Goal: Task Accomplishment & Management: Use online tool/utility

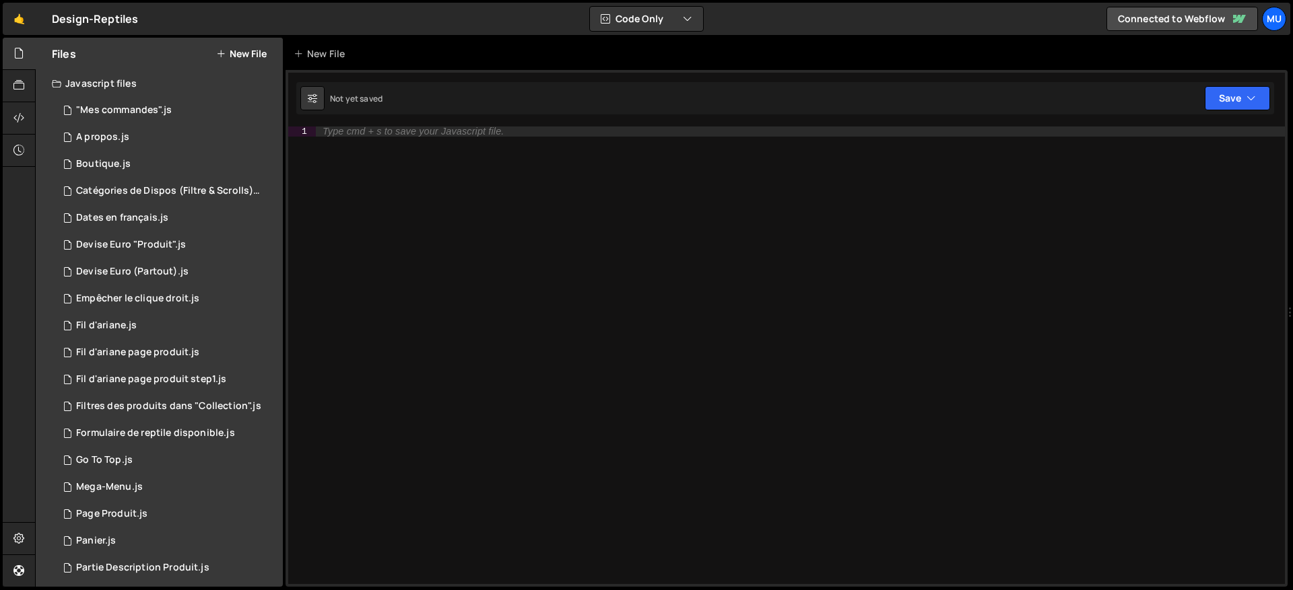
scroll to position [277, 0]
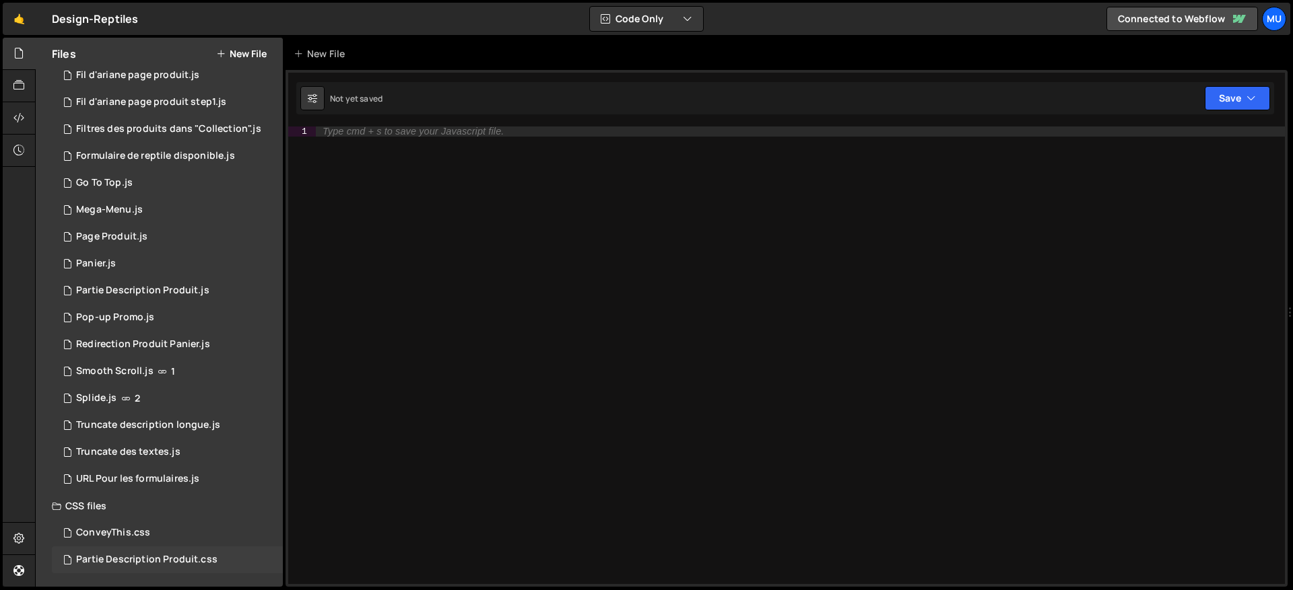
click at [117, 560] on div "Partie Description Produit.css" at bounding box center [146, 560] width 141 height 12
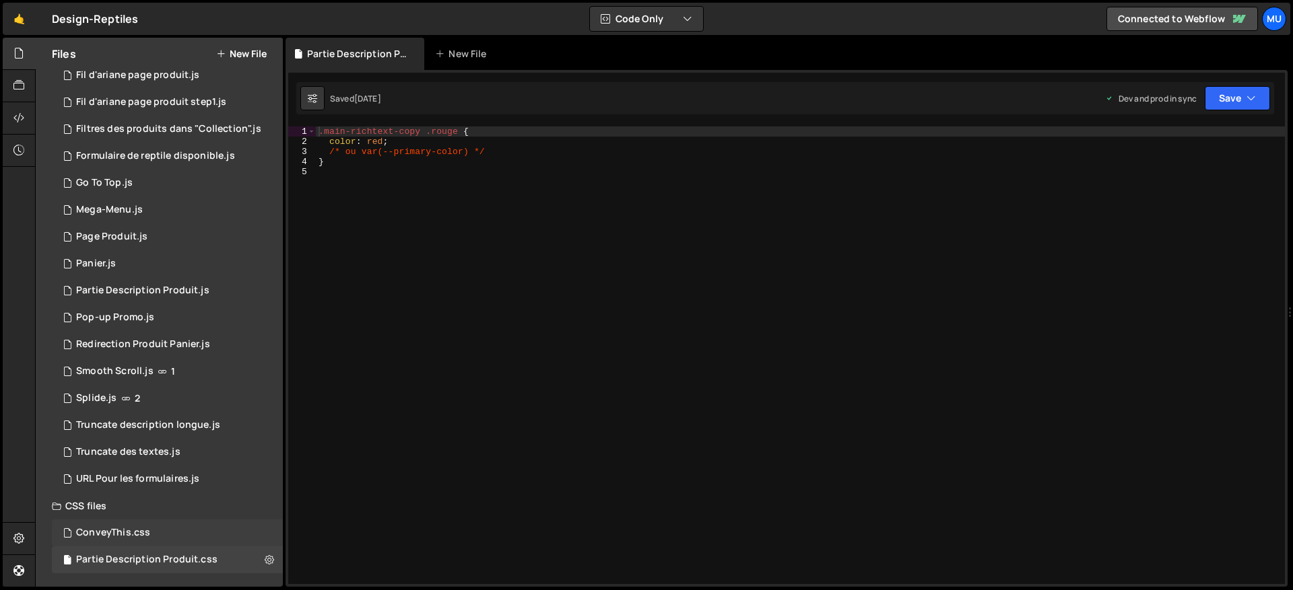
click at [146, 531] on div "ConveyThis.css" at bounding box center [113, 533] width 74 height 12
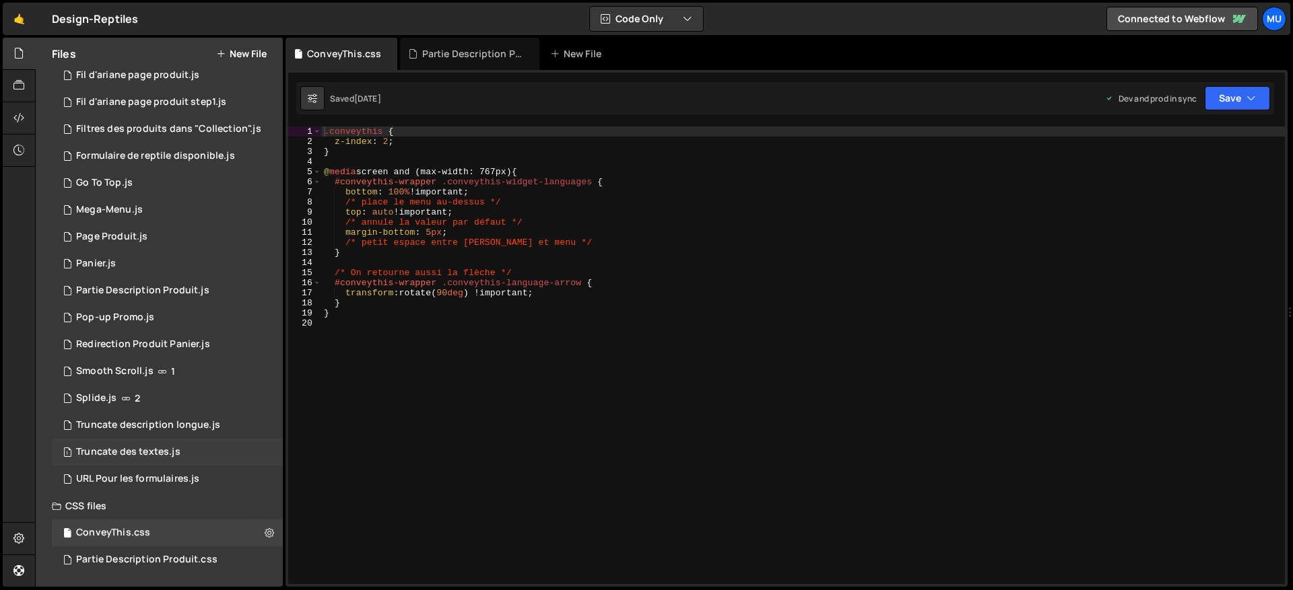
click at [117, 445] on div "1 Truncate des textes.js 0" at bounding box center [167, 452] width 231 height 27
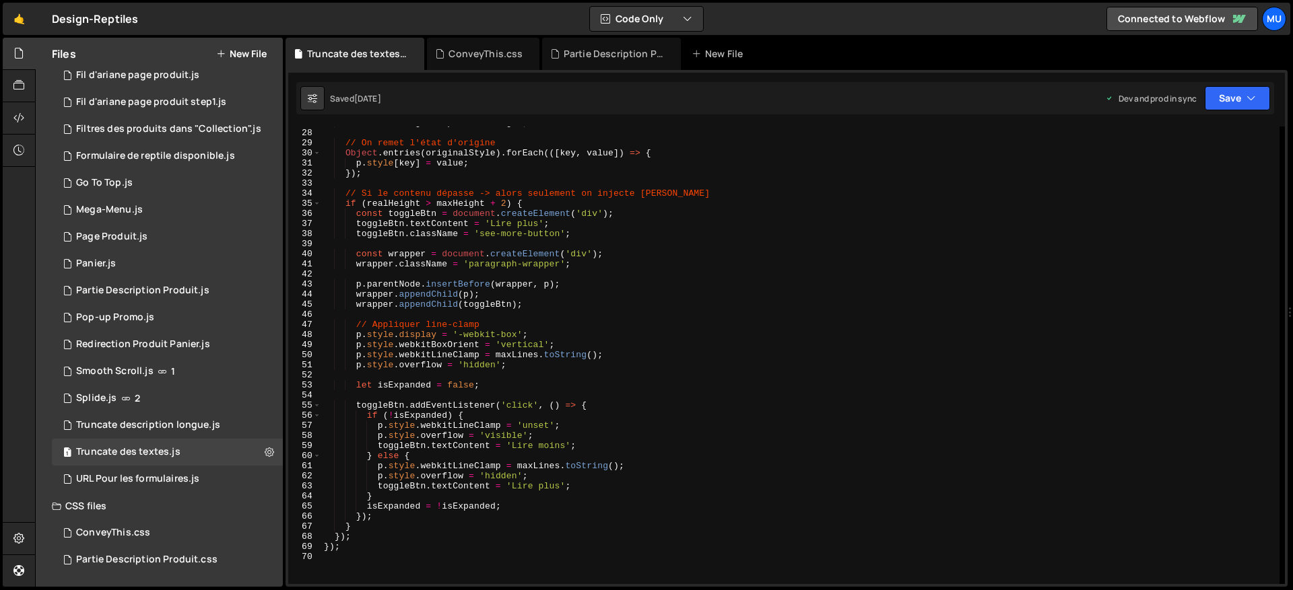
scroll to position [0, 0]
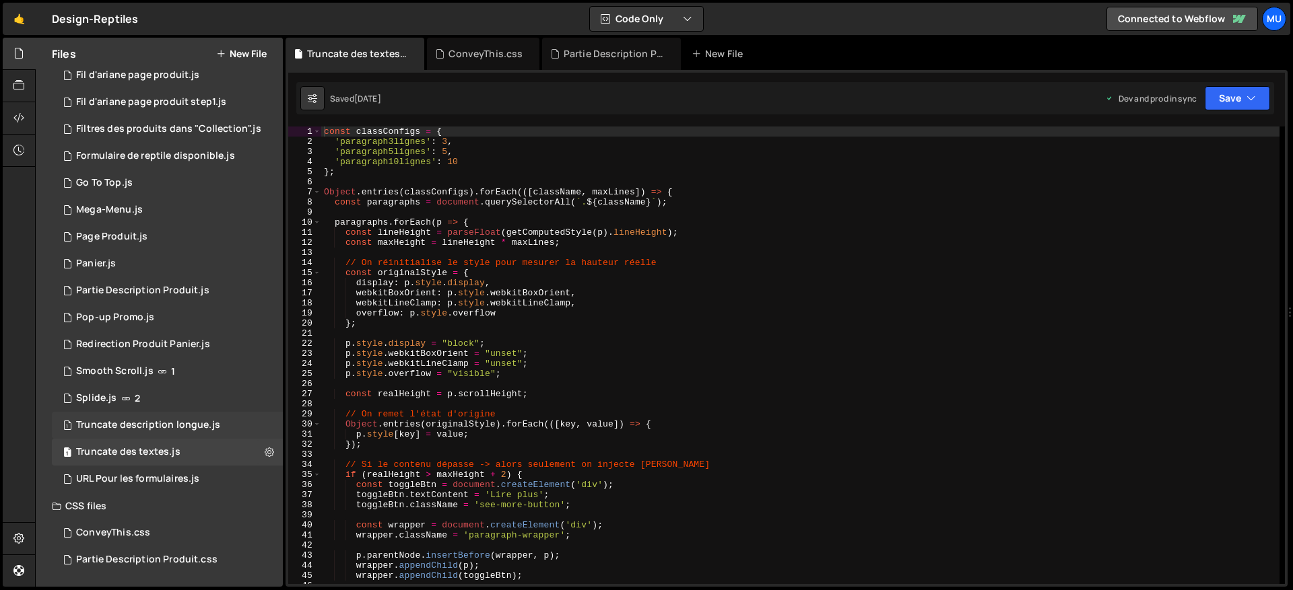
click at [181, 428] on div "Truncate description longue.js" at bounding box center [148, 425] width 144 height 12
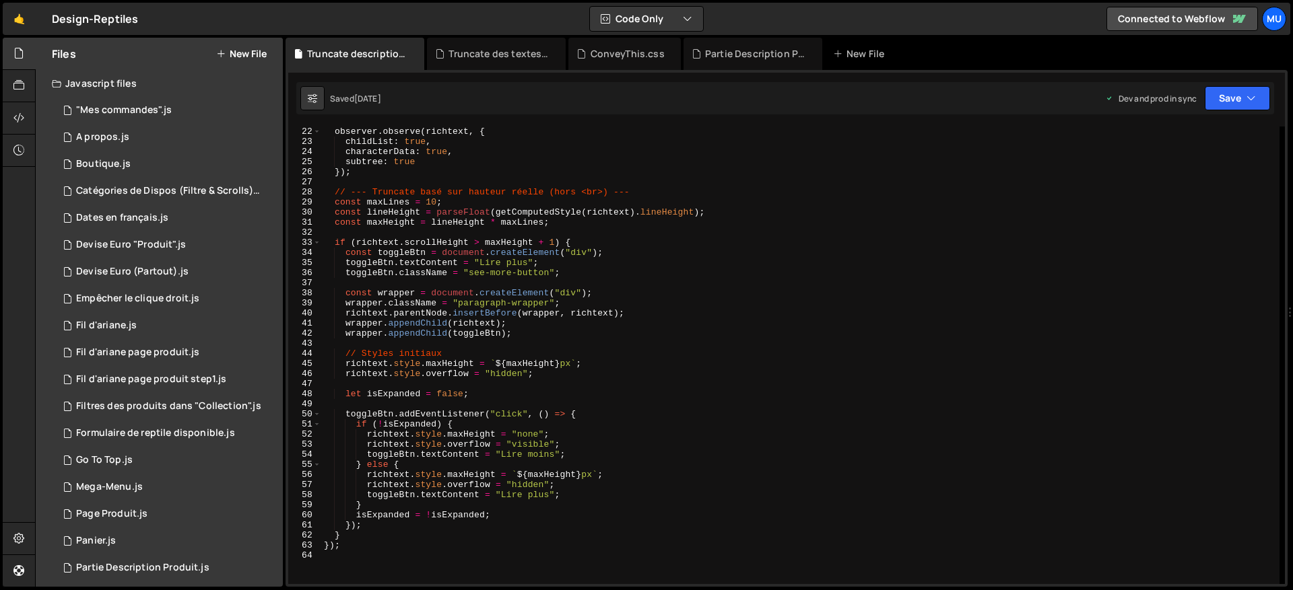
scroll to position [212, 0]
type textarea "richtext.style.maxHeight = `${maxHeight}px`;"
click at [634, 474] on div "observer . observe ( richtext , { childList : true , characterData : true , sub…" at bounding box center [800, 366] width 958 height 478
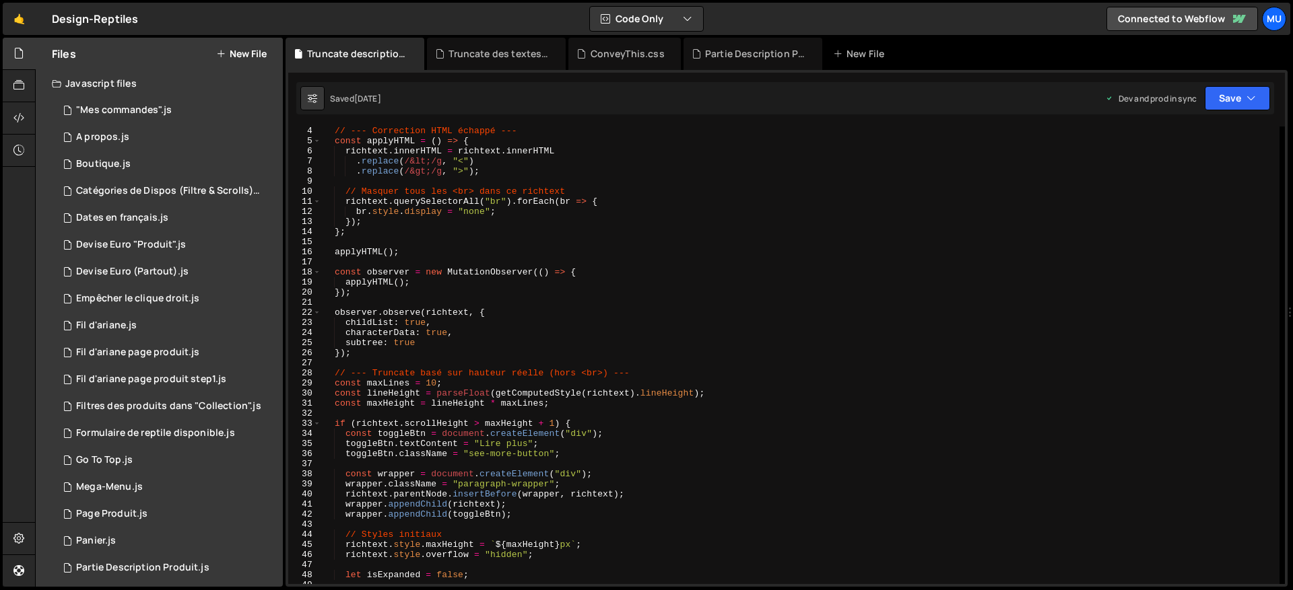
scroll to position [31, 0]
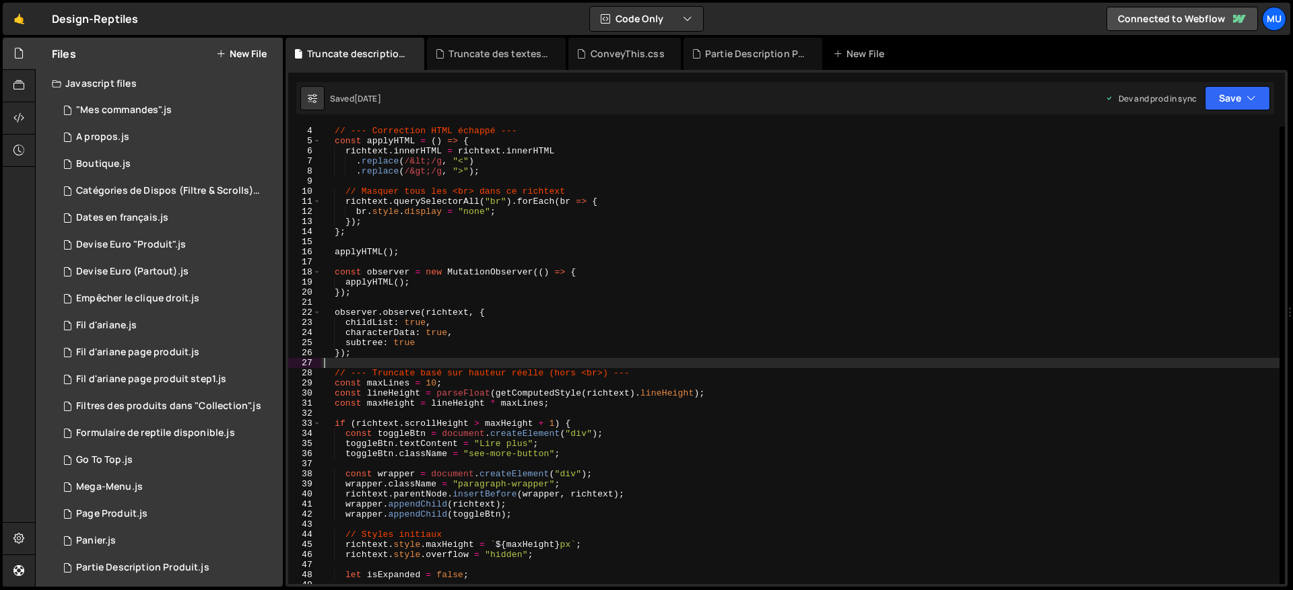
click at [613, 365] on div "// --- Correction HTML échappé --- const applyHTML = ( ) => { richtext . innerH…" at bounding box center [800, 365] width 958 height 478
type textarea "});"
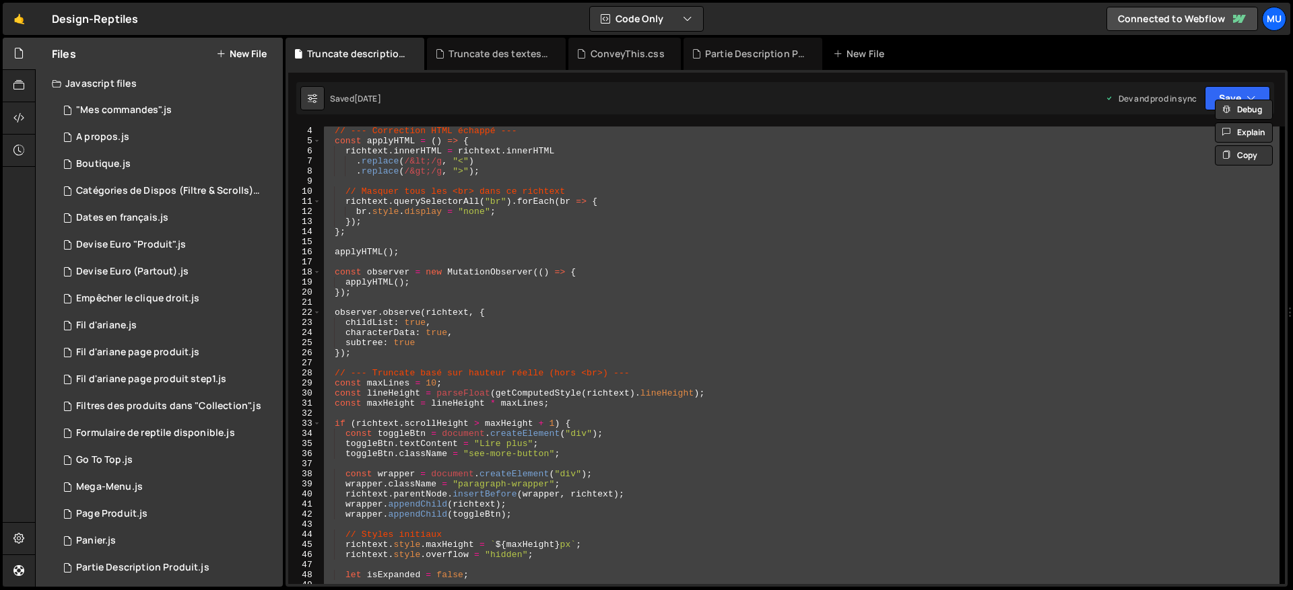
click at [488, 300] on div "// --- Correction HTML échappé --- const applyHTML = ( ) => { richtext . innerH…" at bounding box center [800, 365] width 958 height 478
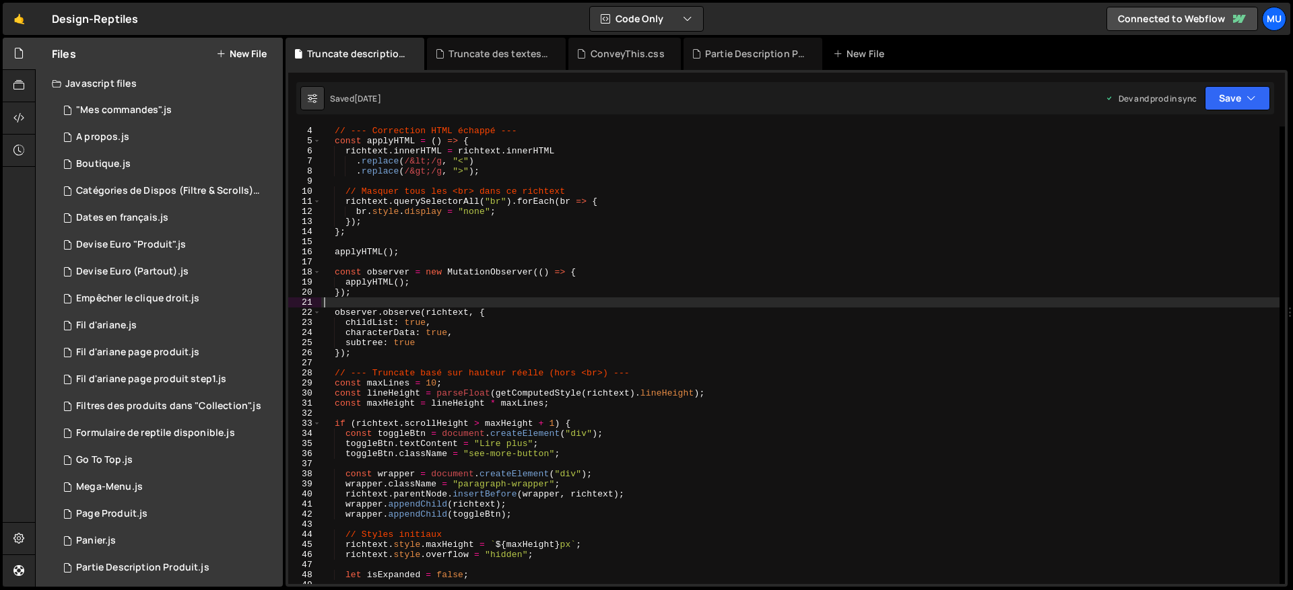
click at [533, 300] on div "// --- Correction HTML échappé --- const applyHTML = ( ) => { richtext . innerH…" at bounding box center [800, 365] width 958 height 478
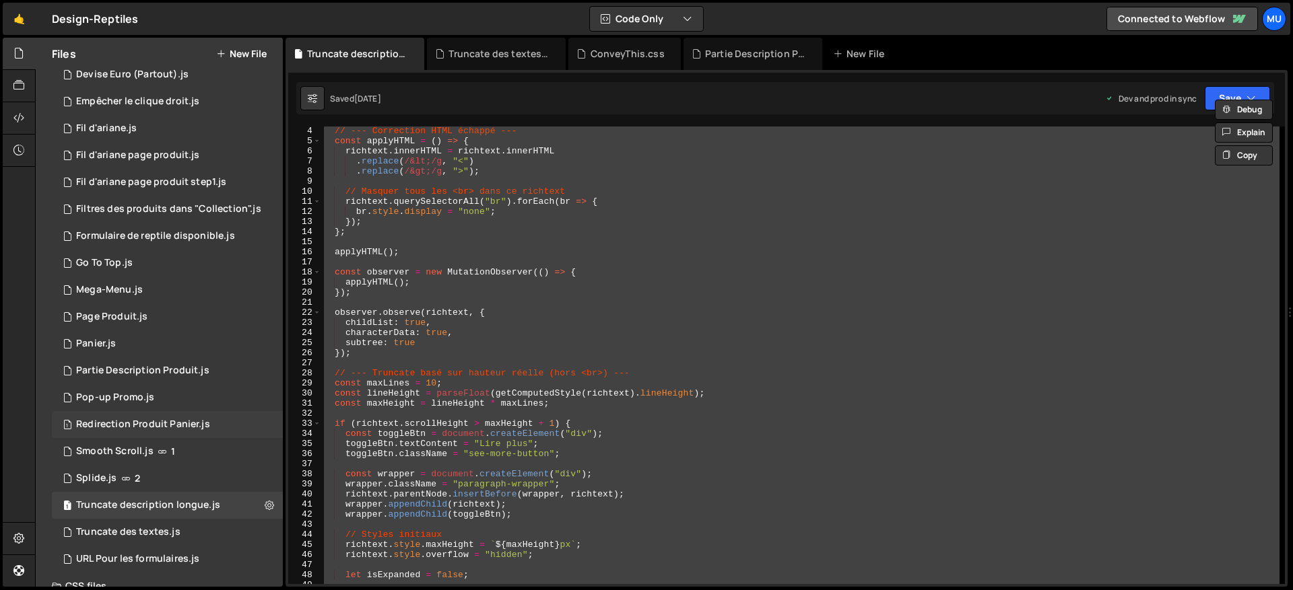
scroll to position [277, 0]
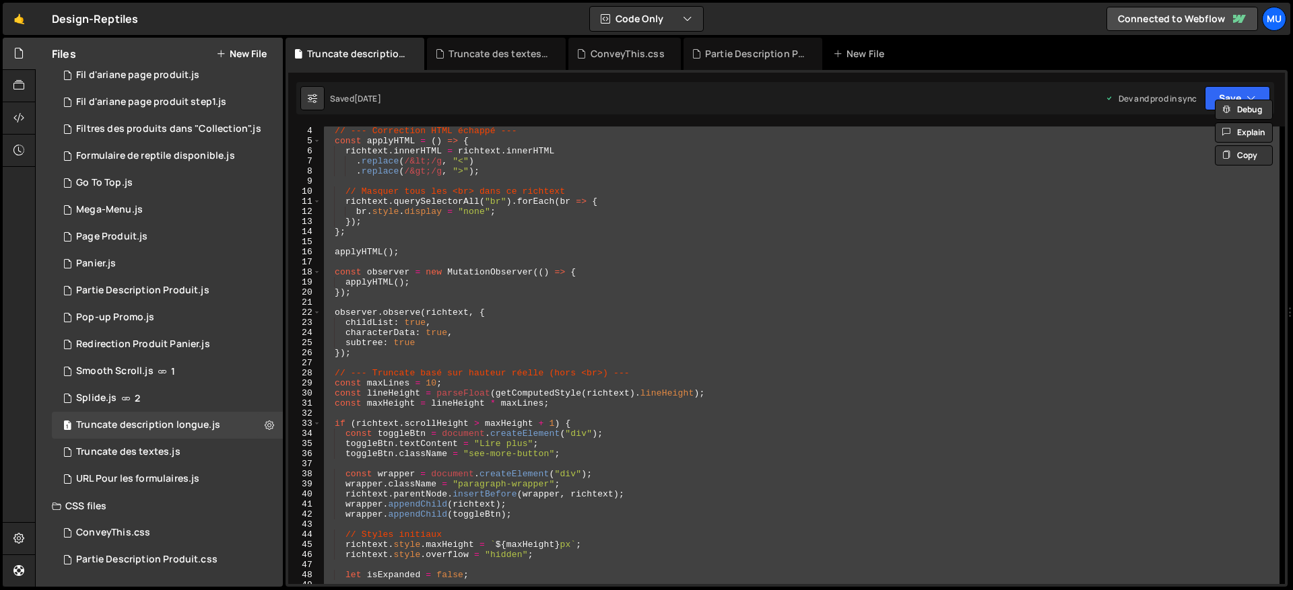
click at [498, 292] on div "// --- Correction HTML échappé --- const applyHTML = ( ) => { richtext . innerH…" at bounding box center [800, 356] width 958 height 458
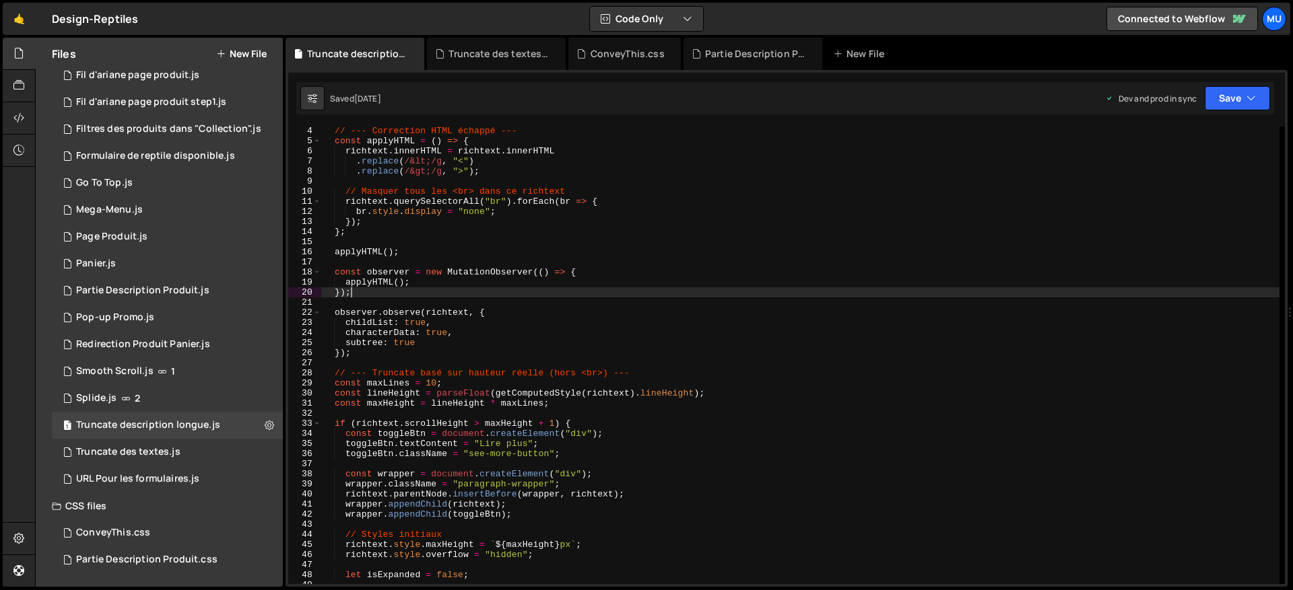
type textarea "});"
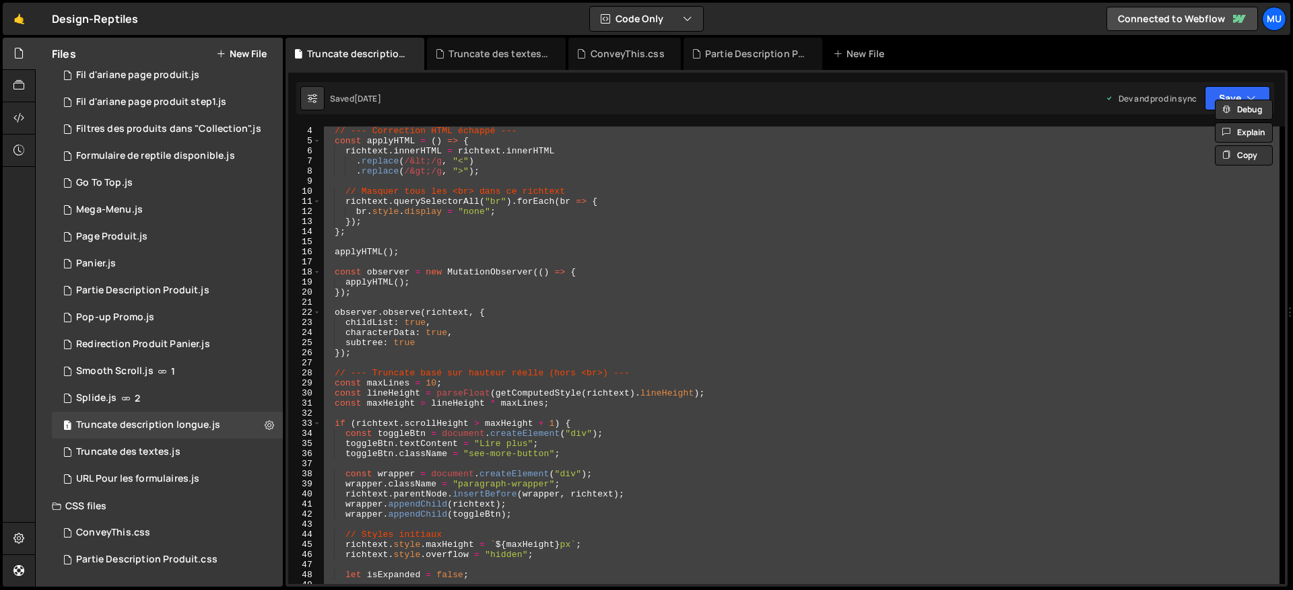
paste textarea
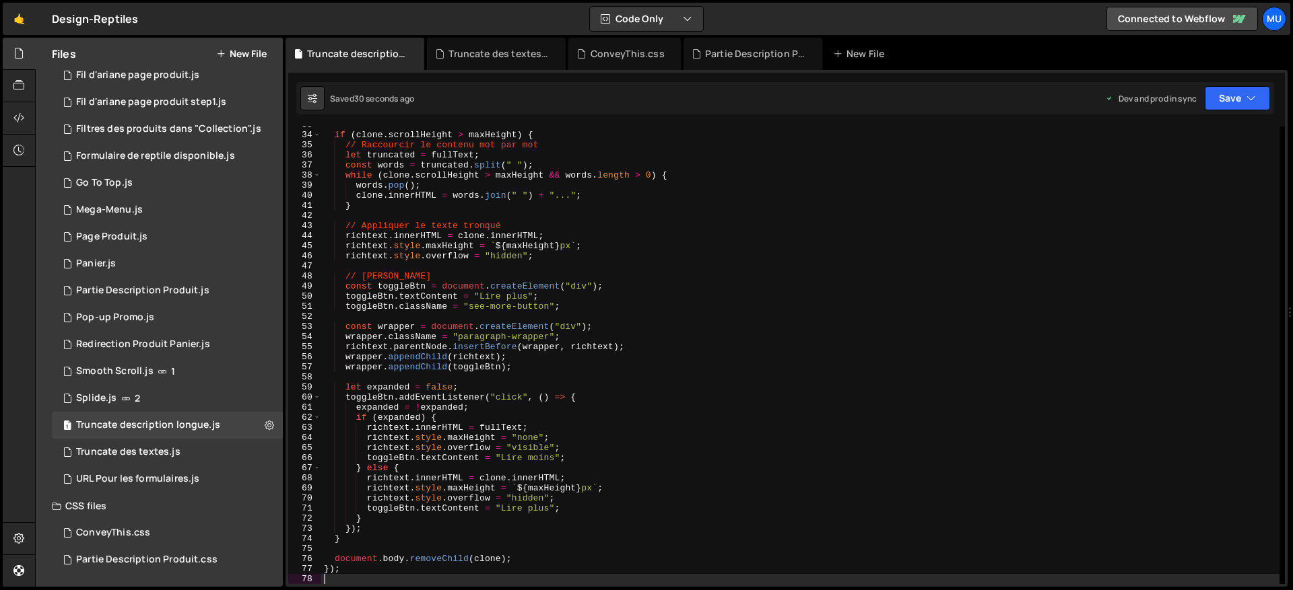
click at [602, 262] on div "if ( clone . scrollHeight > maxHeight ) { // Raccourcir le contenu mot par mot …" at bounding box center [800, 359] width 958 height 478
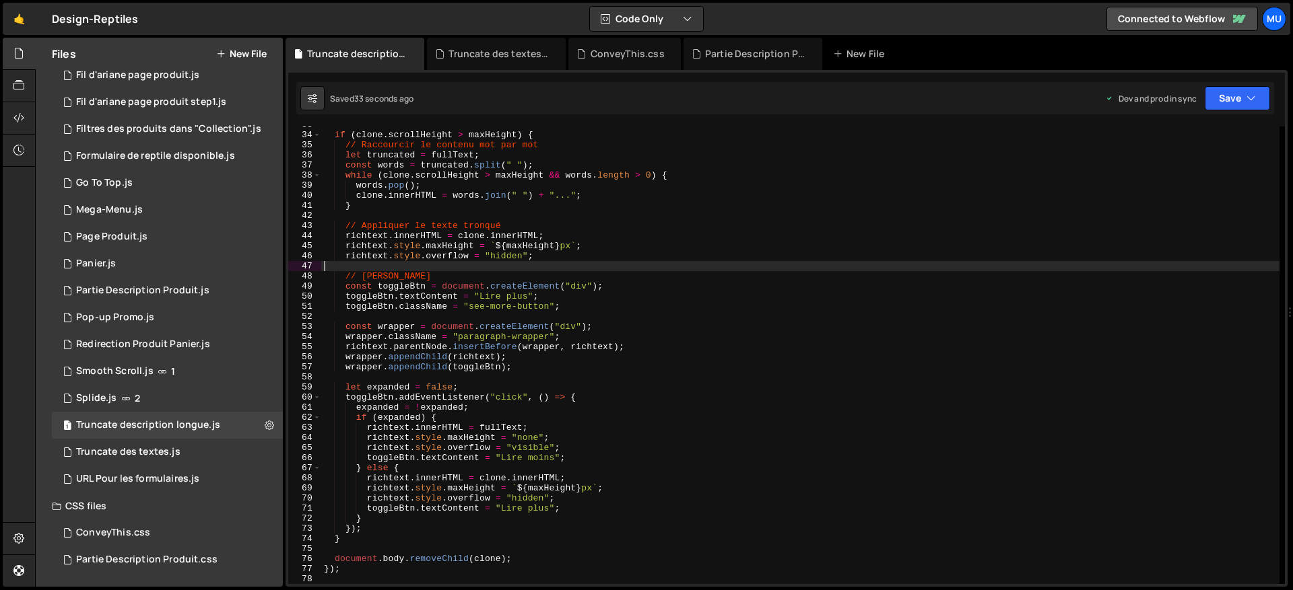
scroll to position [320, 0]
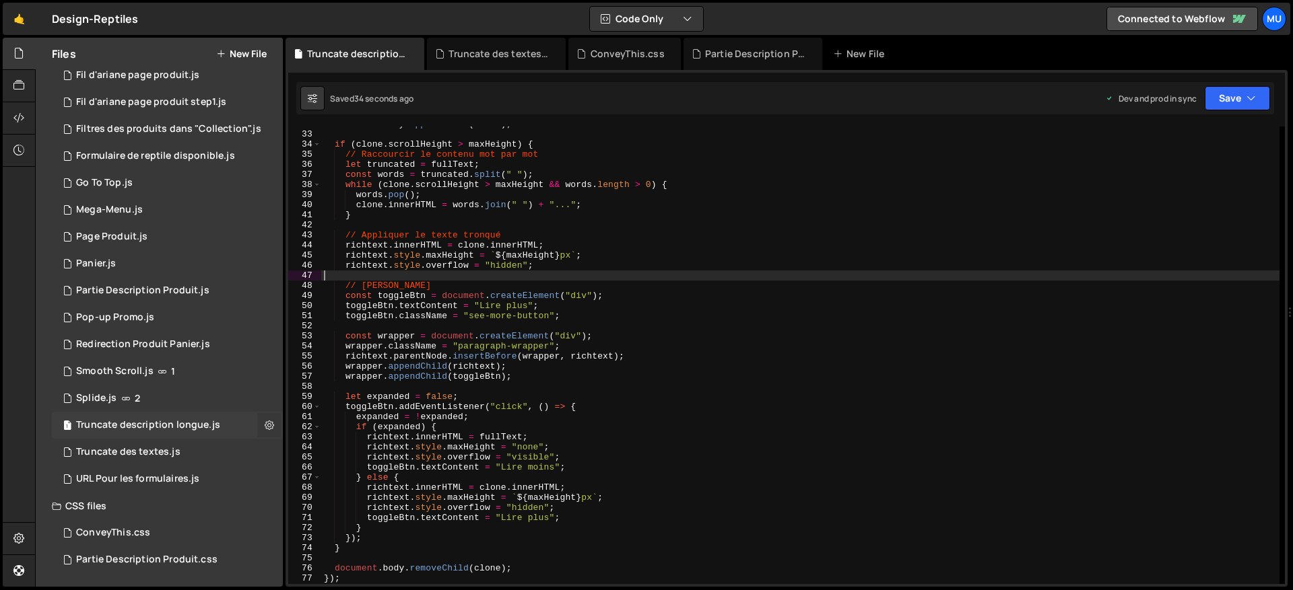
click at [265, 426] on icon at bounding box center [269, 425] width 9 height 13
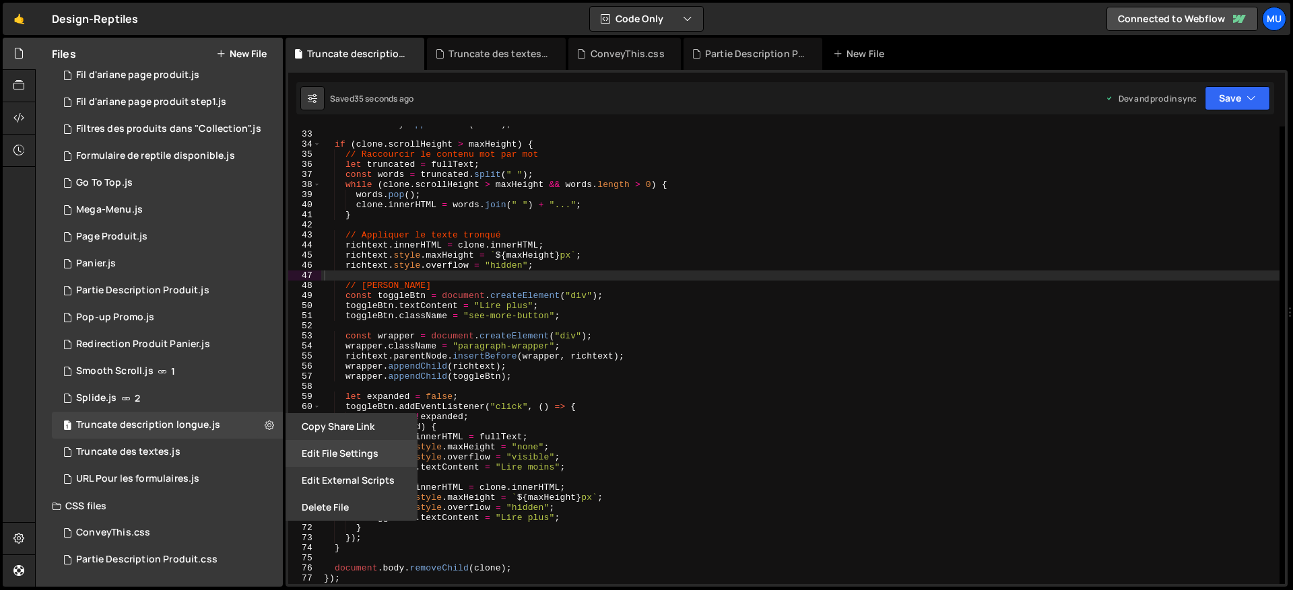
click at [330, 454] on button "Edit File Settings" at bounding box center [351, 453] width 132 height 27
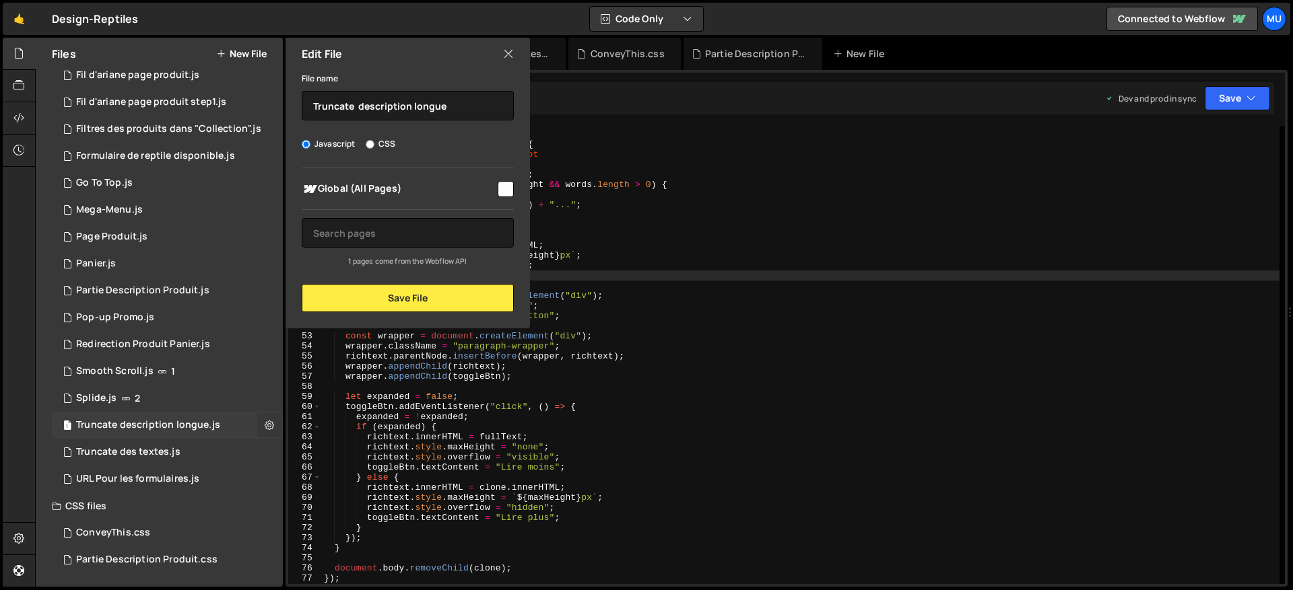
click at [271, 428] on button at bounding box center [269, 425] width 24 height 24
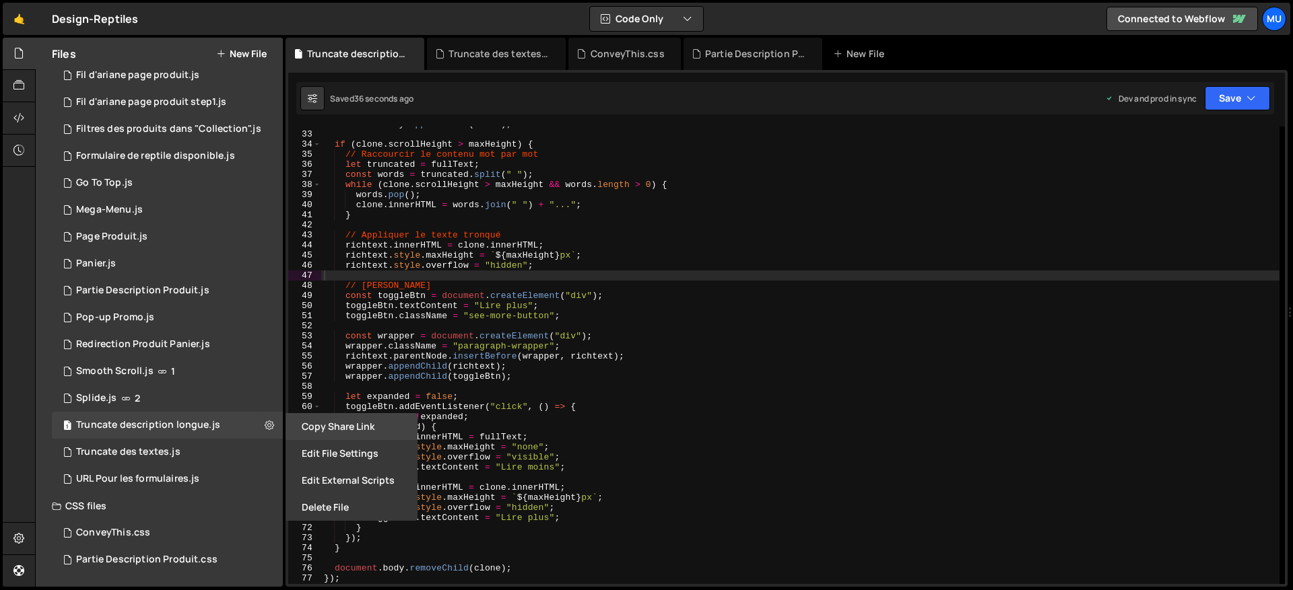
click at [331, 432] on button "Copy share link" at bounding box center [351, 426] width 132 height 27
click at [351, 475] on button "Edit External Scripts" at bounding box center [351, 480] width 132 height 27
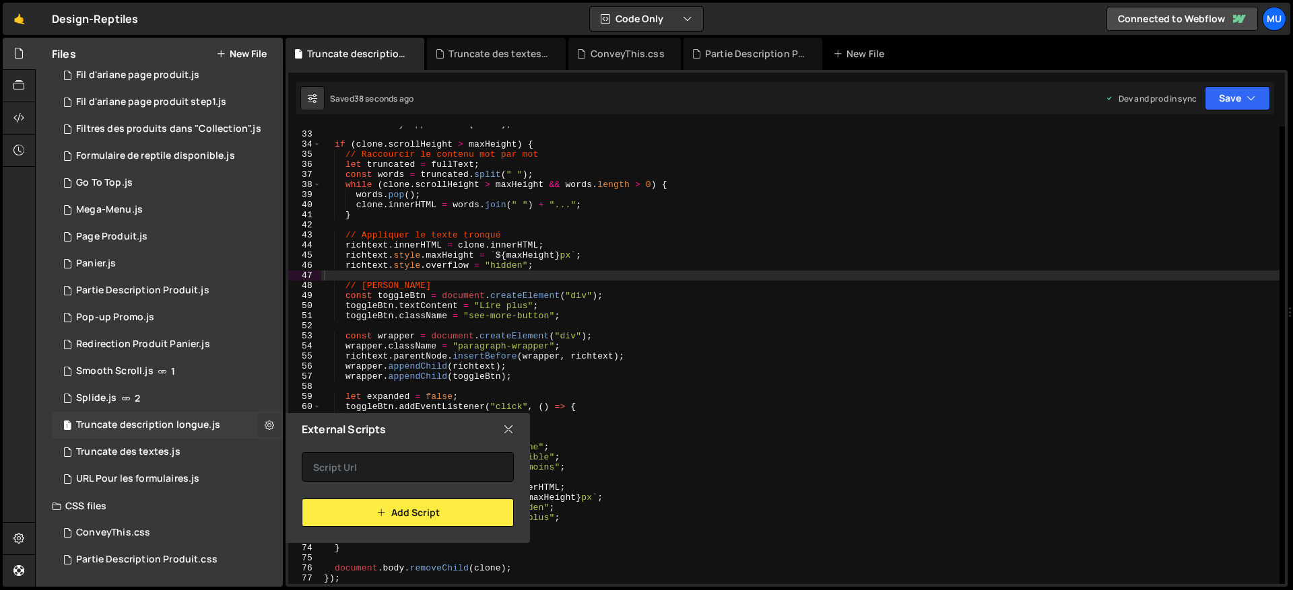
click at [267, 419] on icon at bounding box center [269, 425] width 9 height 13
type input "Truncate description longue"
radio input "true"
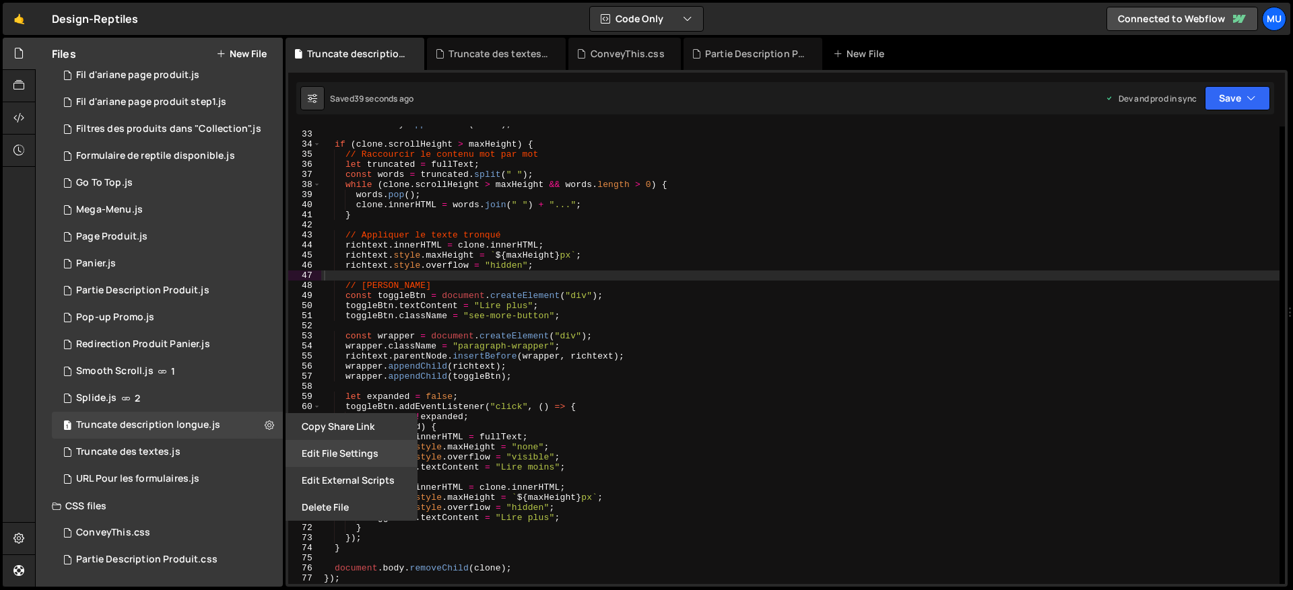
click at [345, 448] on button "Edit File Settings" at bounding box center [351, 453] width 132 height 27
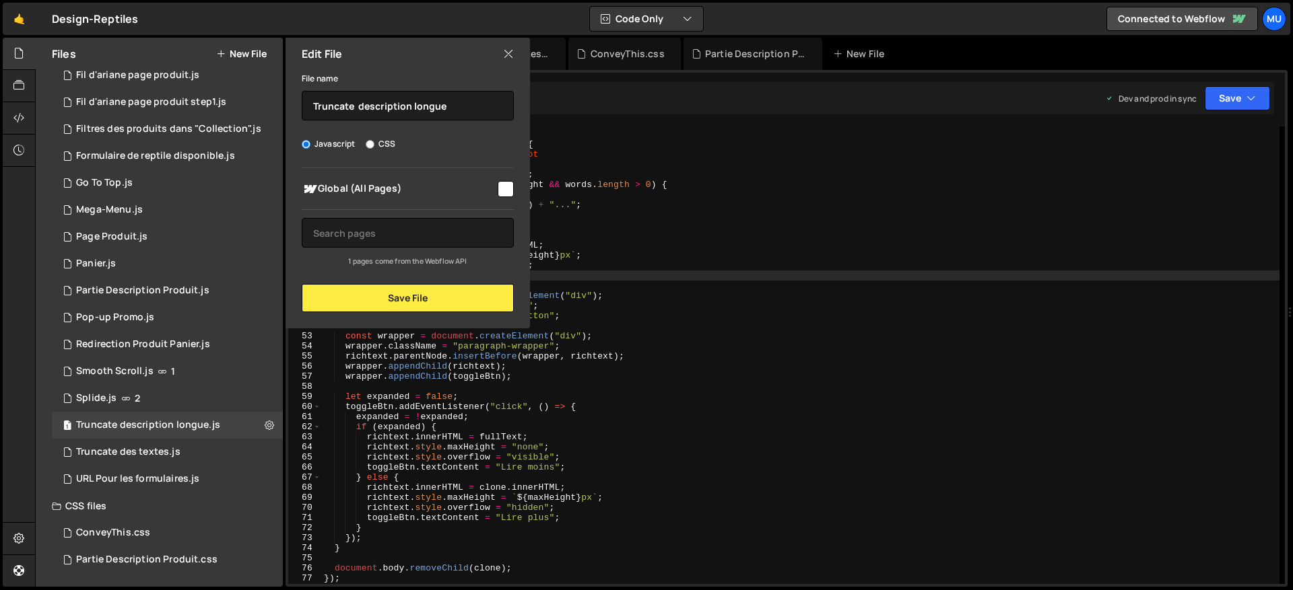
click at [507, 48] on icon at bounding box center [508, 53] width 11 height 15
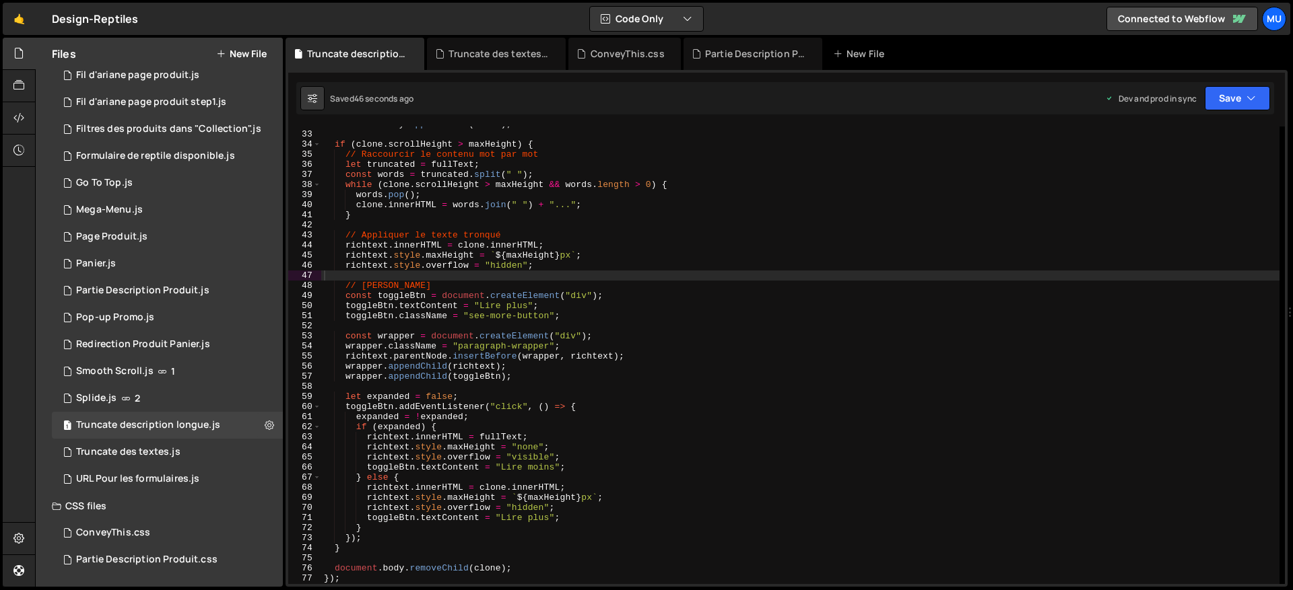
scroll to position [0, 0]
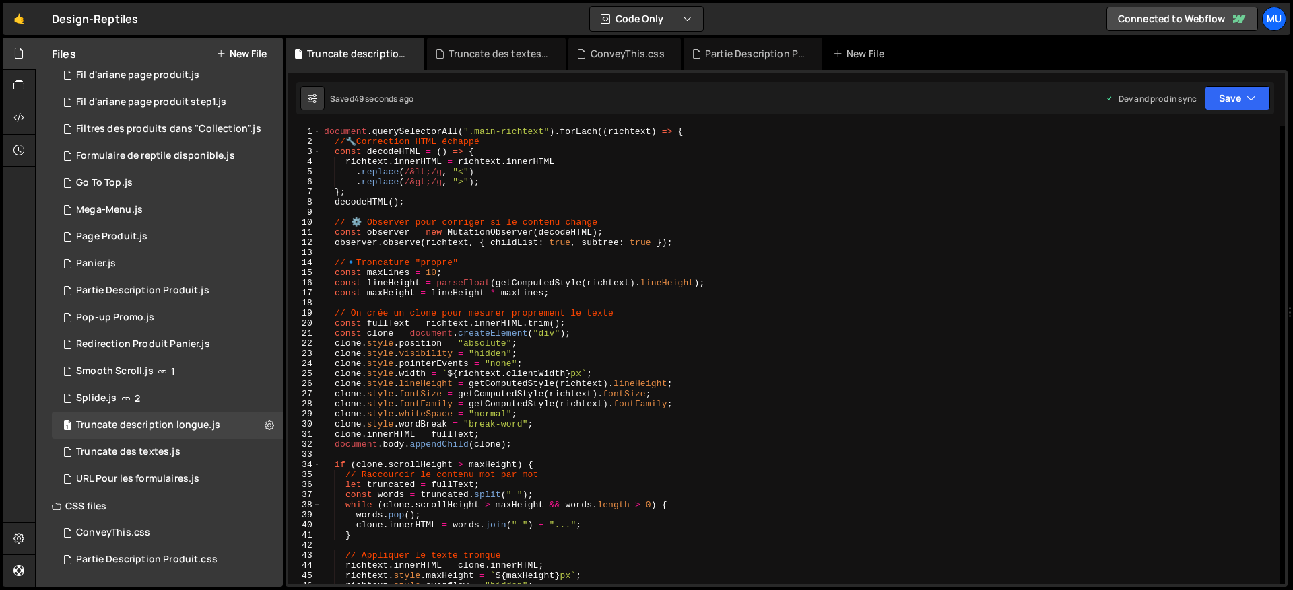
drag, startPoint x: 830, startPoint y: 296, endPoint x: 706, endPoint y: 318, distance: 125.9
click at [826, 294] on div "document . querySelectorAll ( ".main-richtext" ) . forEach (( richtext ) => { /…" at bounding box center [800, 366] width 958 height 478
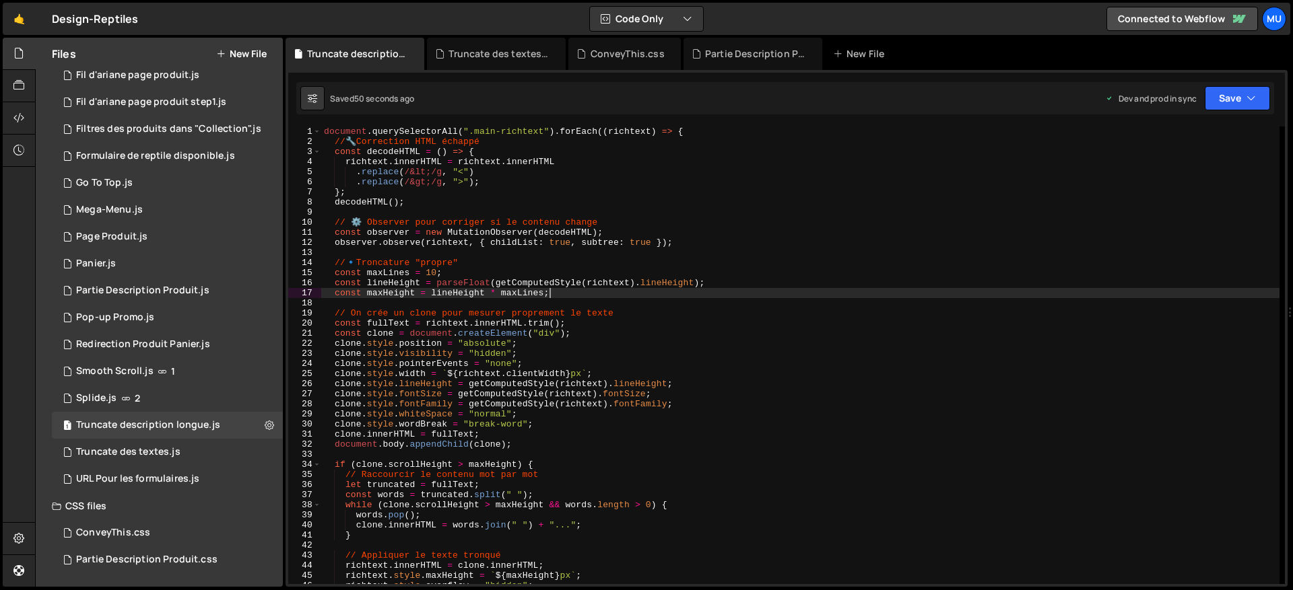
click at [677, 319] on div "document . querySelectorAll ( ".main-richtext" ) . forEach (( richtext ) => { /…" at bounding box center [800, 366] width 958 height 478
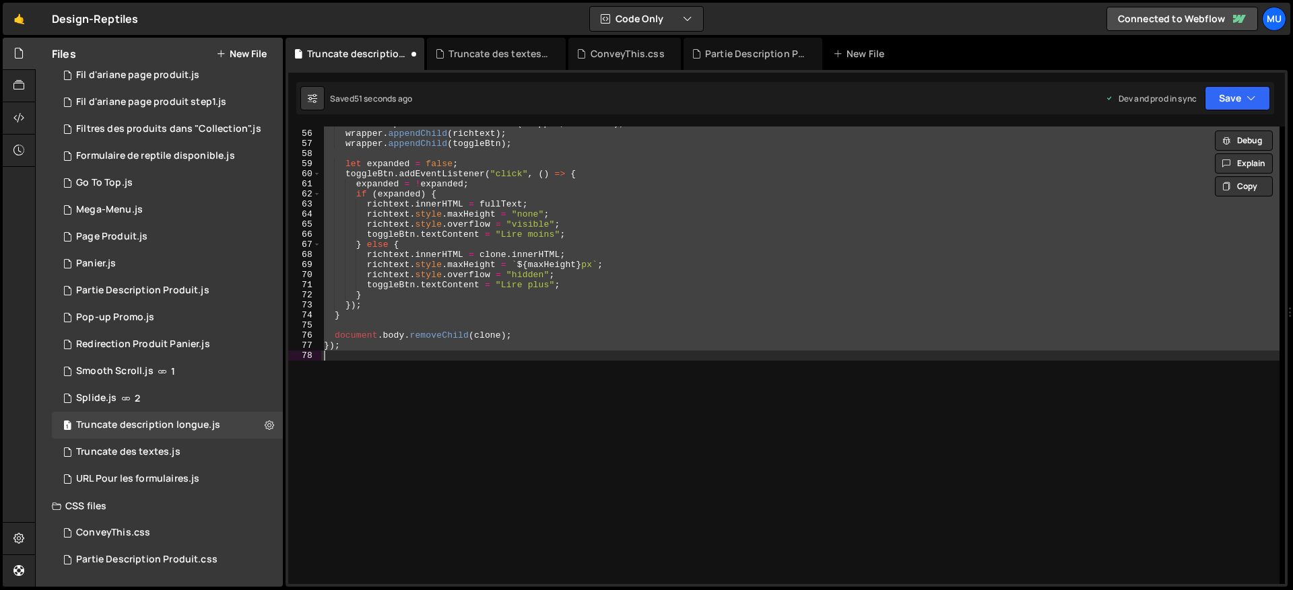
scroll to position [413, 0]
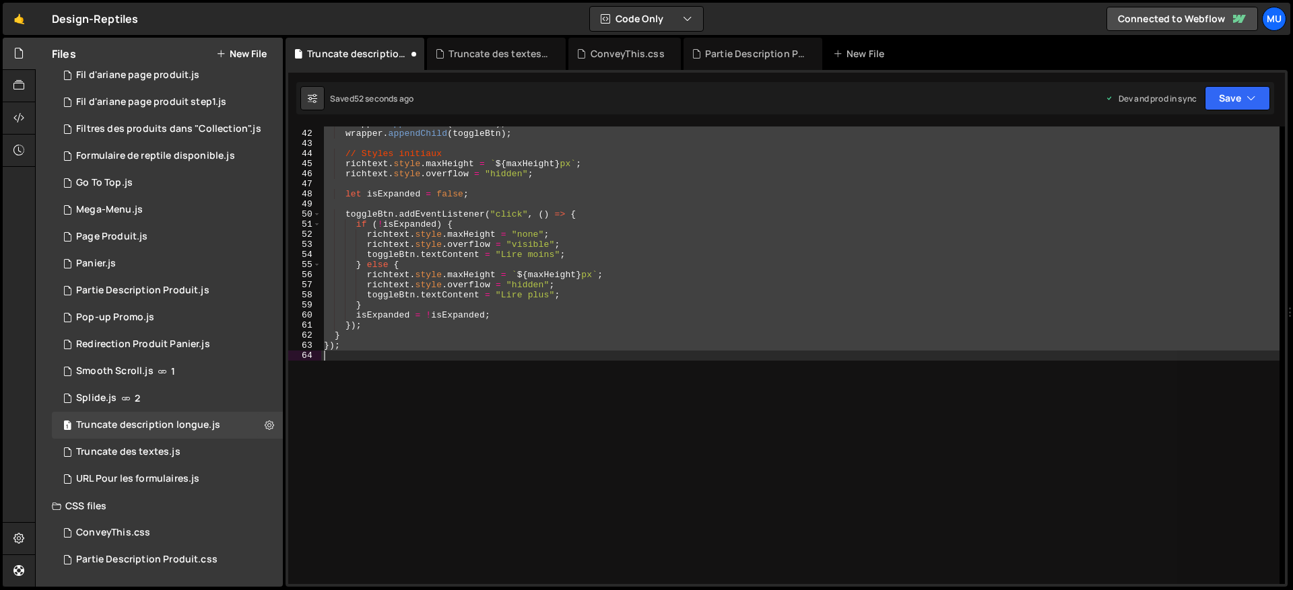
click at [679, 295] on div "wrapper . appendChild ( richtext ) ; wrapper . appendChild ( toggleBtn ) ; // S…" at bounding box center [800, 356] width 958 height 458
type textarea "toggleBtn.textContent = "Lire plus";"
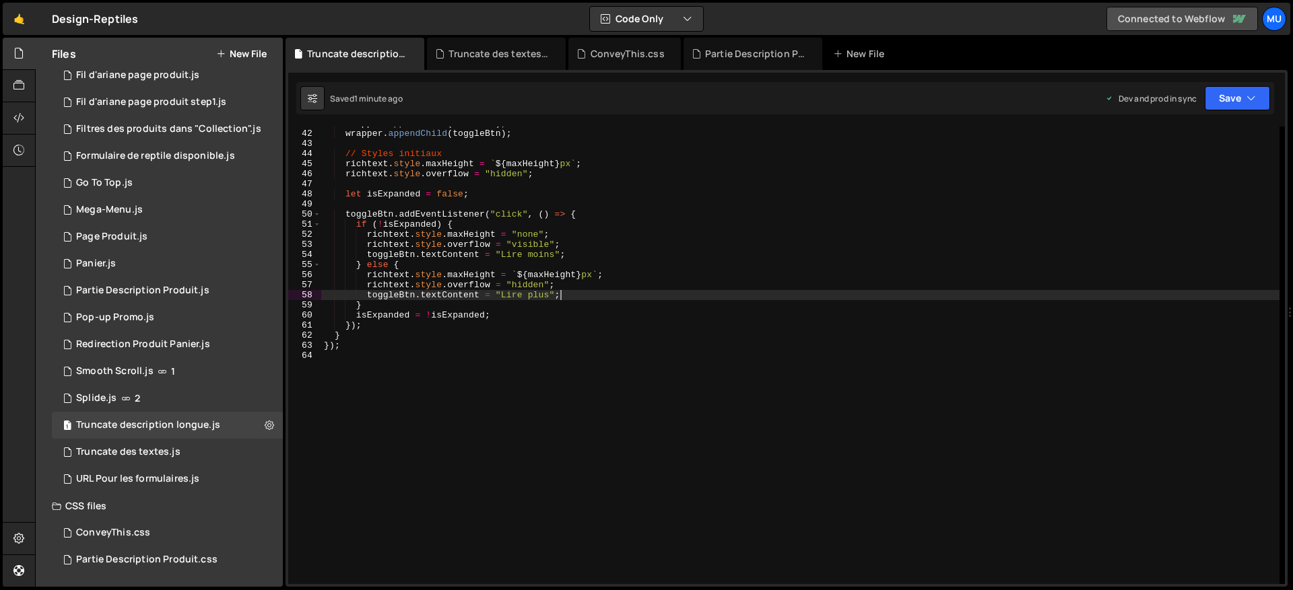
click at [1200, 16] on link "Connected to Webflow" at bounding box center [1181, 19] width 151 height 24
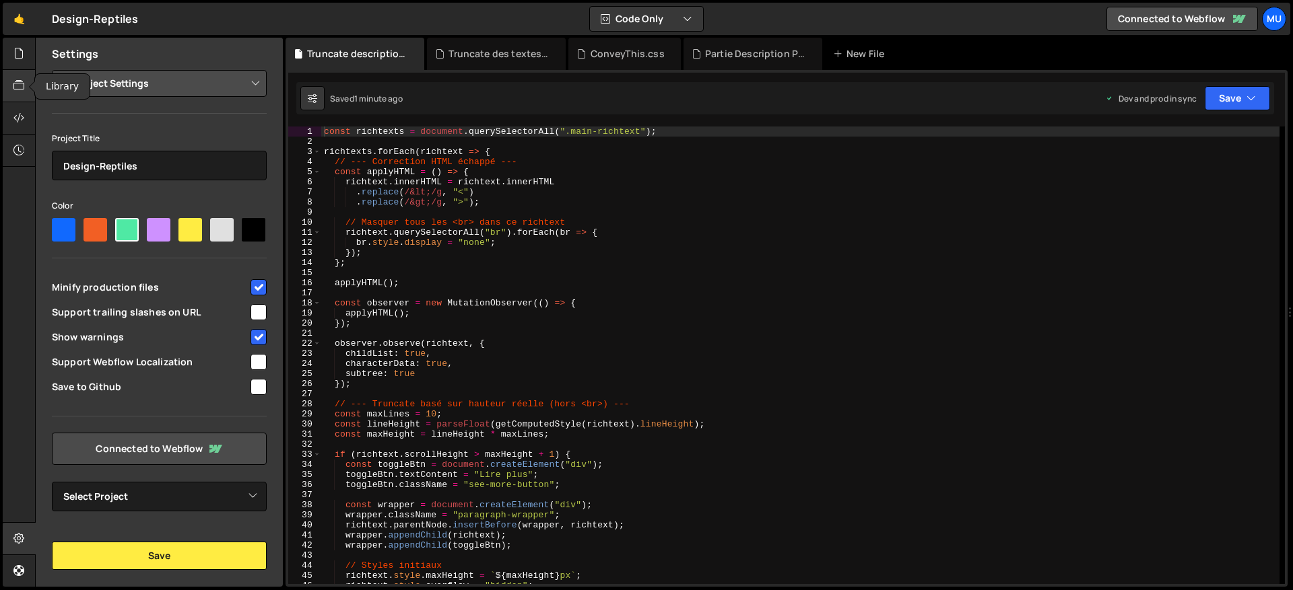
click at [24, 87] on icon at bounding box center [18, 85] width 11 height 15
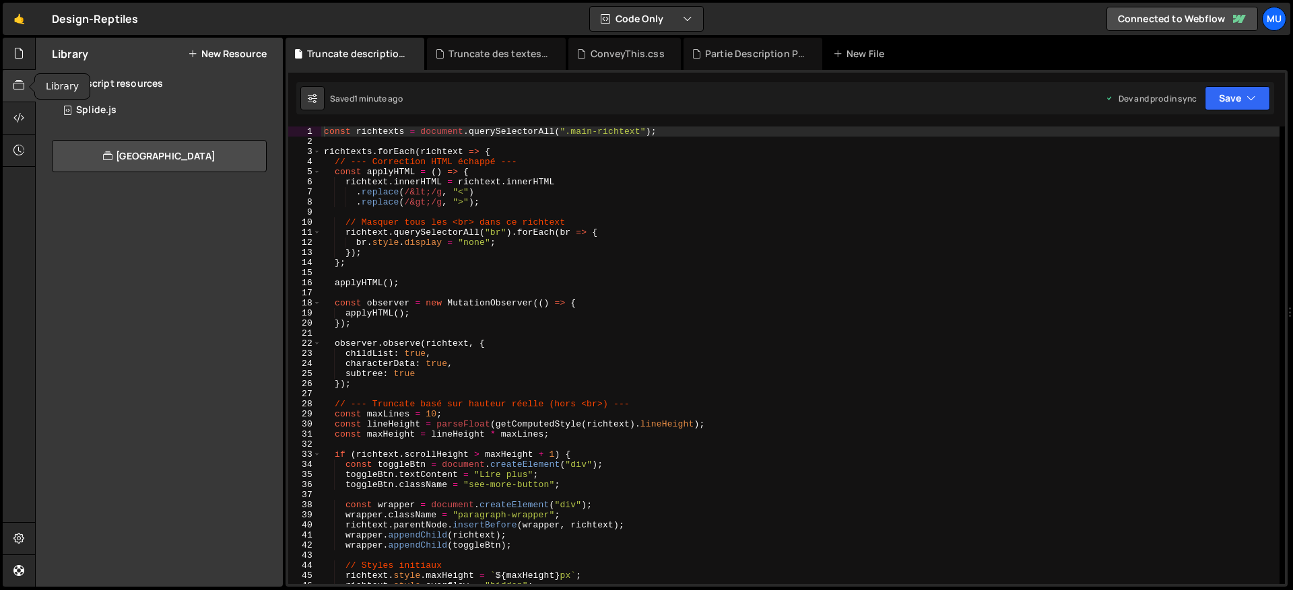
click at [20, 75] on div at bounding box center [19, 86] width 33 height 32
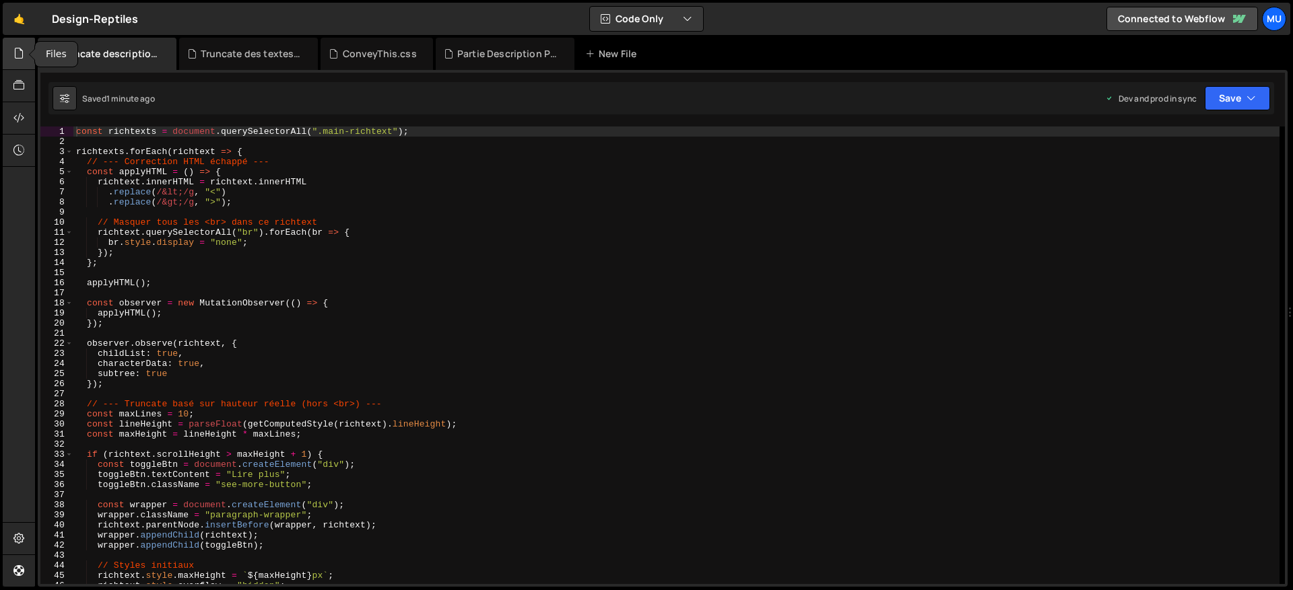
click at [16, 55] on icon at bounding box center [18, 53] width 11 height 15
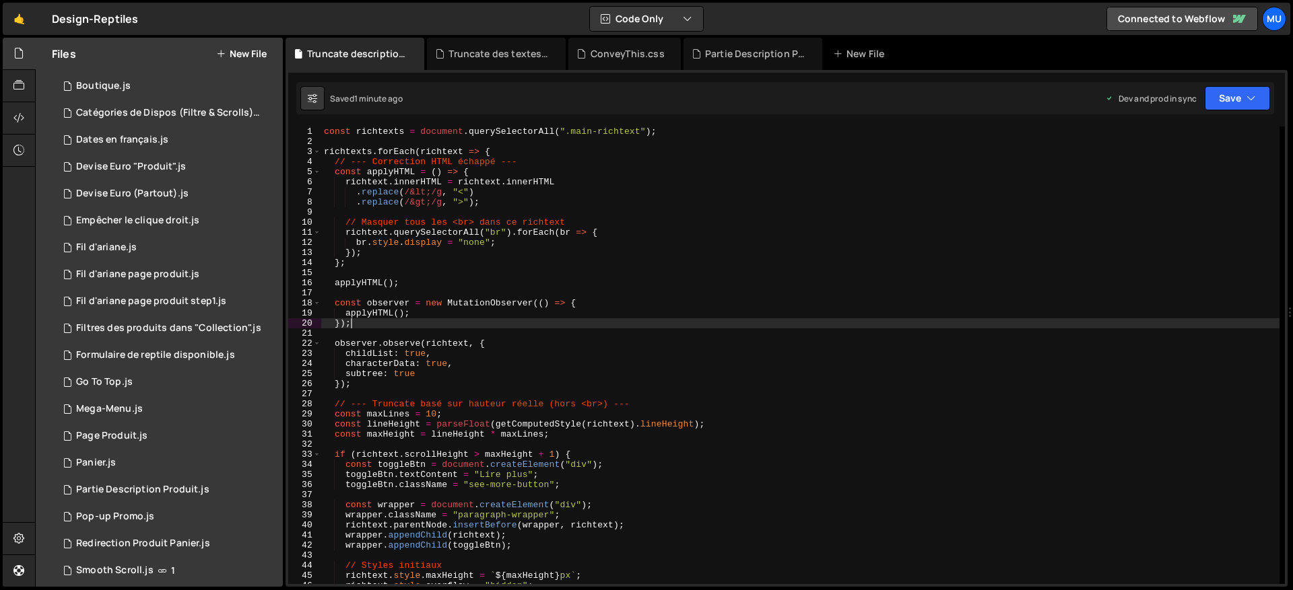
click at [446, 327] on div "const richtexts = document . querySelectorAll ( ".main-richtext" ) ; richtexts …" at bounding box center [800, 366] width 958 height 478
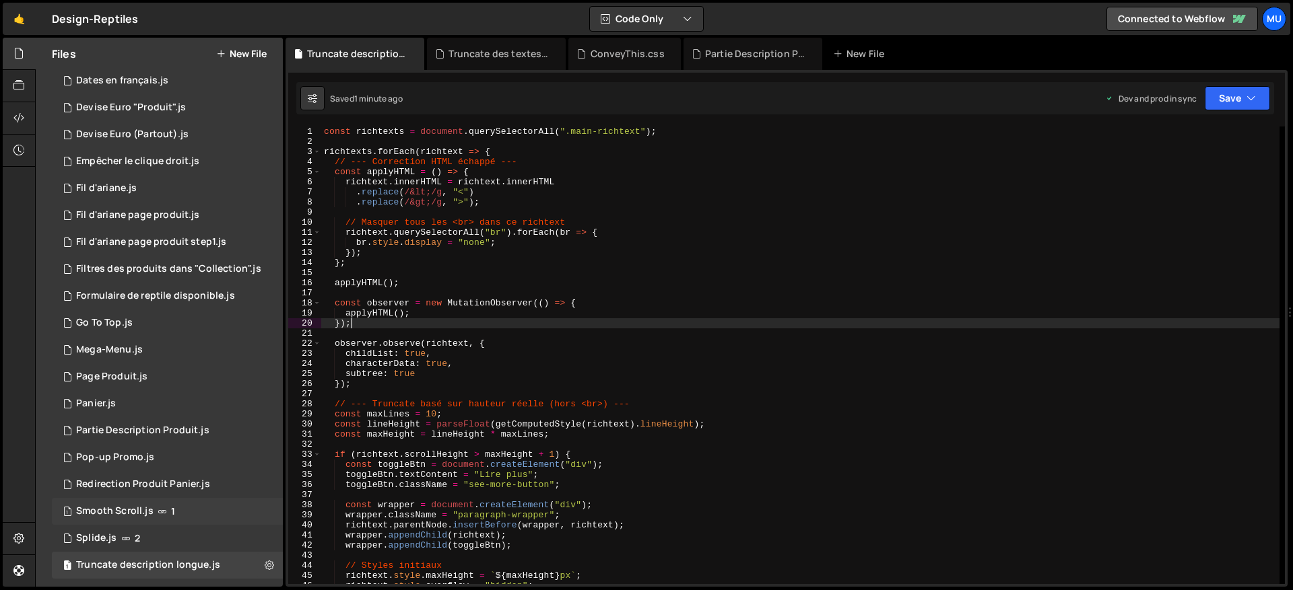
scroll to position [277, 0]
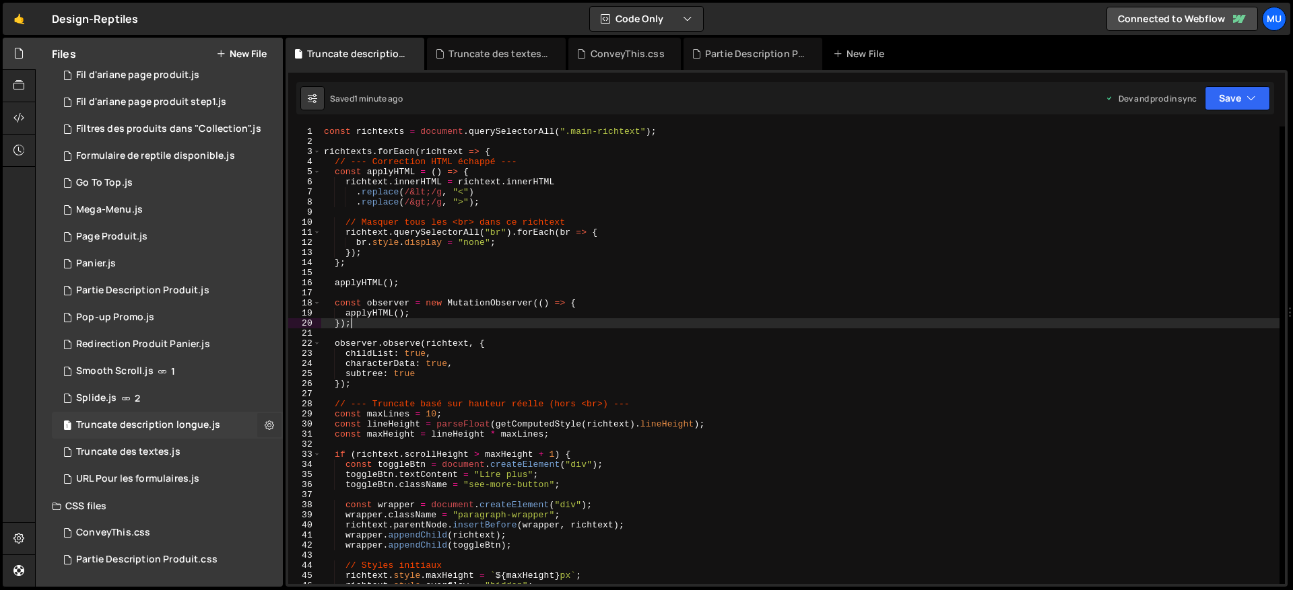
click at [265, 421] on icon at bounding box center [269, 425] width 9 height 13
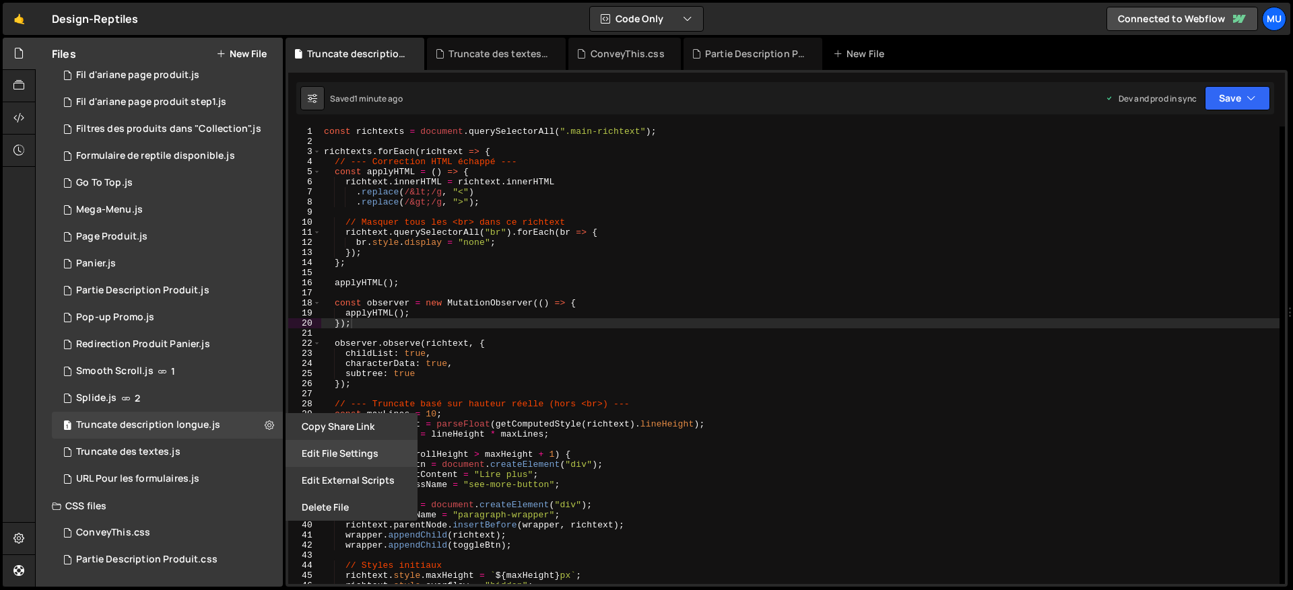
click at [351, 449] on button "Edit File Settings" at bounding box center [351, 453] width 132 height 27
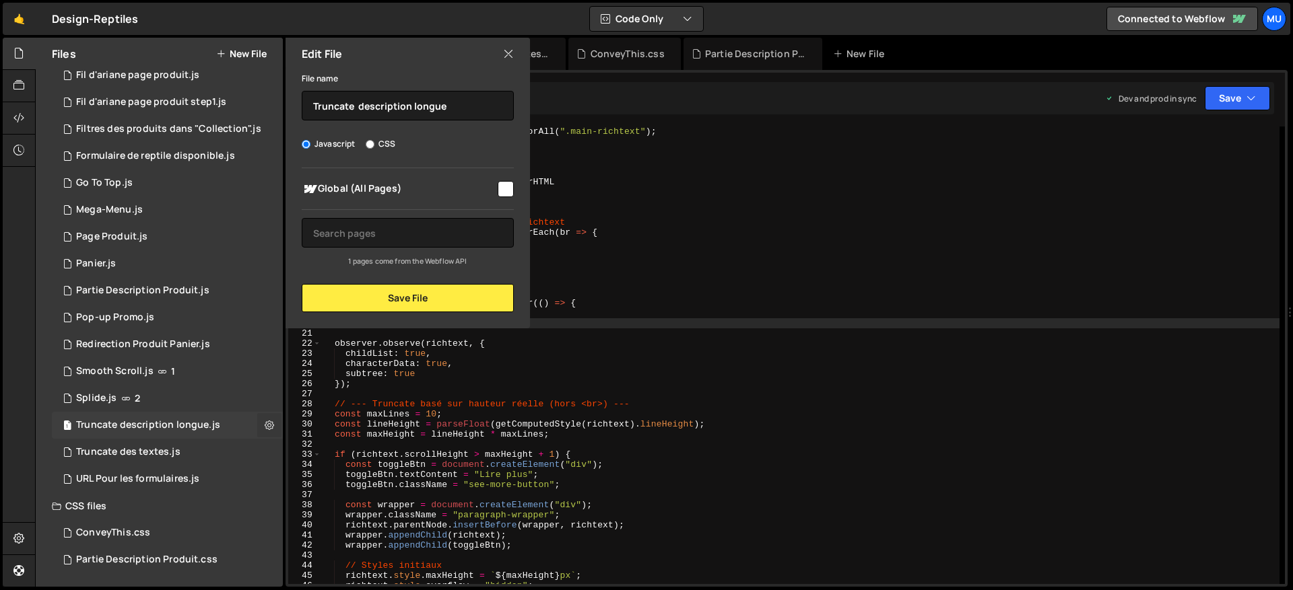
click at [269, 421] on button at bounding box center [269, 425] width 24 height 24
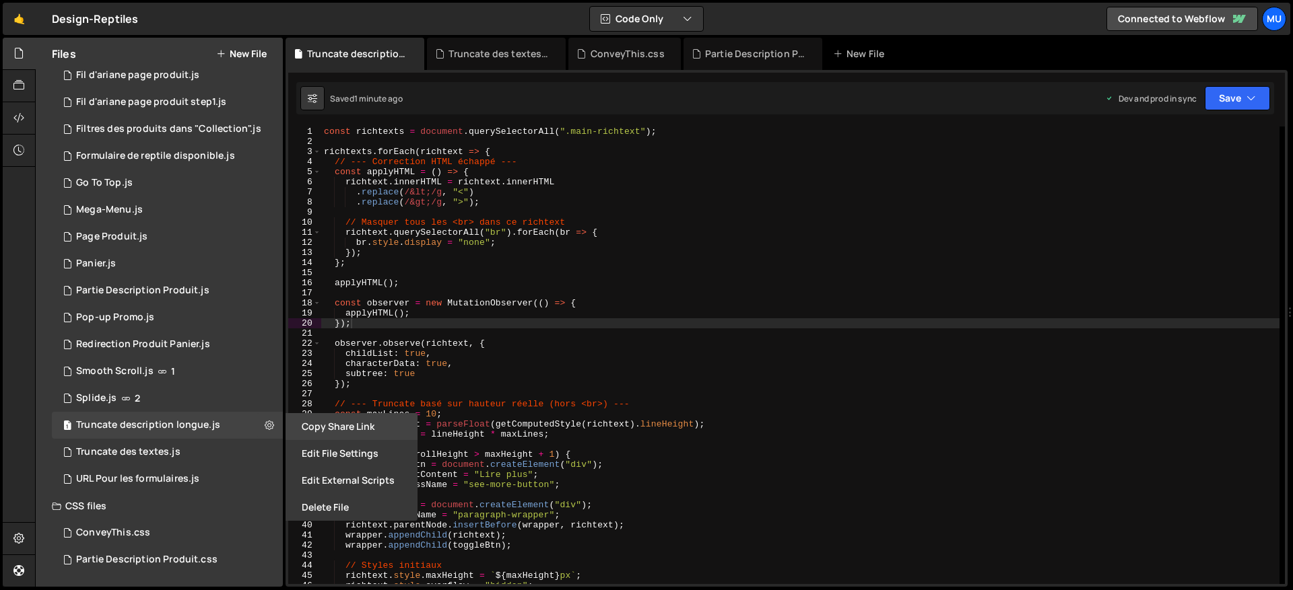
click at [329, 428] on button "Copy share link" at bounding box center [351, 426] width 132 height 27
click at [329, 477] on button "Edit External Scripts" at bounding box center [351, 480] width 132 height 27
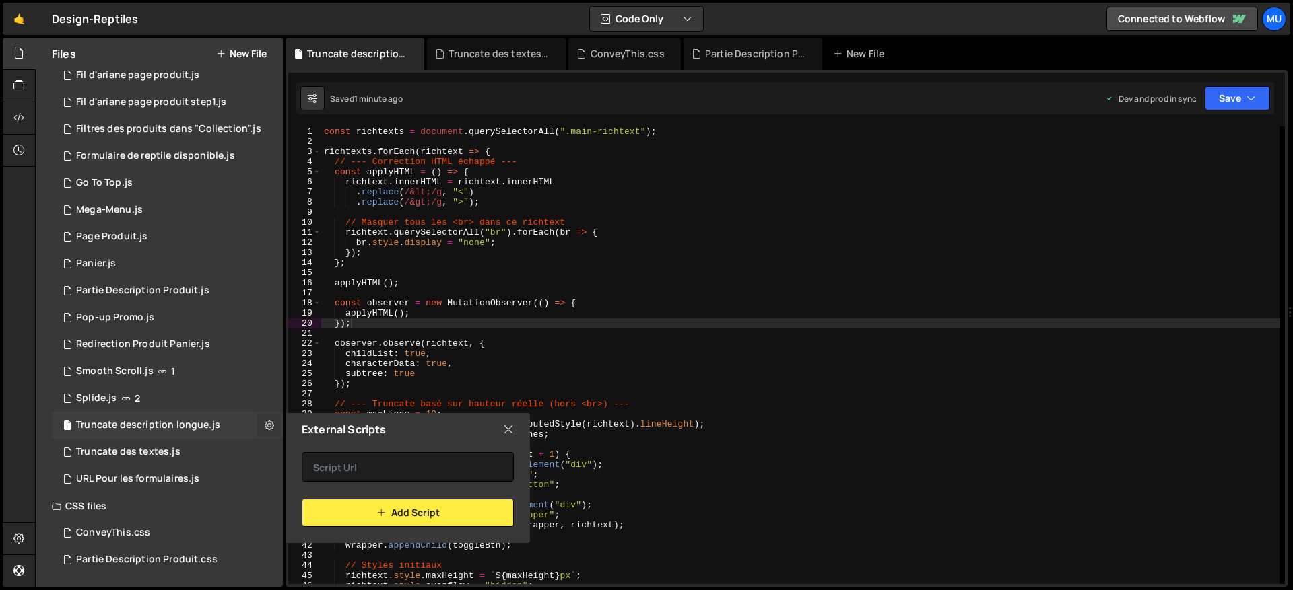
click at [264, 432] on button at bounding box center [269, 425] width 24 height 24
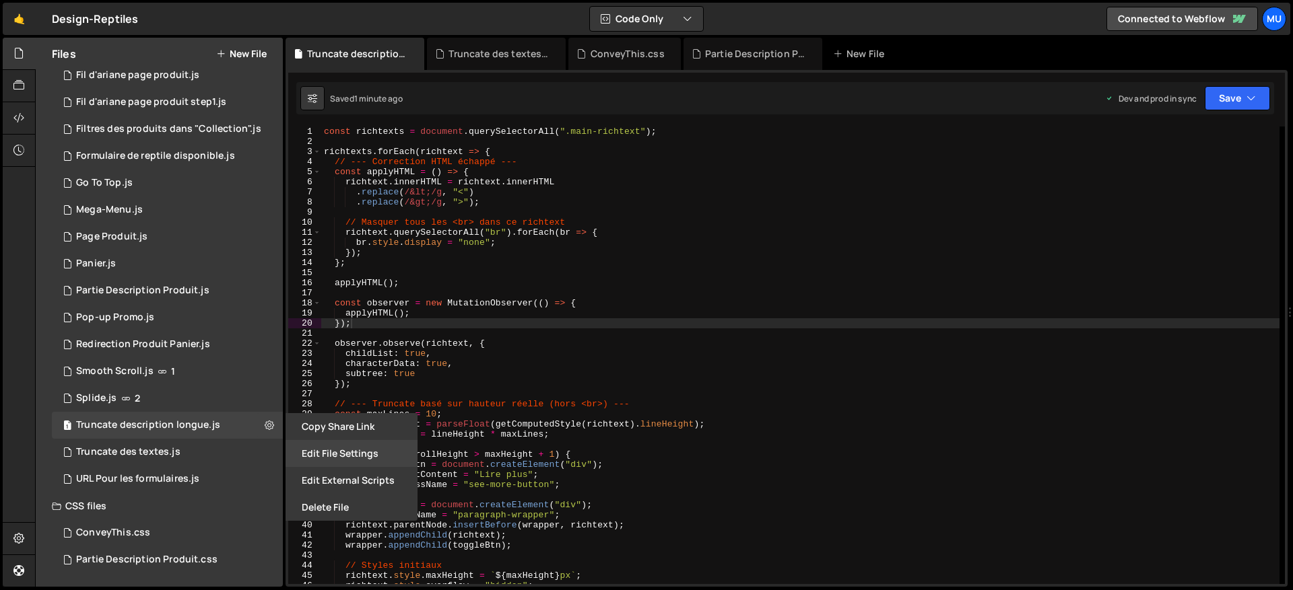
click at [327, 451] on button "Edit File Settings" at bounding box center [351, 453] width 132 height 27
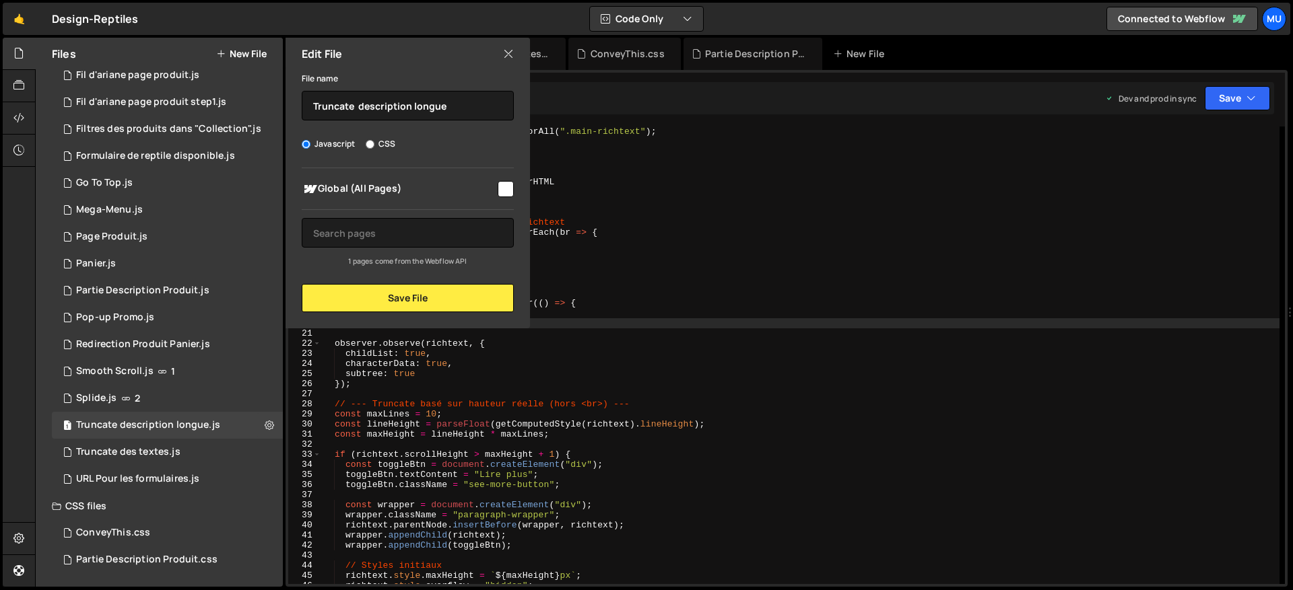
click at [511, 55] on icon at bounding box center [508, 53] width 11 height 15
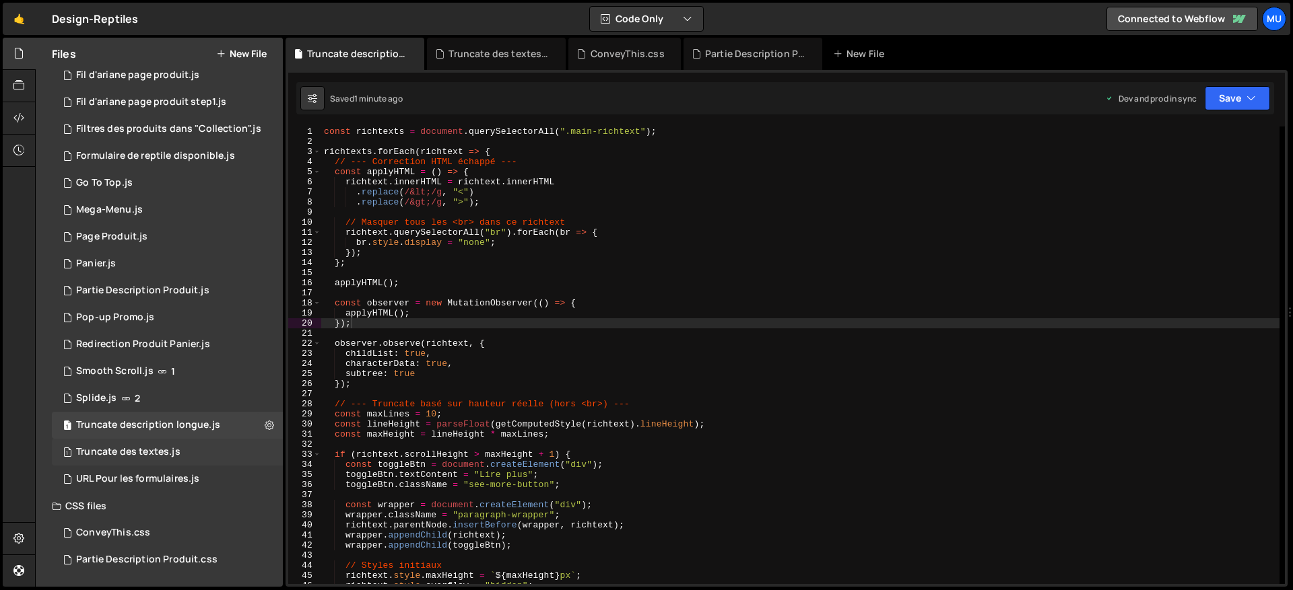
click at [177, 448] on div "Truncate des textes.js" at bounding box center [128, 452] width 104 height 12
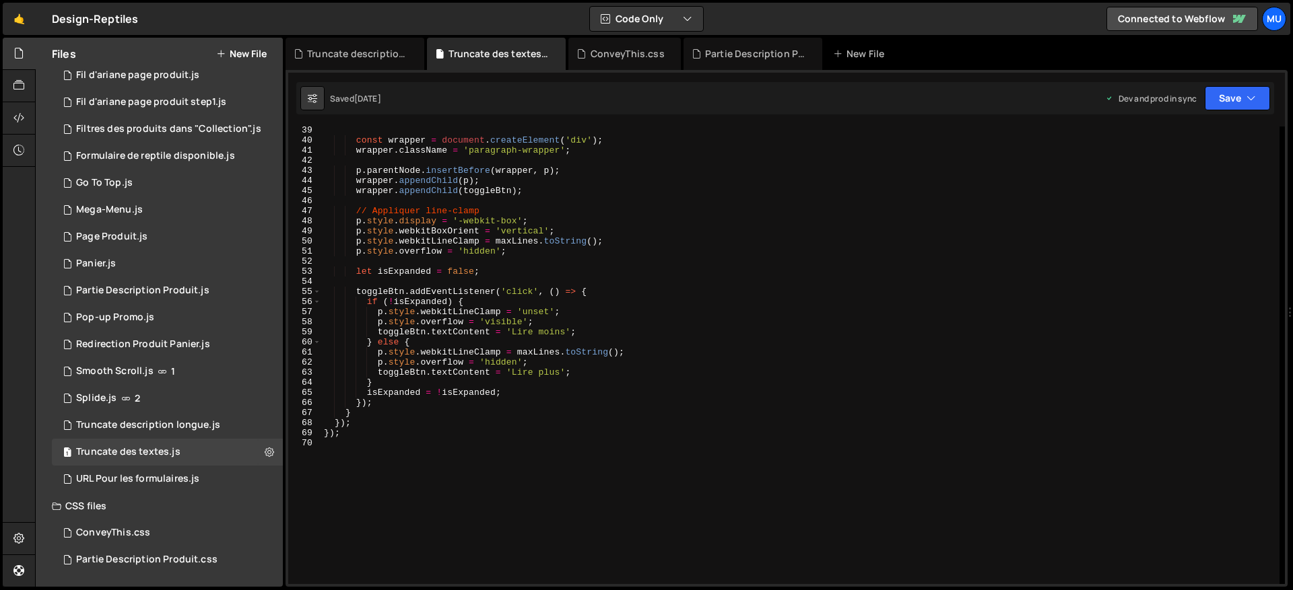
scroll to position [385, 0]
click at [180, 415] on div "1 Truncate description longue.js 0" at bounding box center [167, 425] width 231 height 27
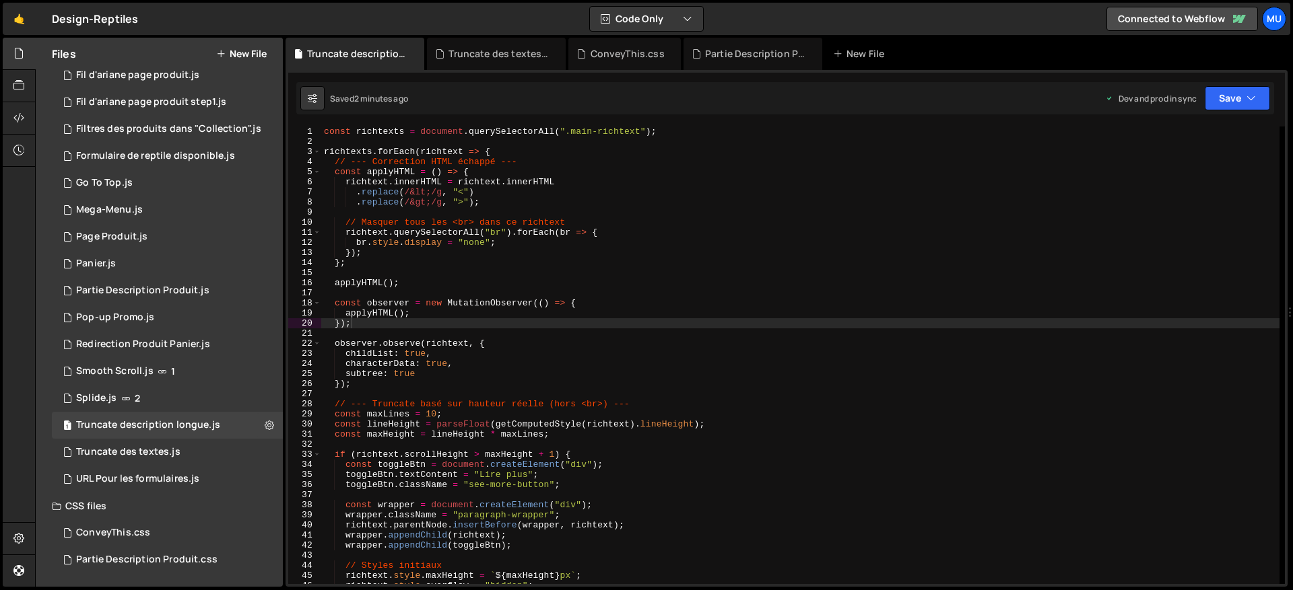
type textarea "const observer = new MutationObserver(() => {"
click at [588, 308] on div "const richtexts = document . querySelectorAll ( ".main-richtext" ) ; richtexts …" at bounding box center [800, 366] width 958 height 478
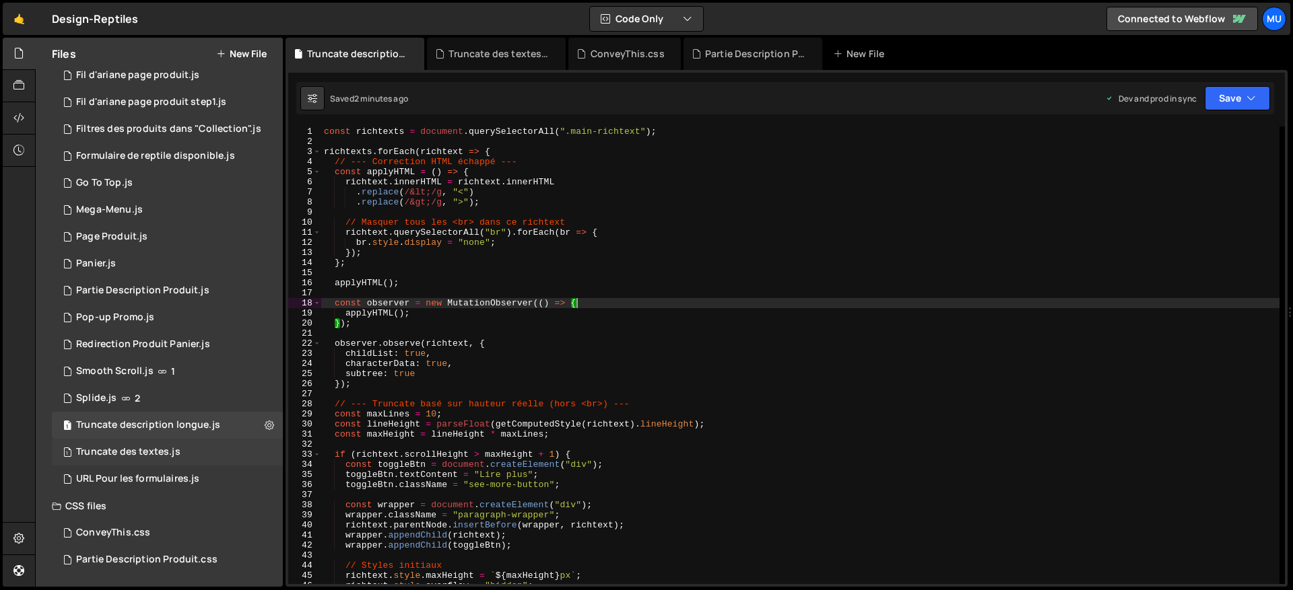
click at [153, 444] on div "1 Truncate des textes.js 0" at bounding box center [167, 452] width 231 height 27
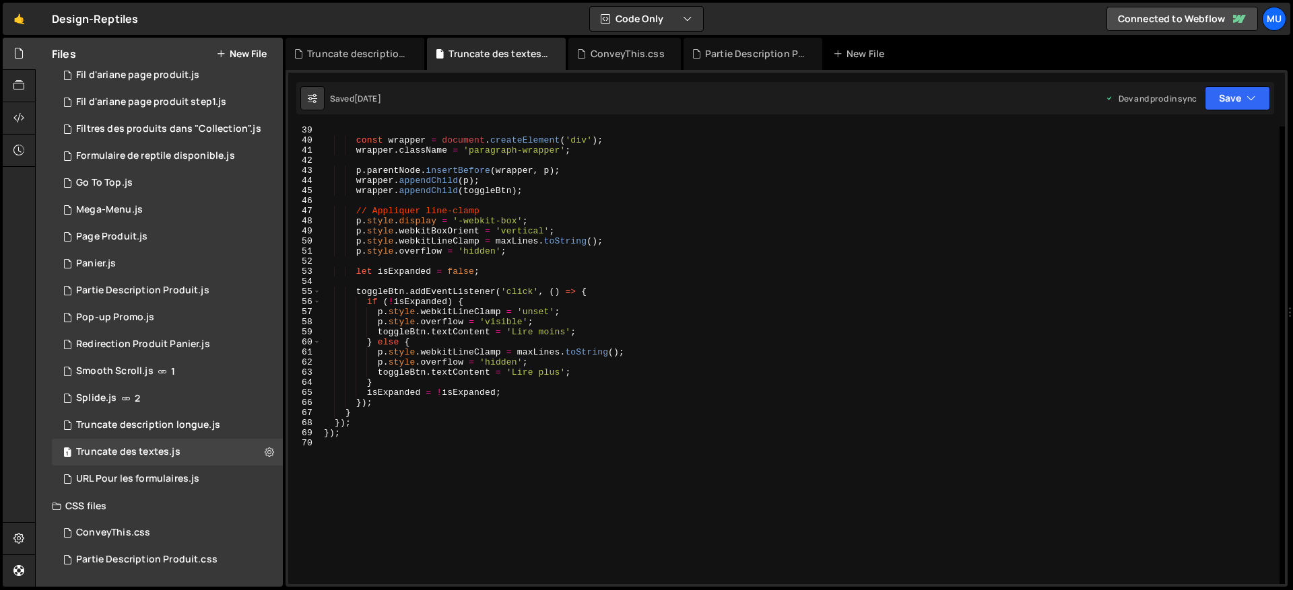
click at [541, 297] on div "const wrapper = document . createElement ( 'div' ) ; wrapper . className = 'par…" at bounding box center [800, 364] width 958 height 478
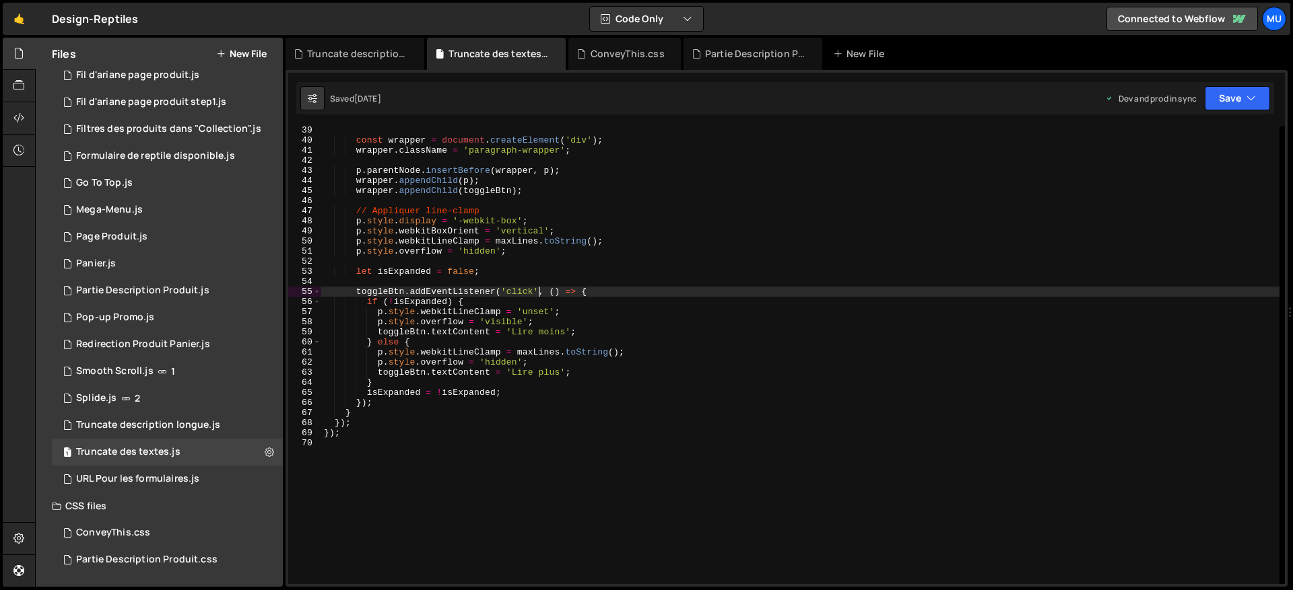
scroll to position [0, 0]
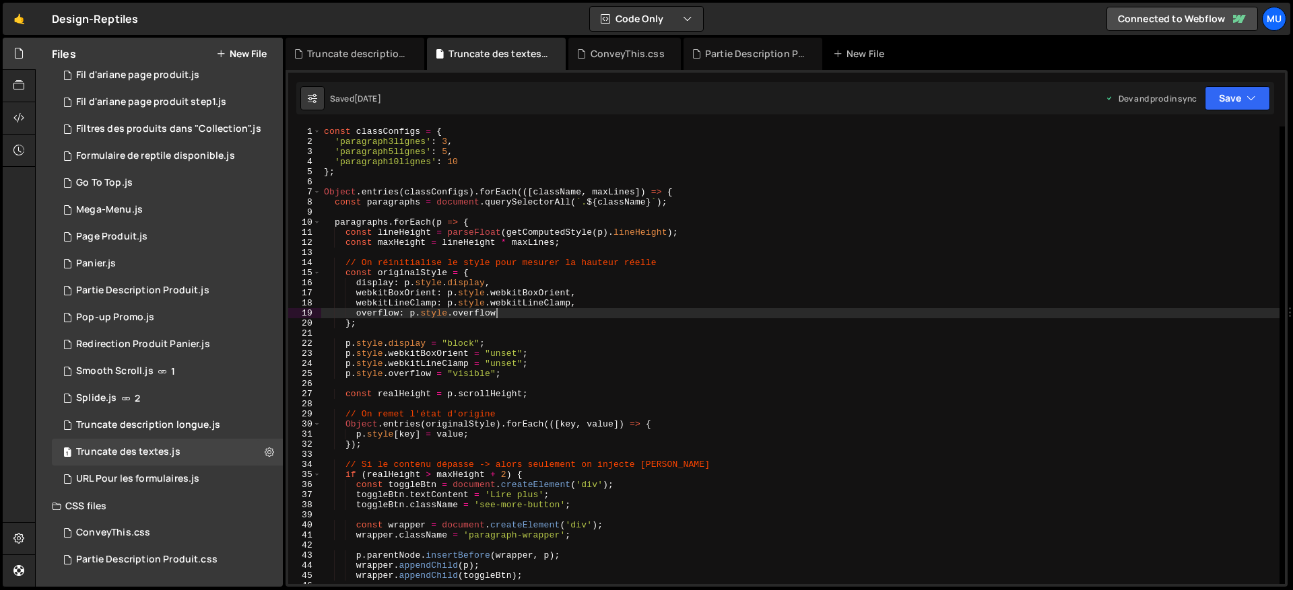
click at [537, 312] on div "const classConfigs = { 'paragraph3lignes' : 3 , 'paragraph5lignes' : 5 , 'parag…" at bounding box center [800, 366] width 958 height 478
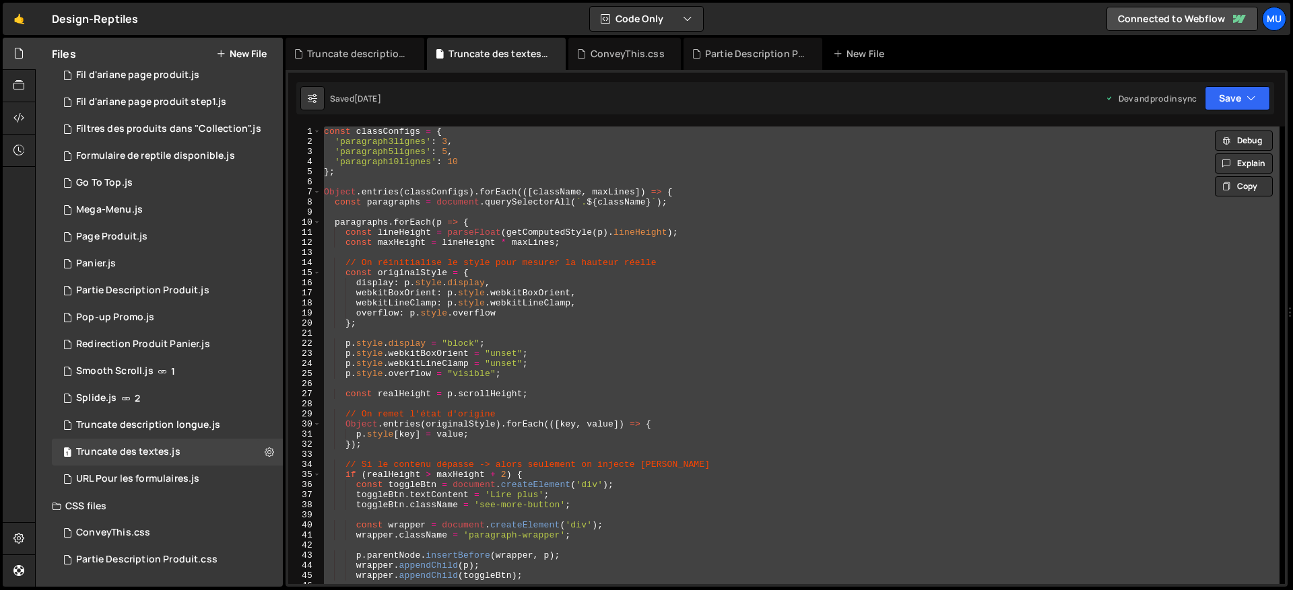
click at [474, 161] on div "const classConfigs = { 'paragraph3lignes' : 3 , 'paragraph5lignes' : 5 , 'parag…" at bounding box center [800, 366] width 958 height 478
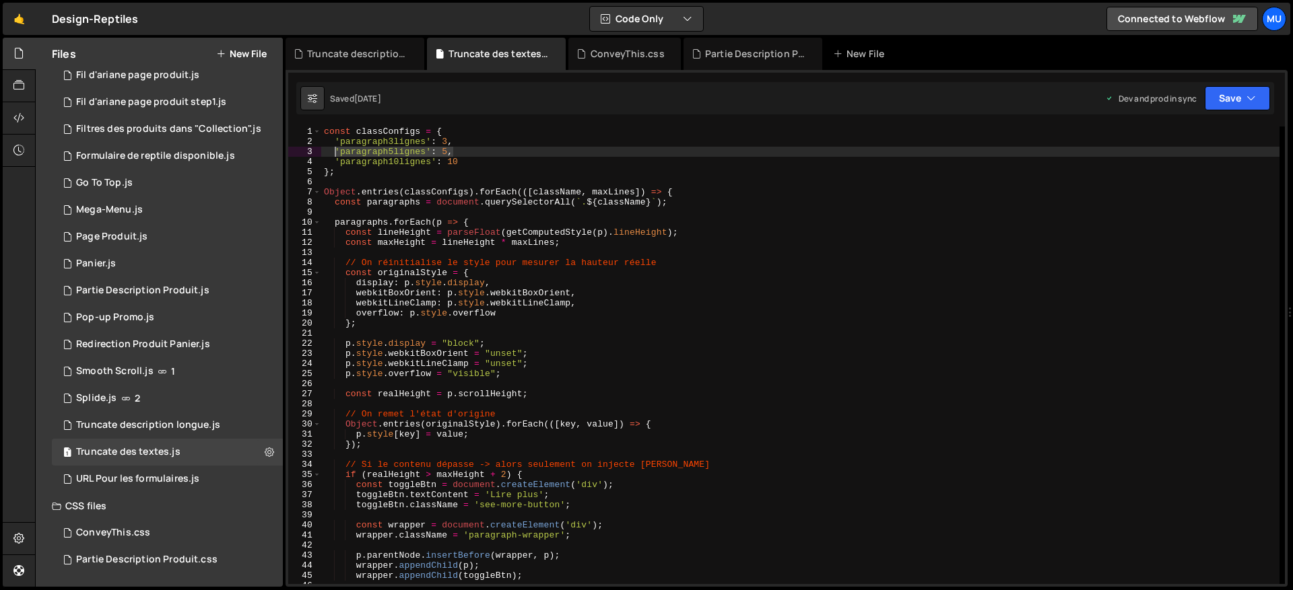
drag, startPoint x: 457, startPoint y: 149, endPoint x: 336, endPoint y: 153, distance: 121.2
click at [336, 153] on div "const classConfigs = { 'paragraph3lignes' : 3 , 'paragraph5lignes' : 5 , 'parag…" at bounding box center [800, 366] width 958 height 478
type textarea "'paragraph5lignes': 5,"
click at [510, 150] on div "const classConfigs = { 'paragraph3lignes' : 3 , 'paragraph5lignes' : 5 , 'parag…" at bounding box center [800, 356] width 958 height 458
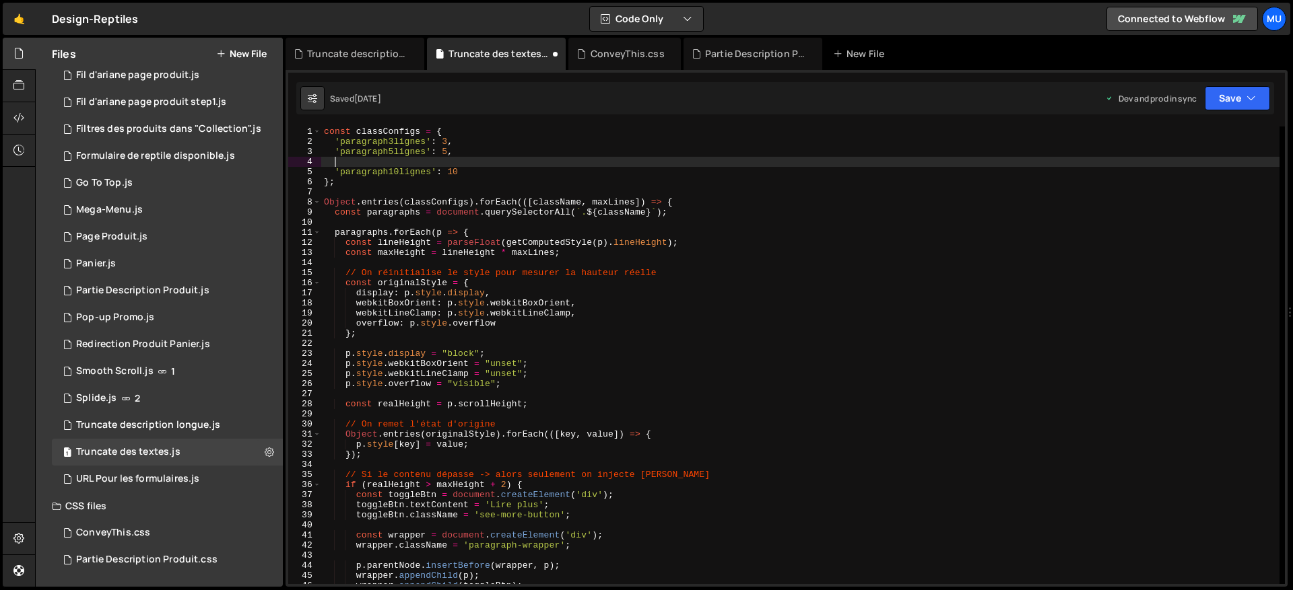
paste textarea "'paragraph5lignes': 5,"
drag, startPoint x: 425, startPoint y: 162, endPoint x: 341, endPoint y: 166, distance: 83.5
click at [341, 166] on div "const classConfigs = { 'paragraph3lignes' : 3 , 'paragraph5lignes' : 5 , 'parag…" at bounding box center [800, 366] width 958 height 478
type textarea "'main-richtext-copy': 5,"
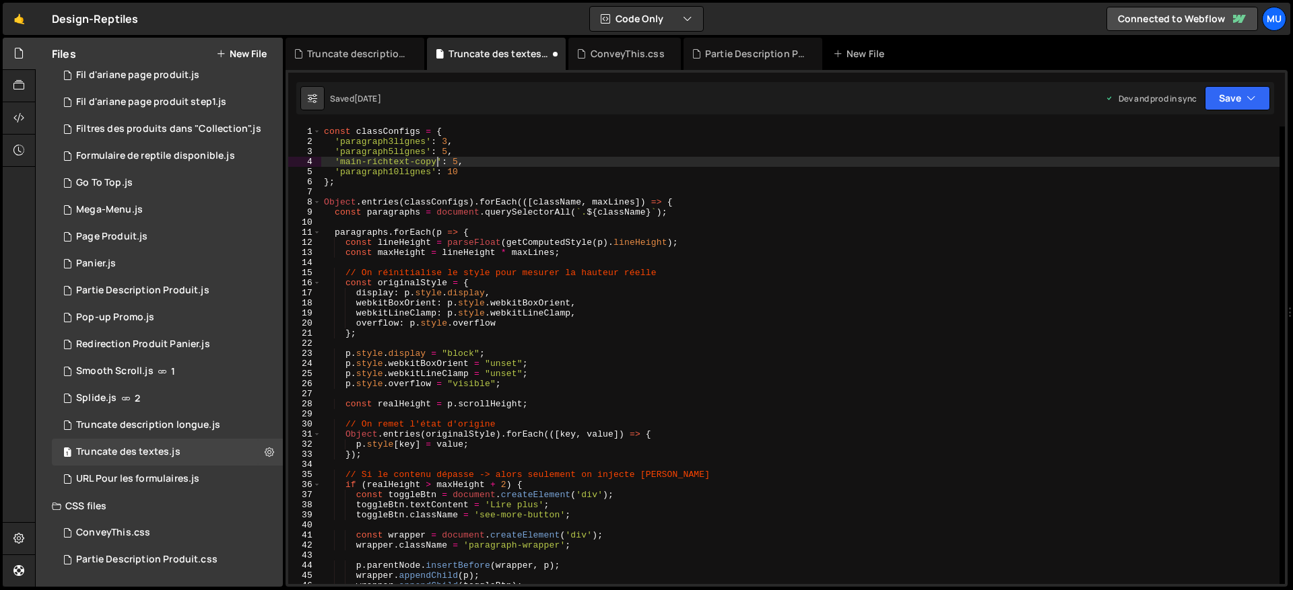
click at [567, 217] on div "const classConfigs = { 'paragraph3lignes' : 3 , 'paragraph5lignes' : 5 , 'main-…" at bounding box center [800, 366] width 958 height 478
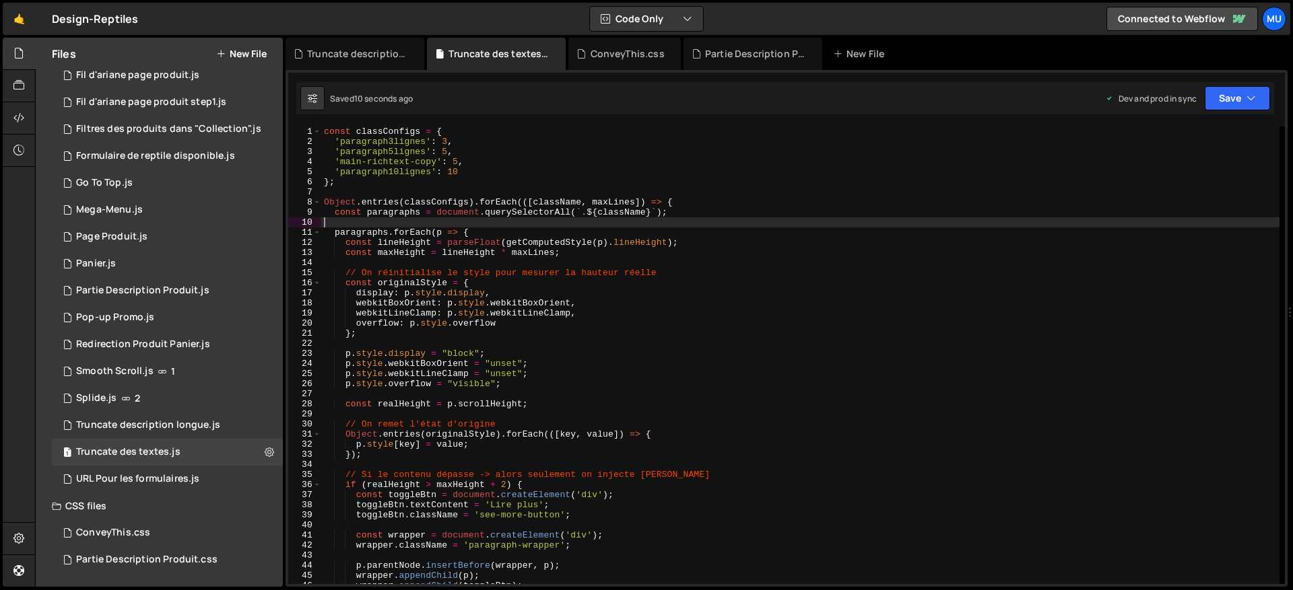
click at [583, 294] on div "const classConfigs = { 'paragraph3lignes' : 3 , 'paragraph5lignes' : 5 , 'main-…" at bounding box center [800, 366] width 958 height 478
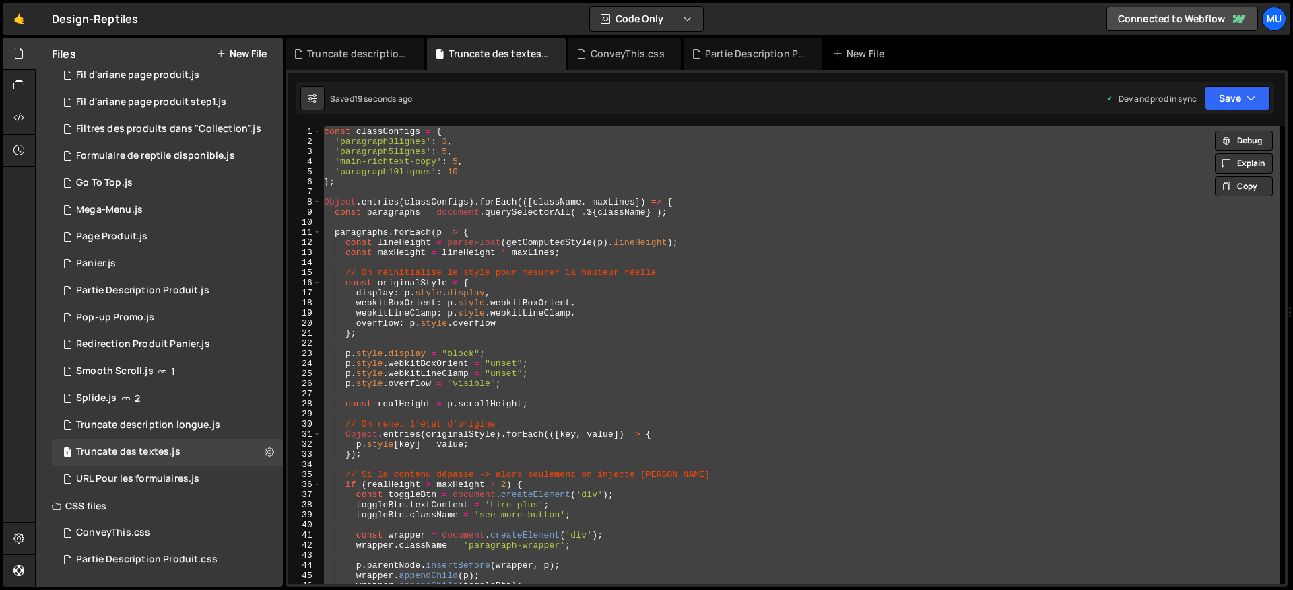
click at [433, 168] on div "const classConfigs = { 'paragraph3lignes' : 3 , 'paragraph5lignes' : 5 , 'main-…" at bounding box center [800, 356] width 958 height 458
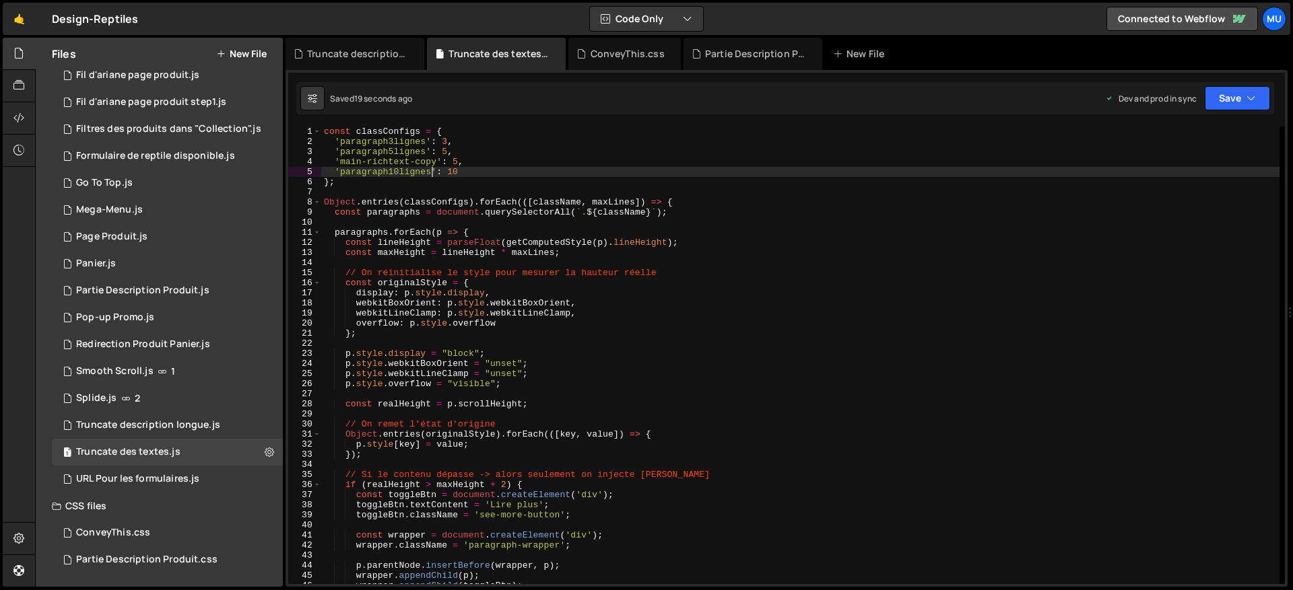
click at [433, 160] on div "const classConfigs = { 'paragraph3lignes' : 3 , 'paragraph5lignes' : 5 , 'main-…" at bounding box center [800, 366] width 958 height 478
type textarea "'main-richtext-copy': 5, 'paragraph10lignes': 10"
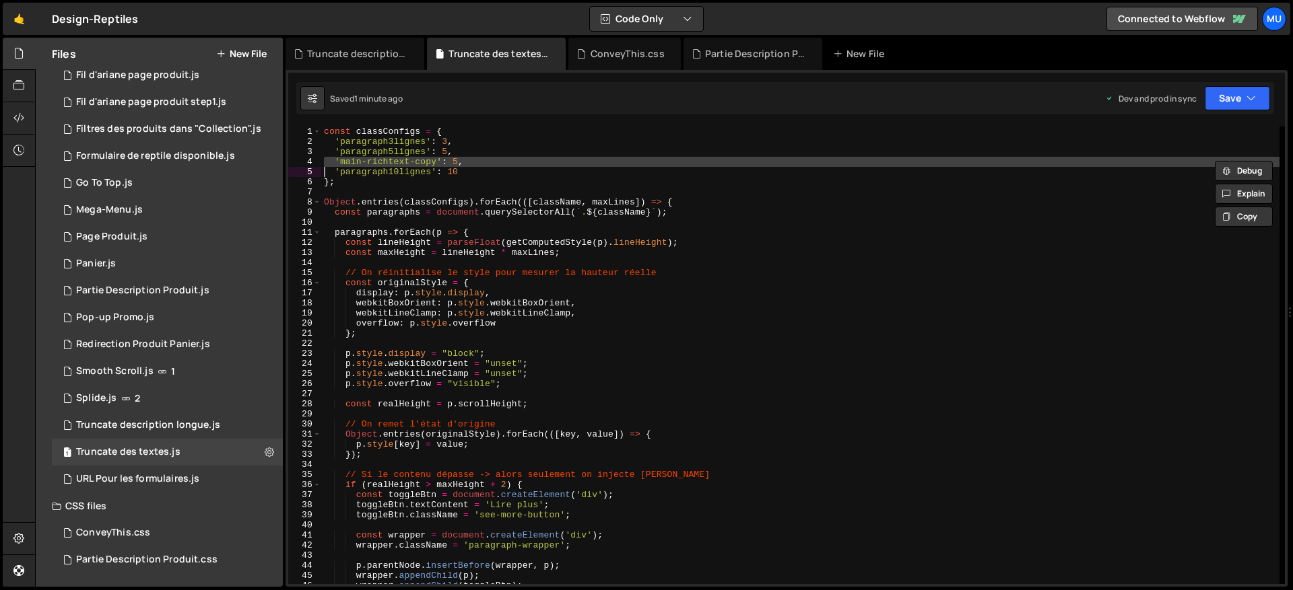
click at [757, 346] on div "const classConfigs = { 'paragraph3lignes' : 3 , 'paragraph5lignes' : 5 , 'main-…" at bounding box center [800, 366] width 958 height 478
type textarea "});"
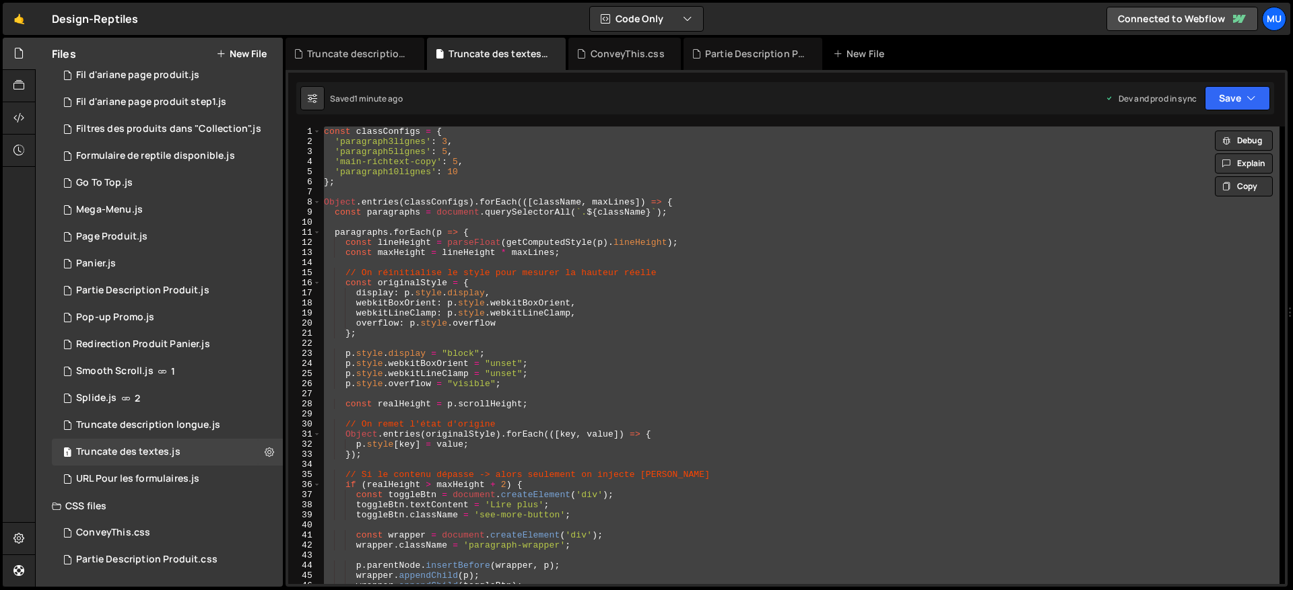
paste textarea
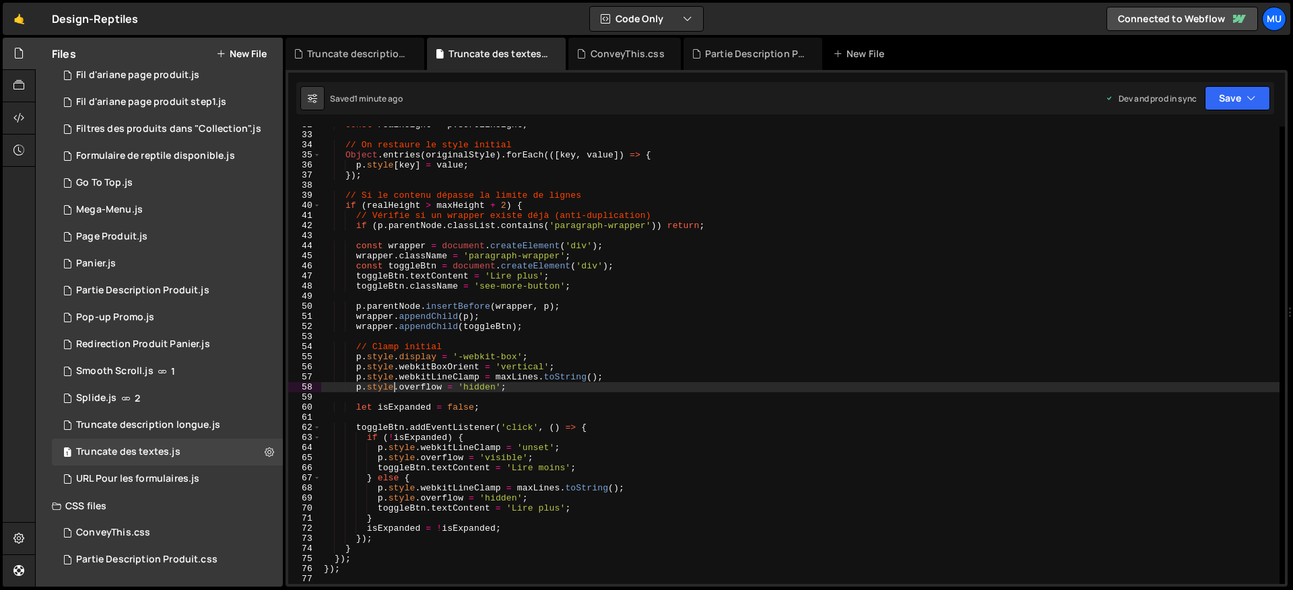
click at [391, 384] on div "const realHeight = p . scrollHeight ; // On restaure le style initial Object . …" at bounding box center [800, 359] width 958 height 478
type textarea "});"
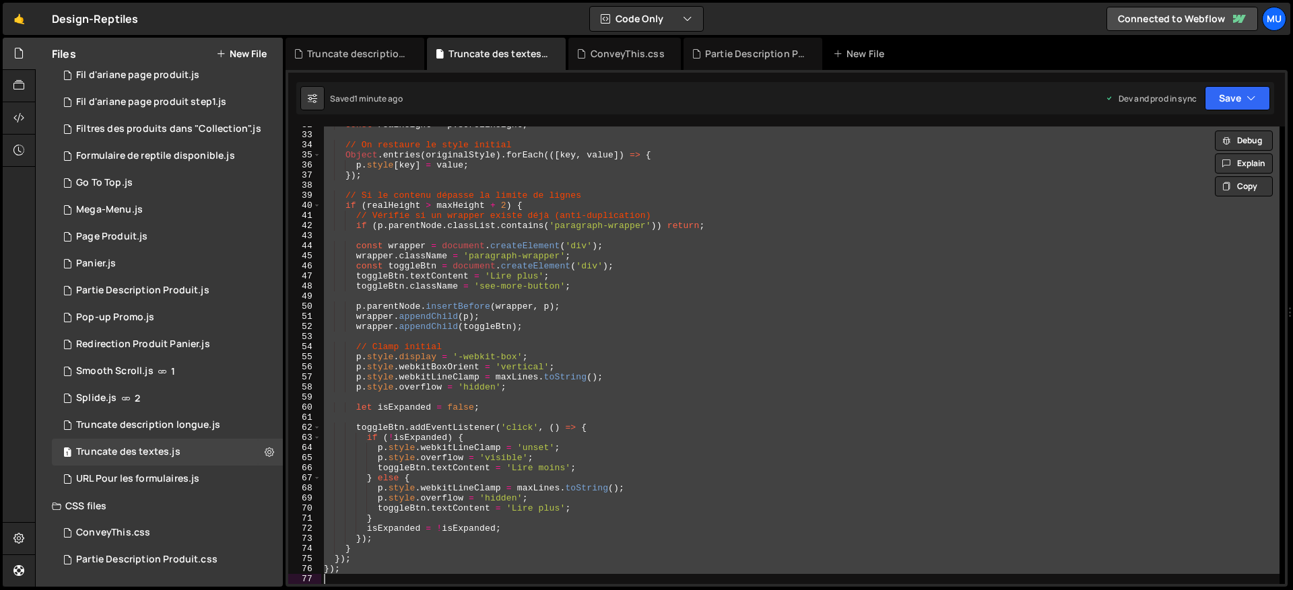
paste textarea
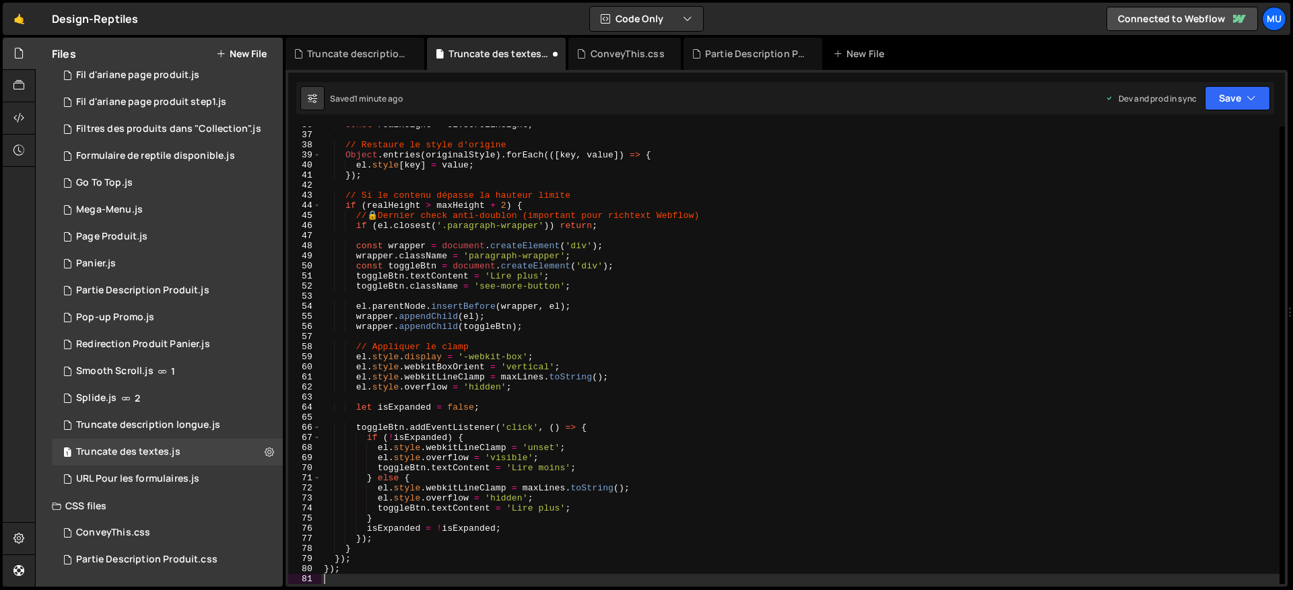
scroll to position [360, 0]
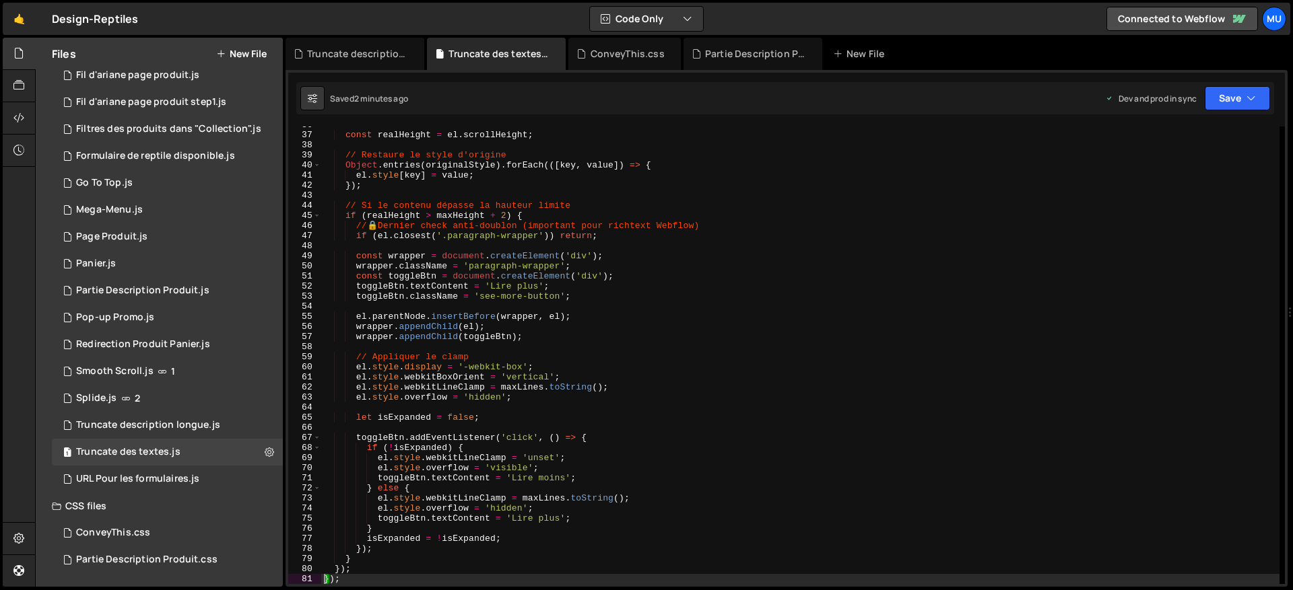
click at [640, 441] on div "const realHeight = el . scrollHeight ; // Restaure le style d'origine Object . …" at bounding box center [800, 359] width 958 height 478
type textarea "toggleBtn.addEventListener('click', () => {"
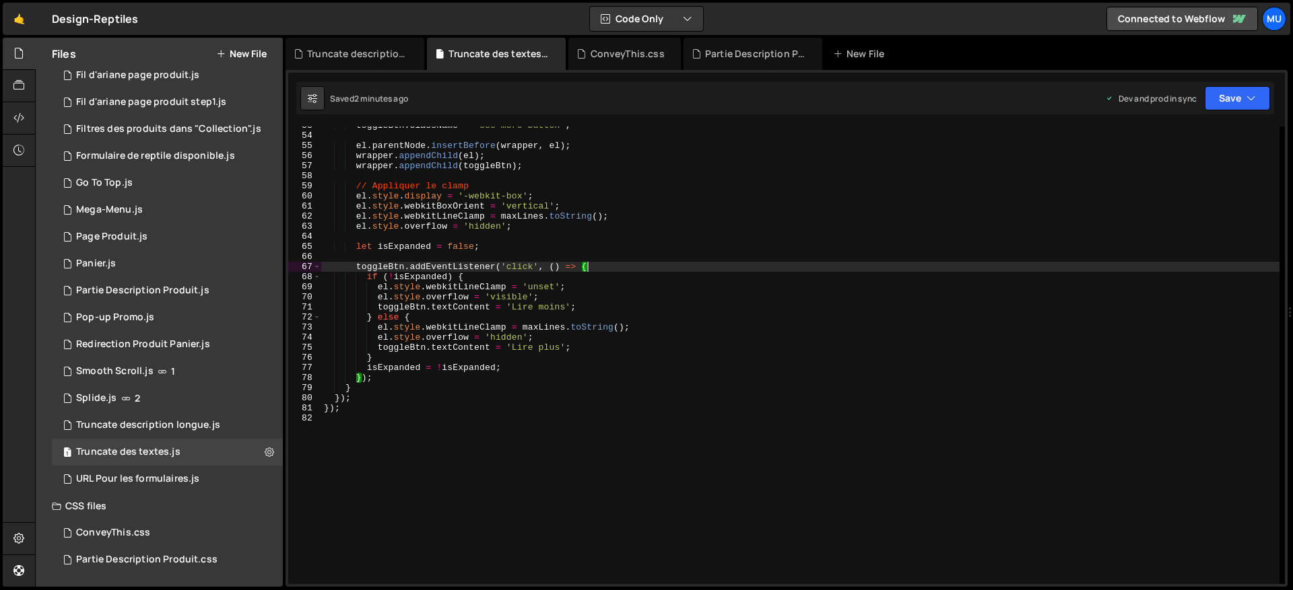
scroll to position [573, 0]
click at [634, 436] on div "toggleBtn . className = 'see-more-button' ; el . parentNode . insertBefore ( wr…" at bounding box center [800, 360] width 958 height 478
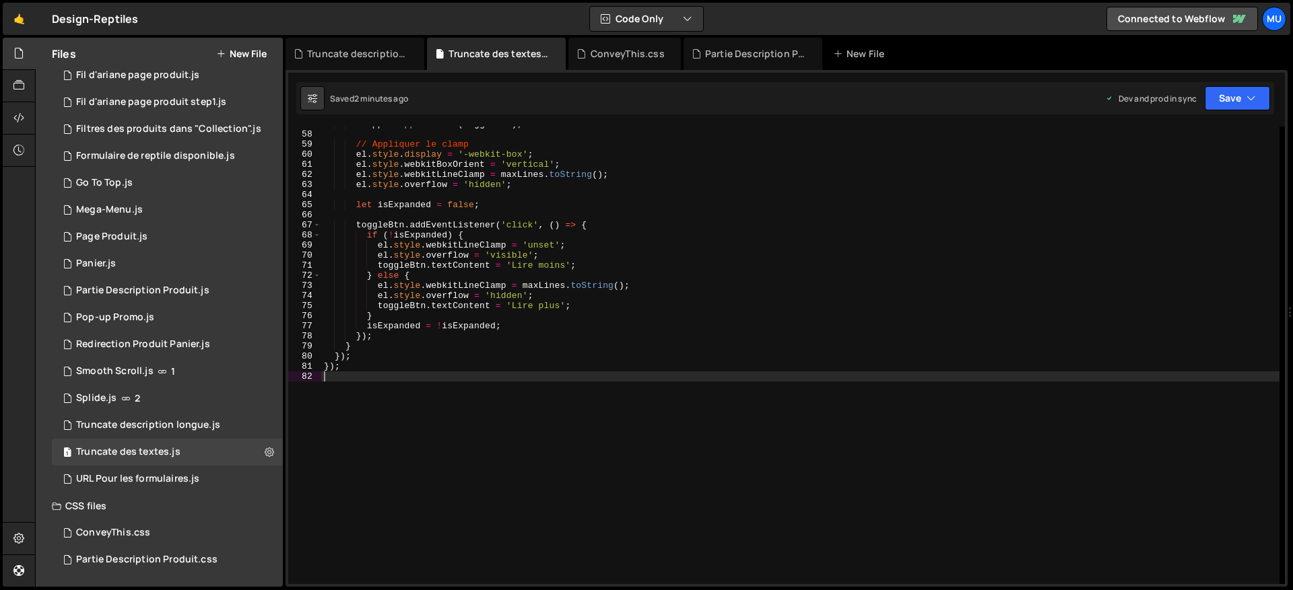
type textarea "});"
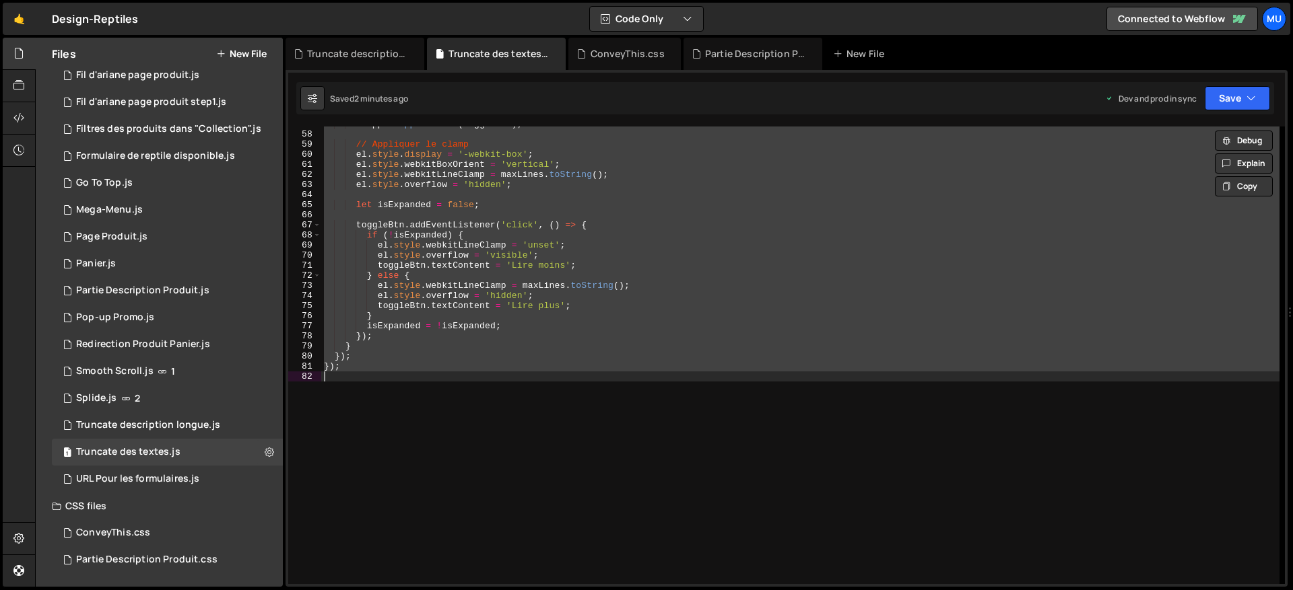
paste textarea
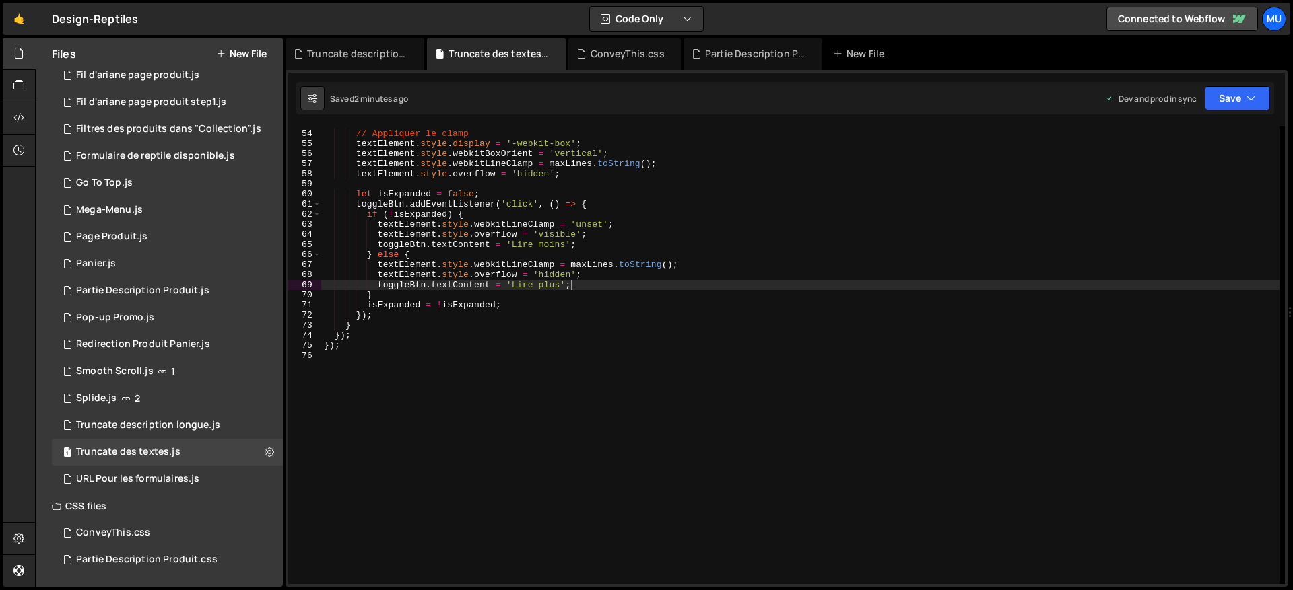
click at [605, 286] on div "// Appliquer le clamp textElement . style . display = '-webkit-box' ; textEleme…" at bounding box center [800, 357] width 958 height 478
type textarea "});"
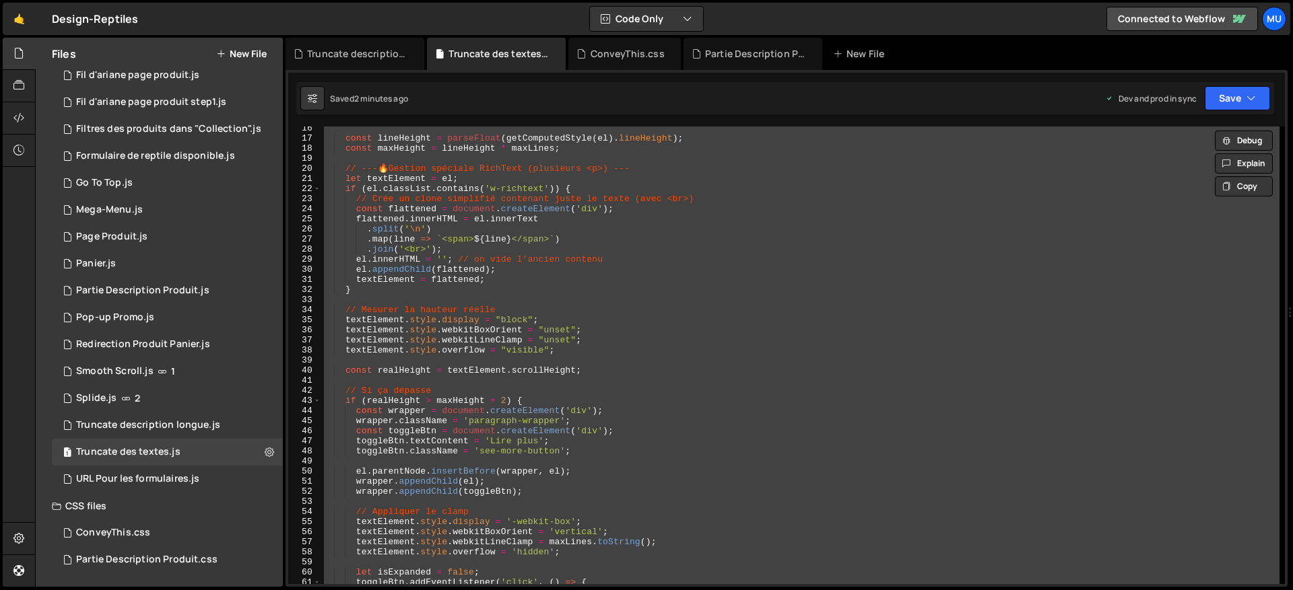
paste textarea
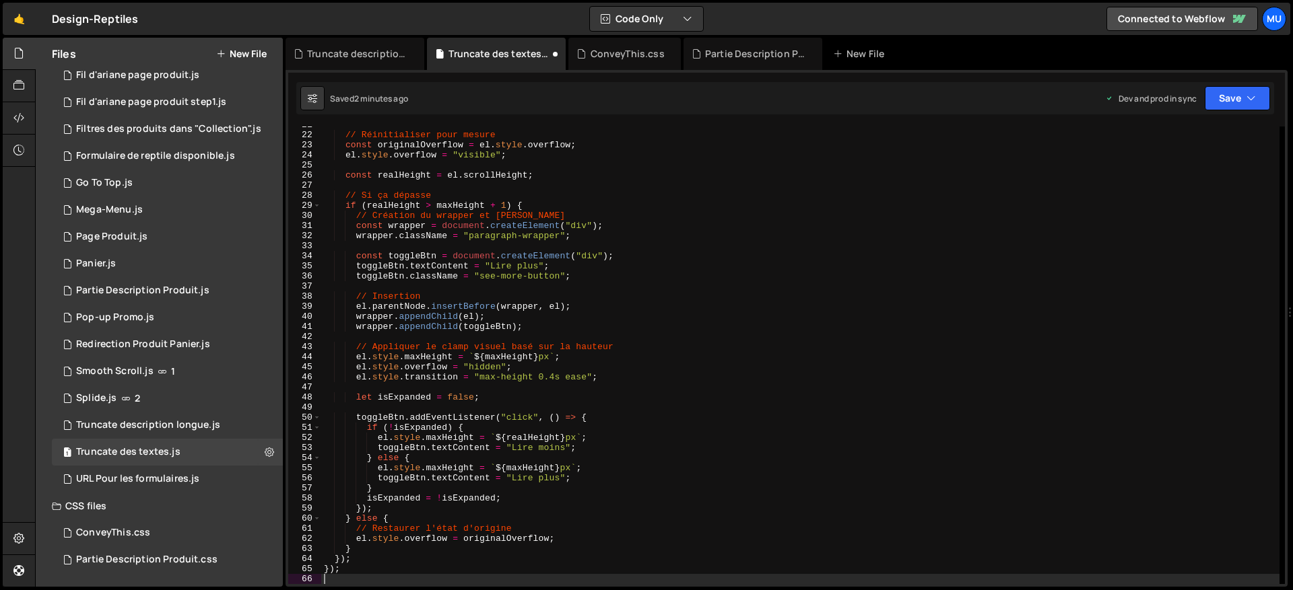
scroll to position [433, 0]
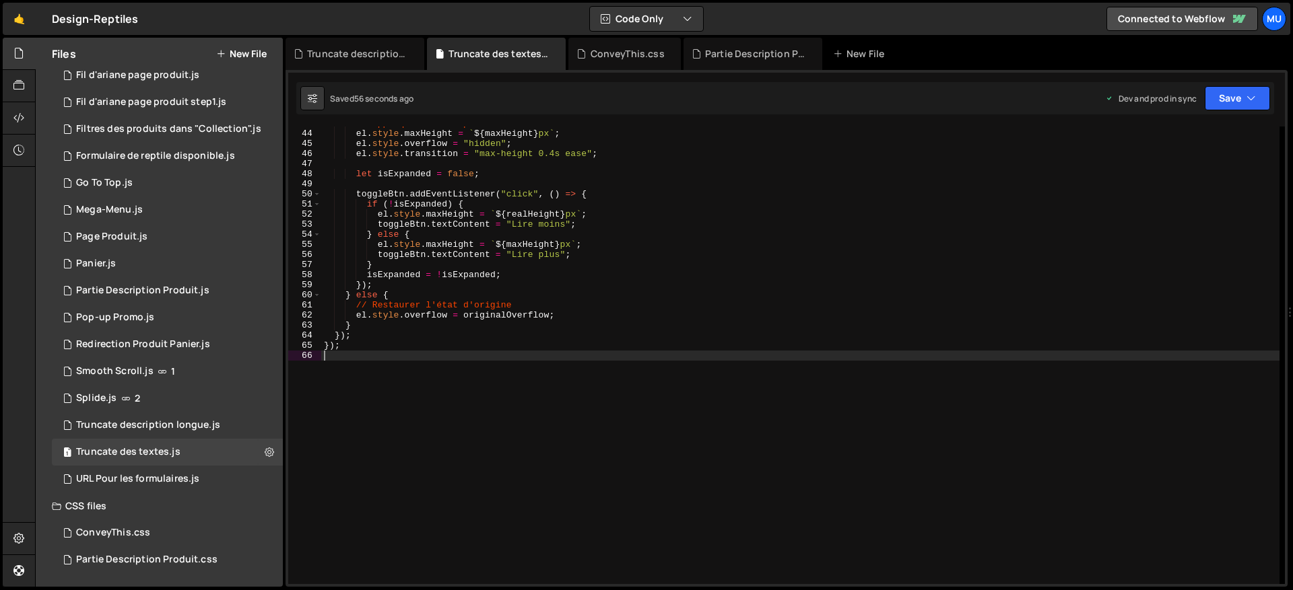
click at [617, 298] on div "// Appliquer le clamp visuel basé sur la hauteur el . style . maxHeight = ` ${ …" at bounding box center [800, 357] width 958 height 478
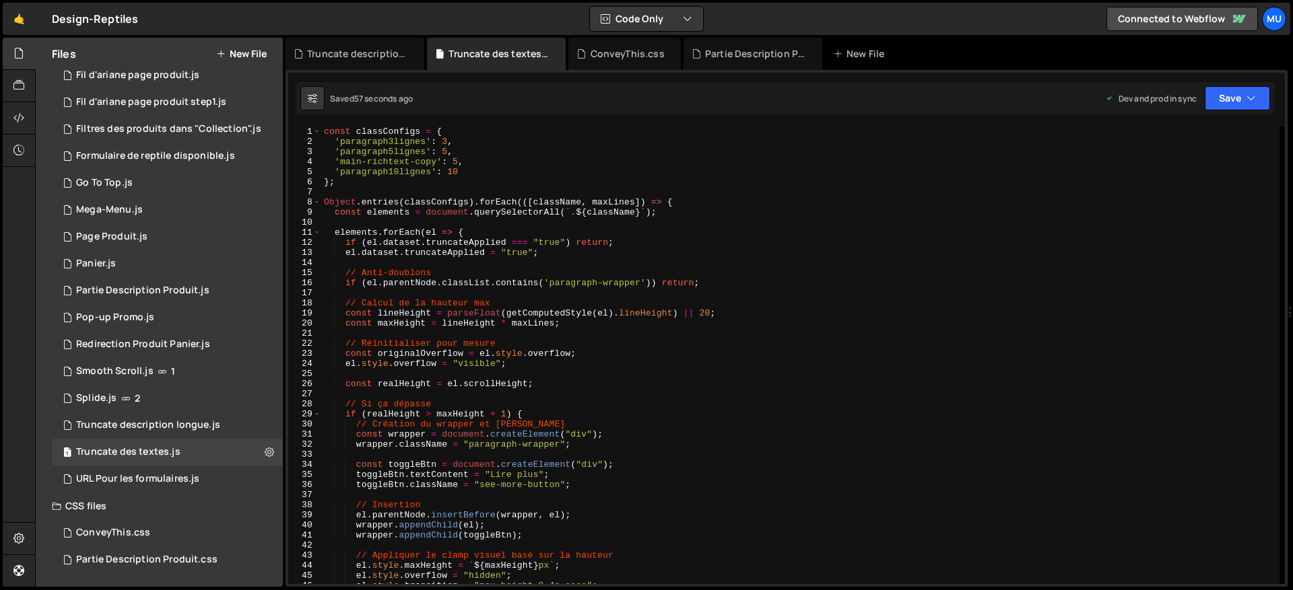
scroll to position [0, 0]
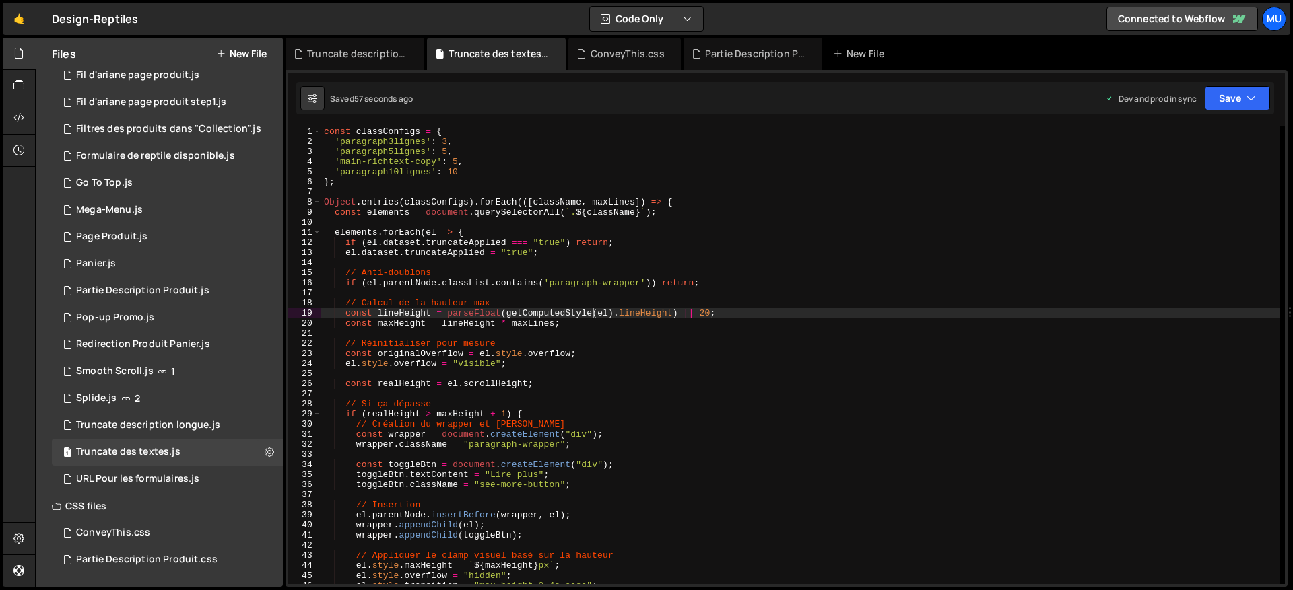
click at [593, 313] on div "const classConfigs = { 'paragraph3lignes' : 3 , 'paragraph5lignes' : 5 , 'main-…" at bounding box center [800, 366] width 958 height 478
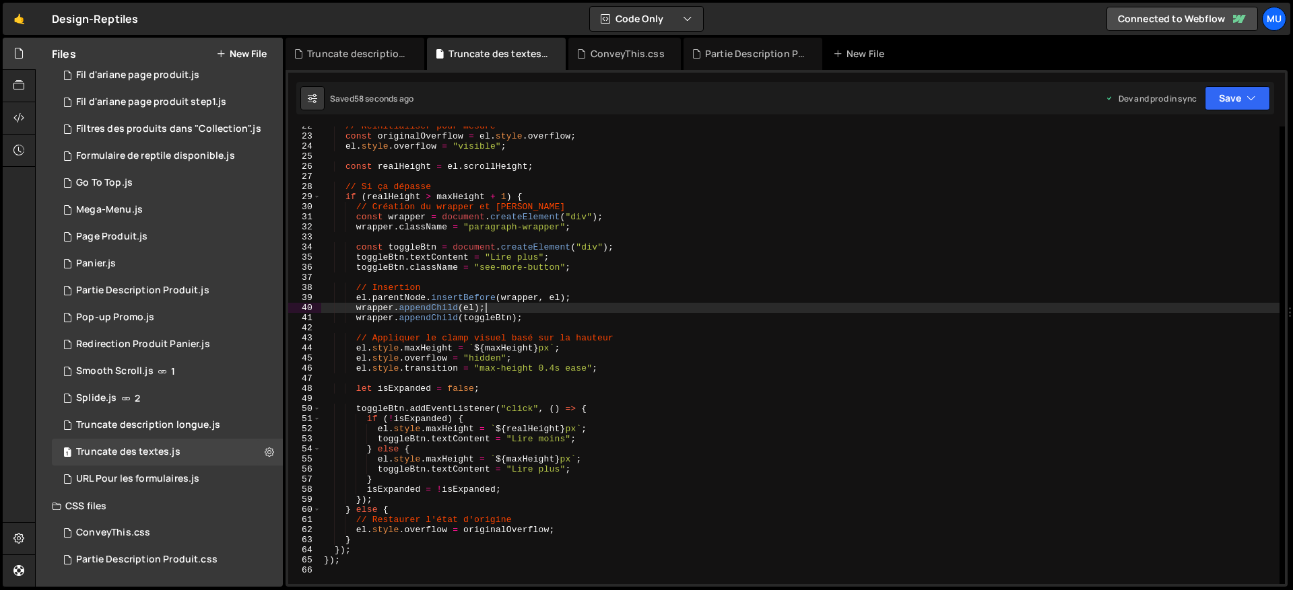
click at [594, 307] on div "// Réinitialiser pour mesure const originalOverflow = el . style . overflow ; e…" at bounding box center [800, 360] width 958 height 478
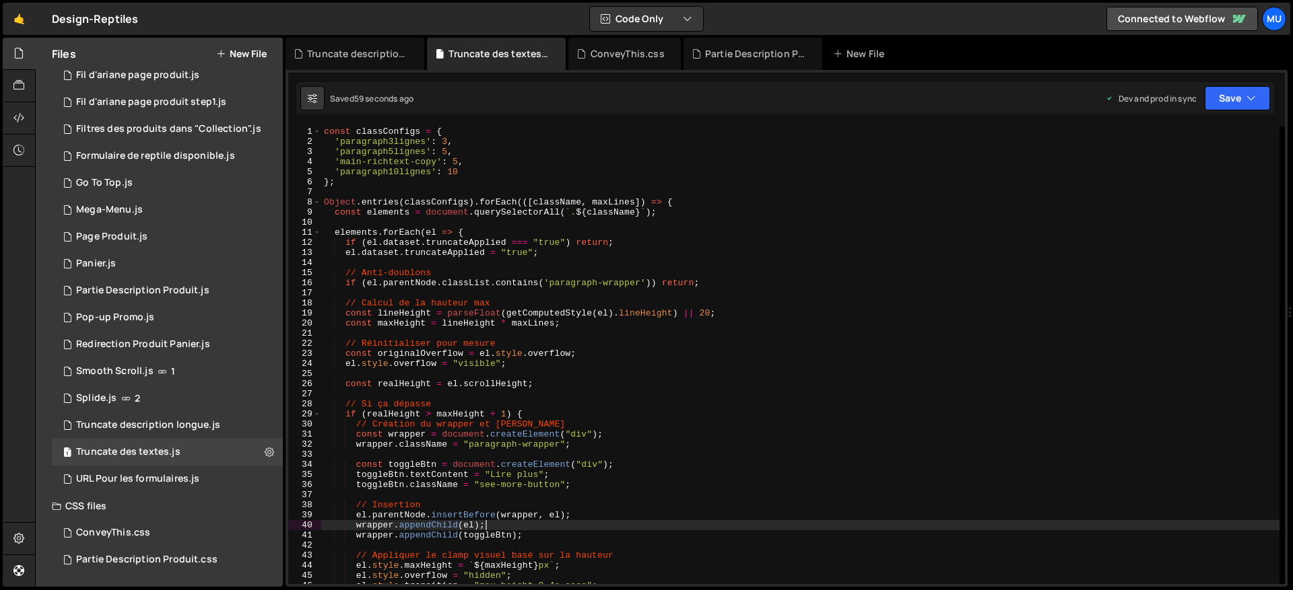
click at [442, 180] on div "const classConfigs = { 'paragraph3lignes' : 3 , 'paragraph5lignes' : 5 , 'main-…" at bounding box center [800, 366] width 958 height 478
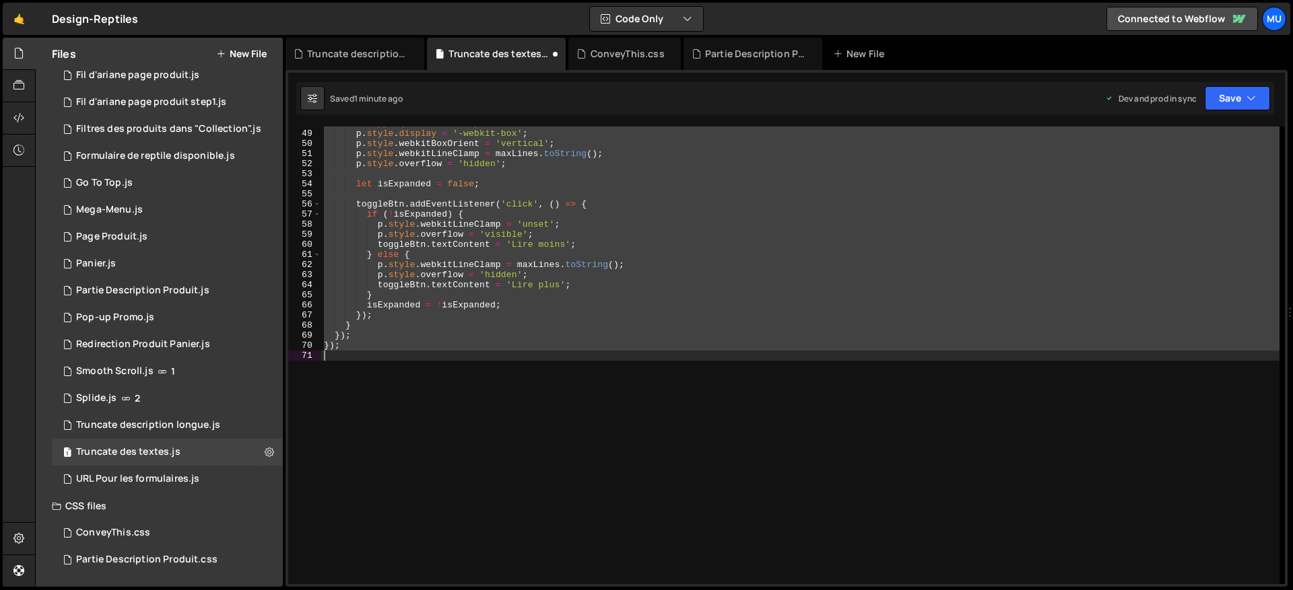
type textarea "'paragraph5lignes': 5,"
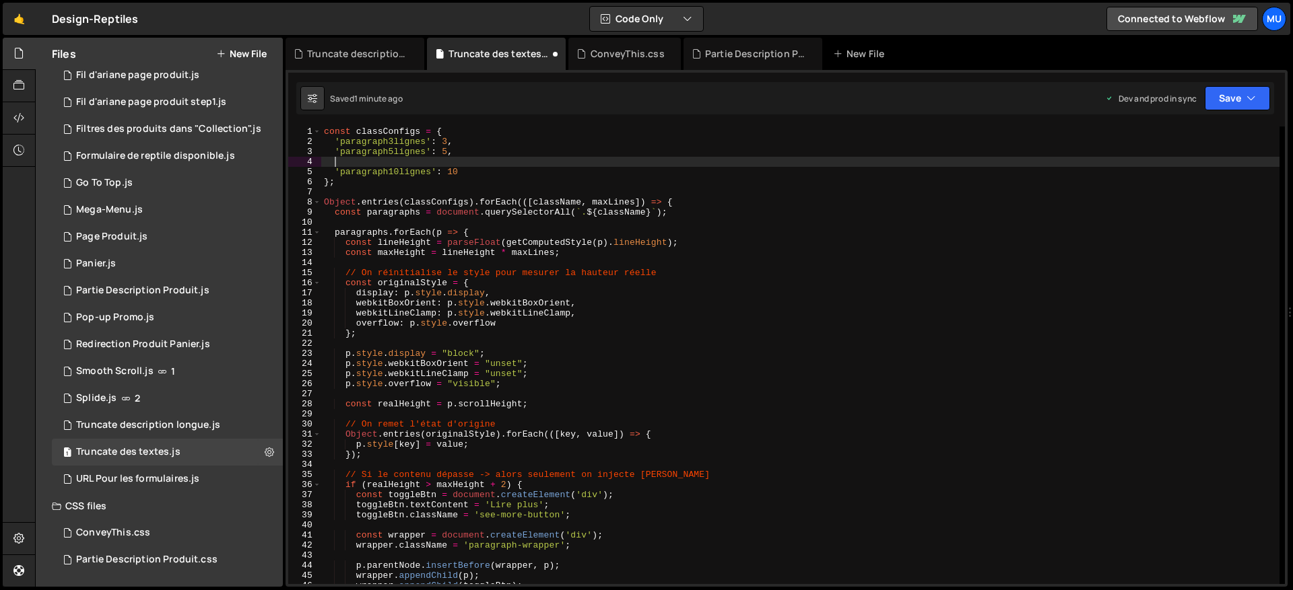
type textarea "'paragraph5lignes': 5,"
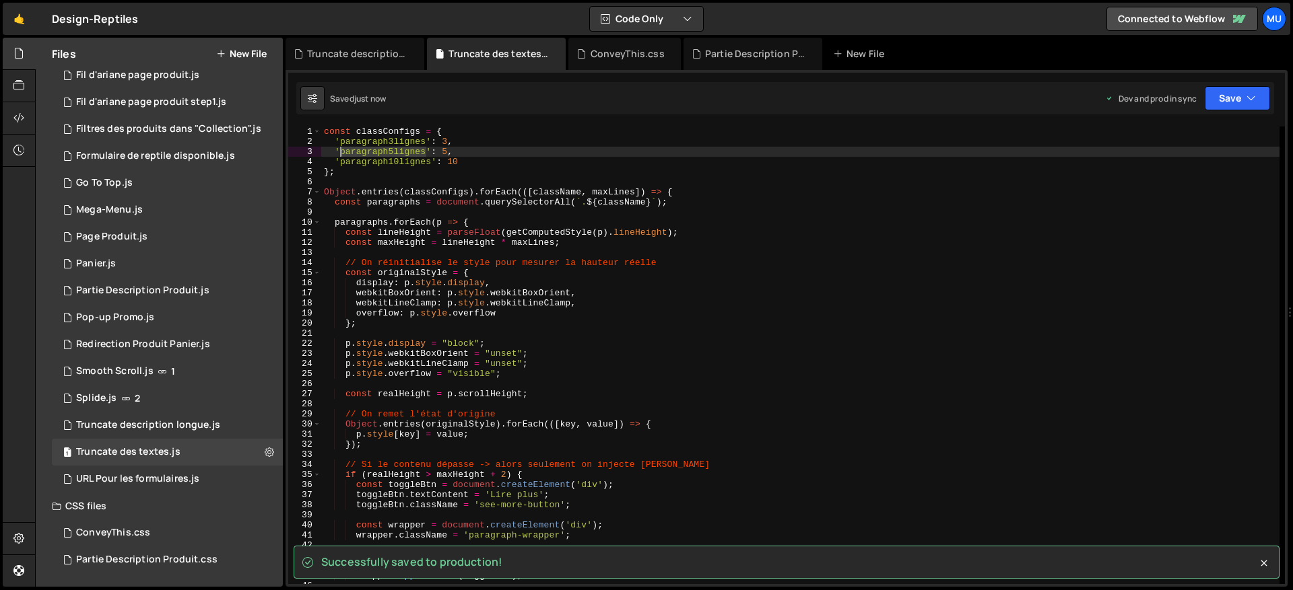
drag, startPoint x: 423, startPoint y: 150, endPoint x: 340, endPoint y: 149, distance: 83.5
click at [340, 149] on div "const classConfigs = { 'paragraph3lignes' : 3 , 'paragraph5lignes' : 5 , 'parag…" at bounding box center [800, 366] width 958 height 478
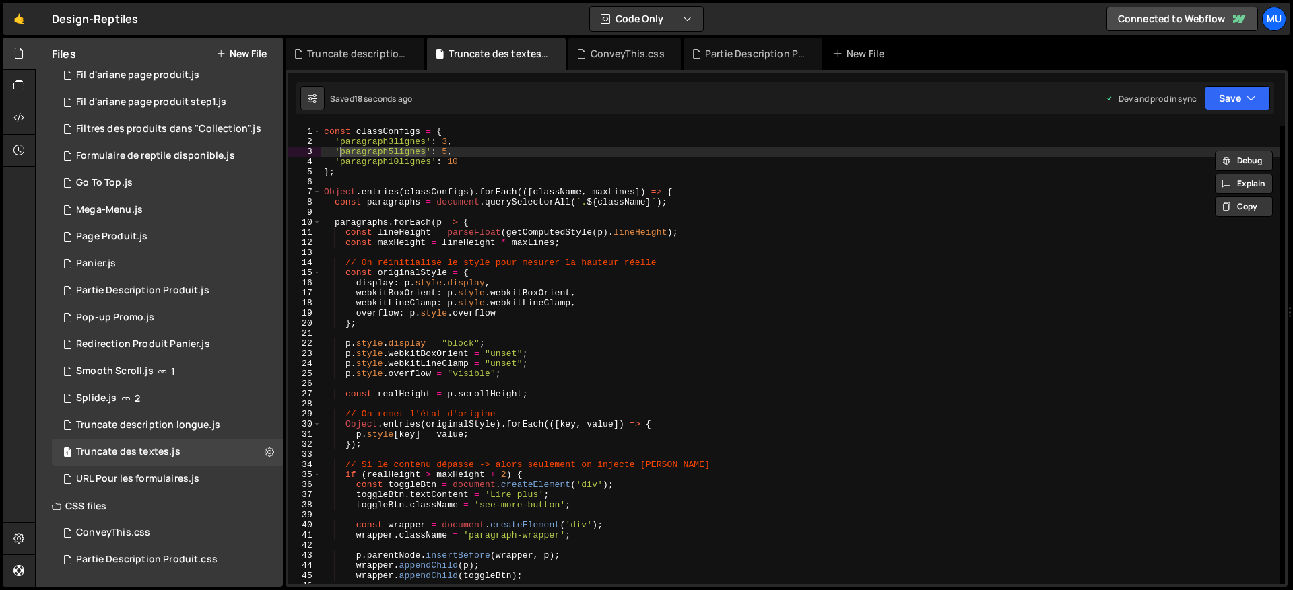
click at [526, 180] on div "const classConfigs = { 'paragraph3lignes' : 3 , 'paragraph5lignes' : 5 , 'parag…" at bounding box center [800, 366] width 958 height 478
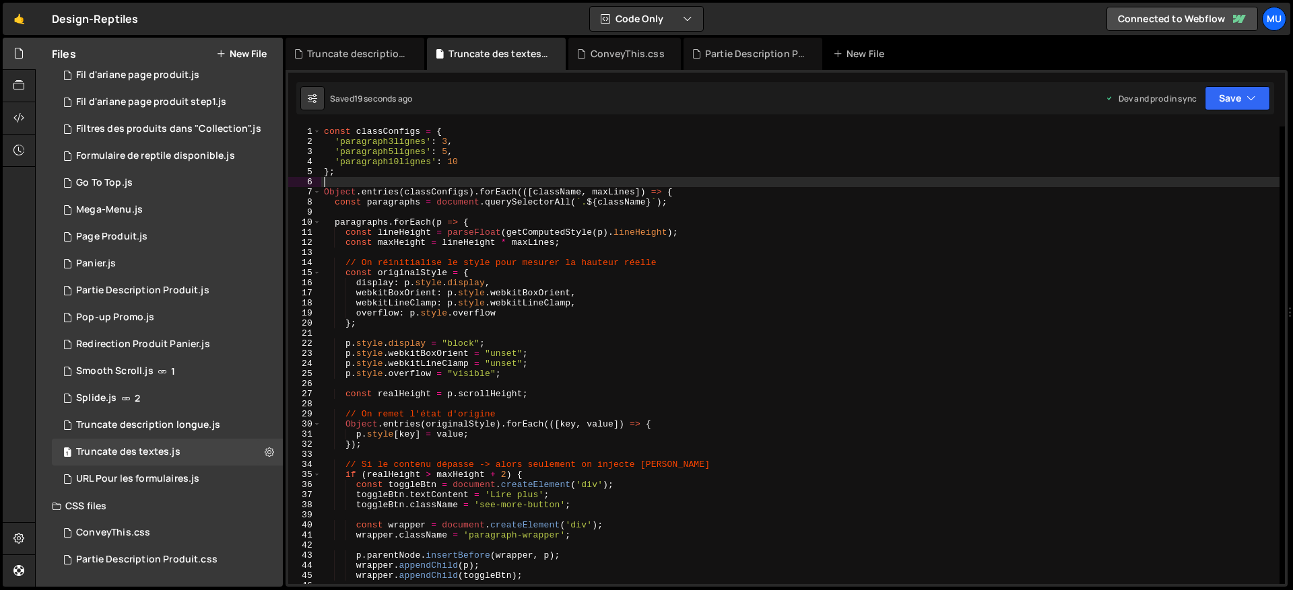
click at [524, 180] on div "const classConfigs = { 'paragraph3lignes' : 3 , 'paragraph5lignes' : 5 , 'parag…" at bounding box center [800, 366] width 958 height 478
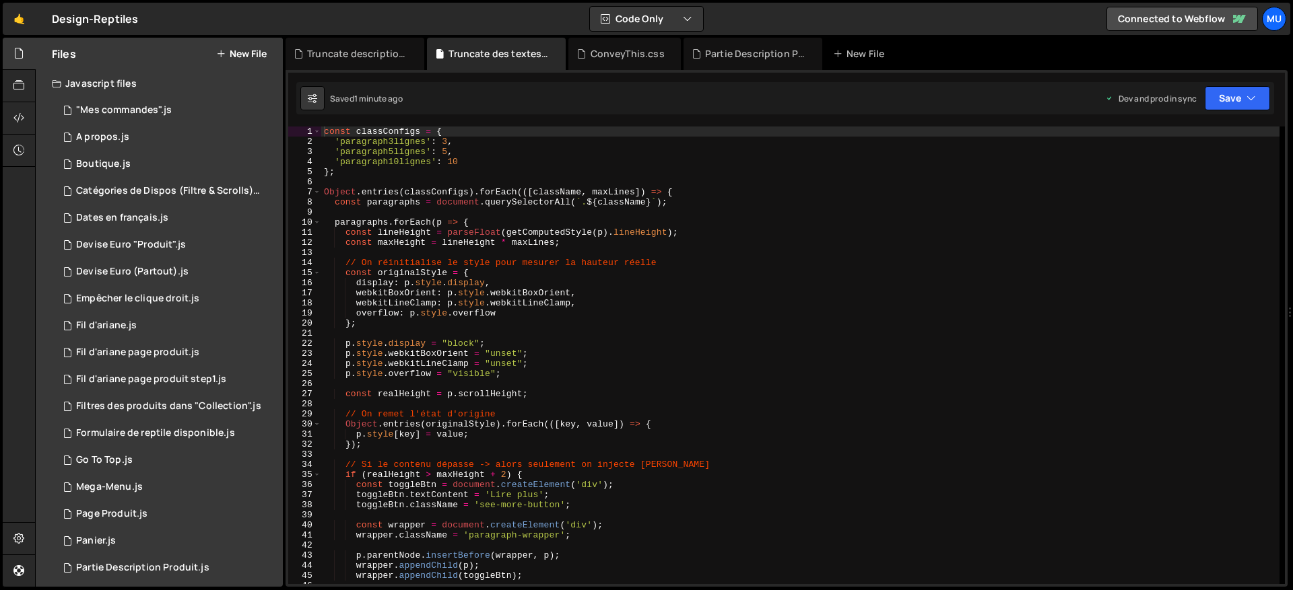
click at [638, 257] on div "const classConfigs = { 'paragraph3lignes' : 3 , 'paragraph5lignes' : 5 , 'parag…" at bounding box center [800, 366] width 958 height 478
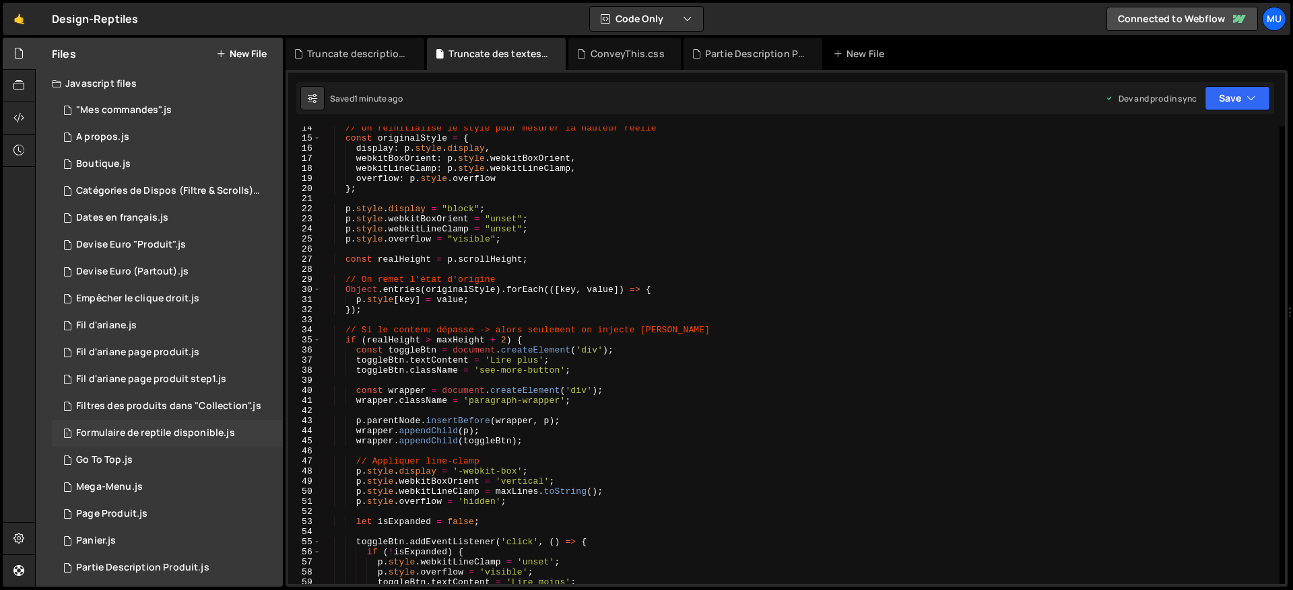
scroll to position [195, 0]
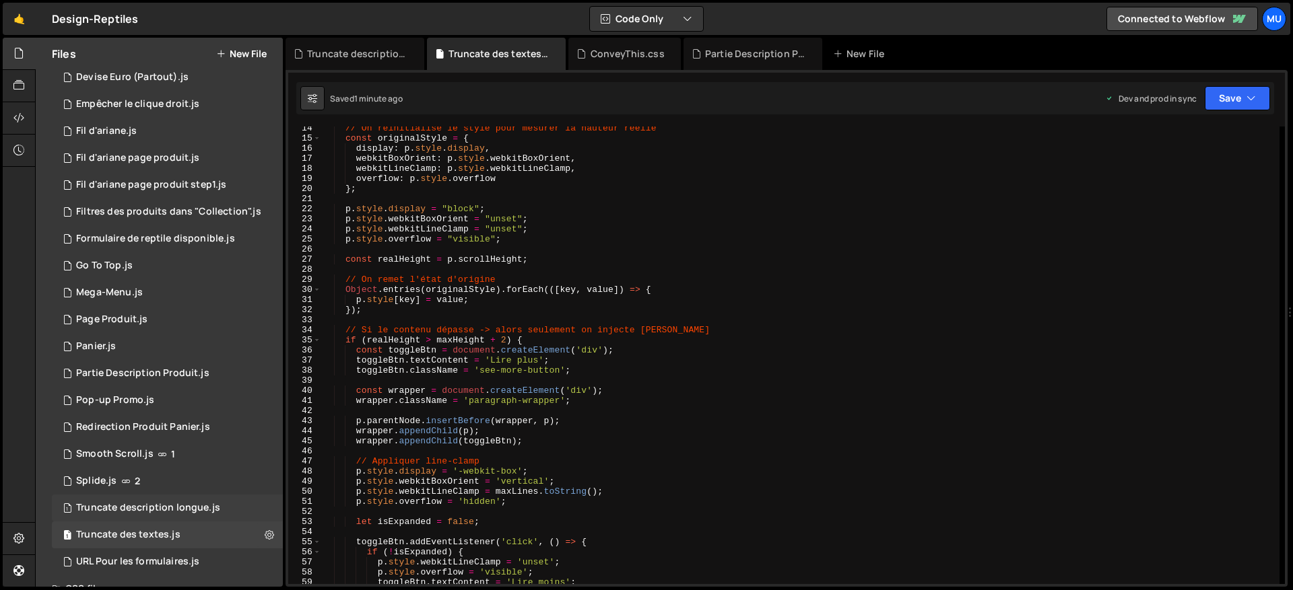
click at [160, 506] on div "Truncate description longue.js" at bounding box center [148, 508] width 144 height 12
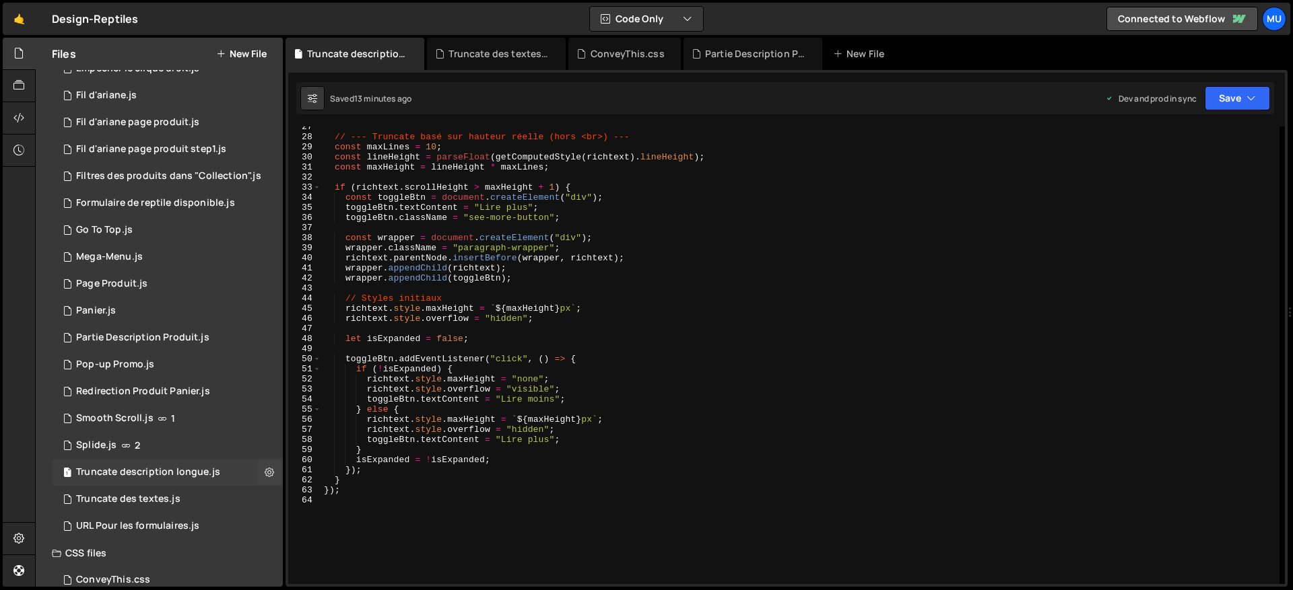
scroll to position [239, 0]
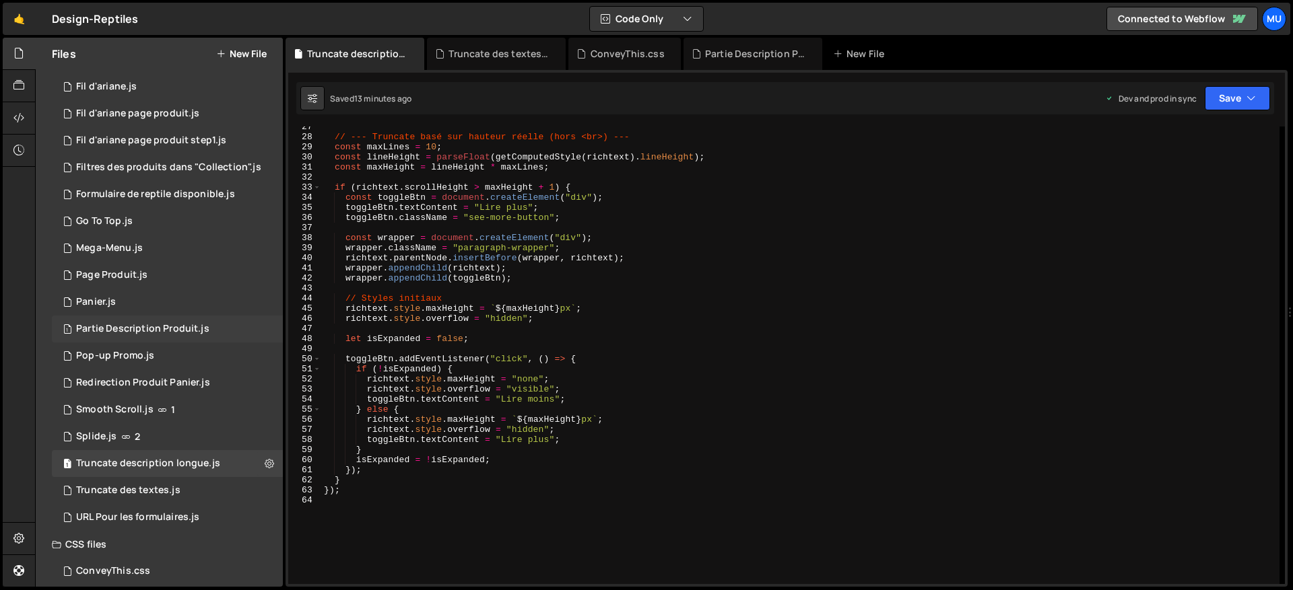
click at [197, 327] on div "Partie Description Produit.js" at bounding box center [142, 329] width 133 height 12
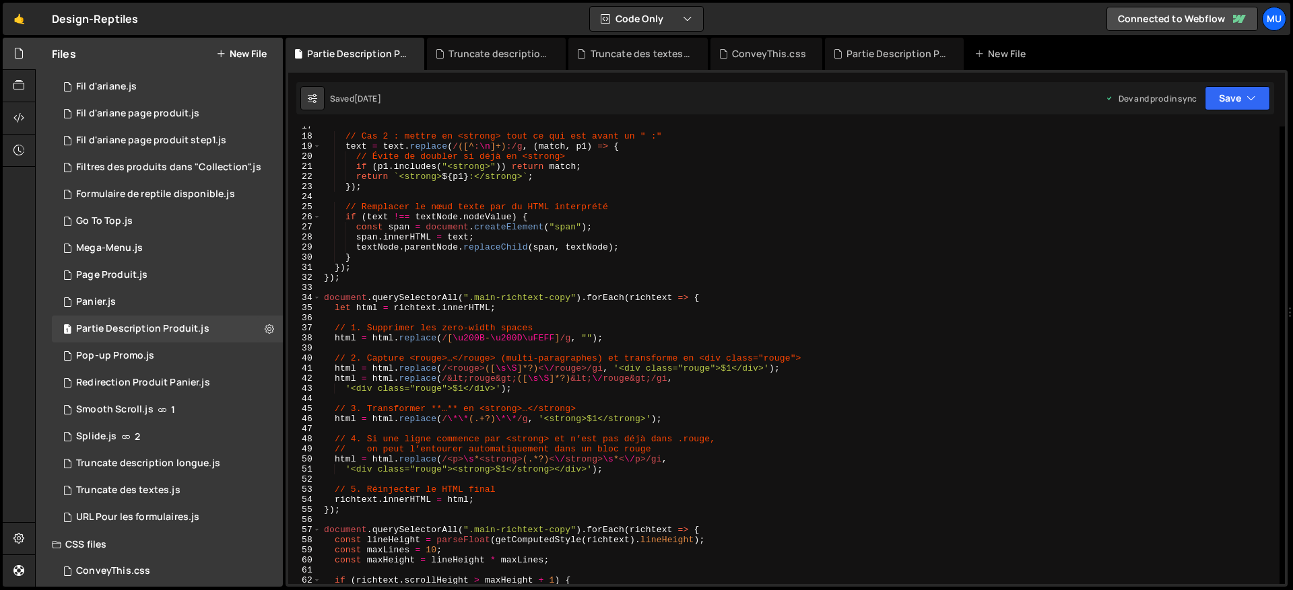
scroll to position [167, 0]
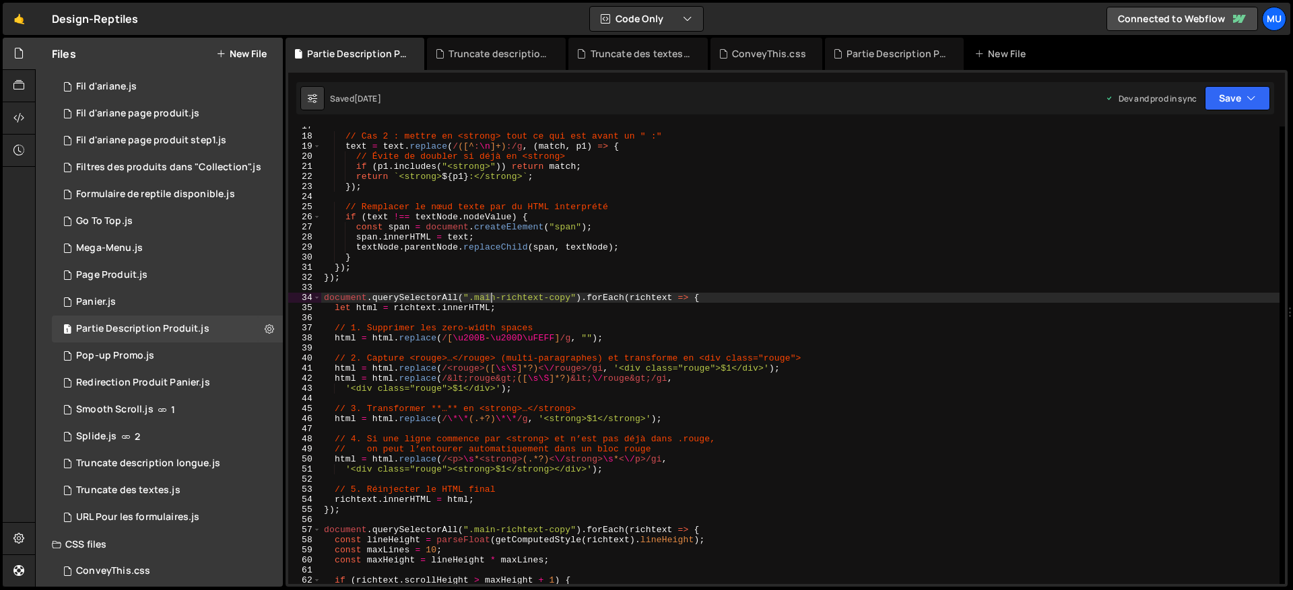
drag, startPoint x: 479, startPoint y: 299, endPoint x: 488, endPoint y: 300, distance: 8.8
click at [488, 300] on div "// Cas 2 : mettre en <strong> tout ce qui est avant un " :" text = text . repla…" at bounding box center [800, 360] width 958 height 478
drag, startPoint x: 569, startPoint y: 296, endPoint x: 473, endPoint y: 298, distance: 96.3
click at [473, 298] on div "// Cas 2 : mettre en <strong> tout ce qui est avant un " :" text = text . repla…" at bounding box center [800, 360] width 958 height 478
click at [553, 279] on div "// Cas 2 : mettre en <strong> tout ce qui est avant un " :" text = text . repla…" at bounding box center [800, 360] width 958 height 478
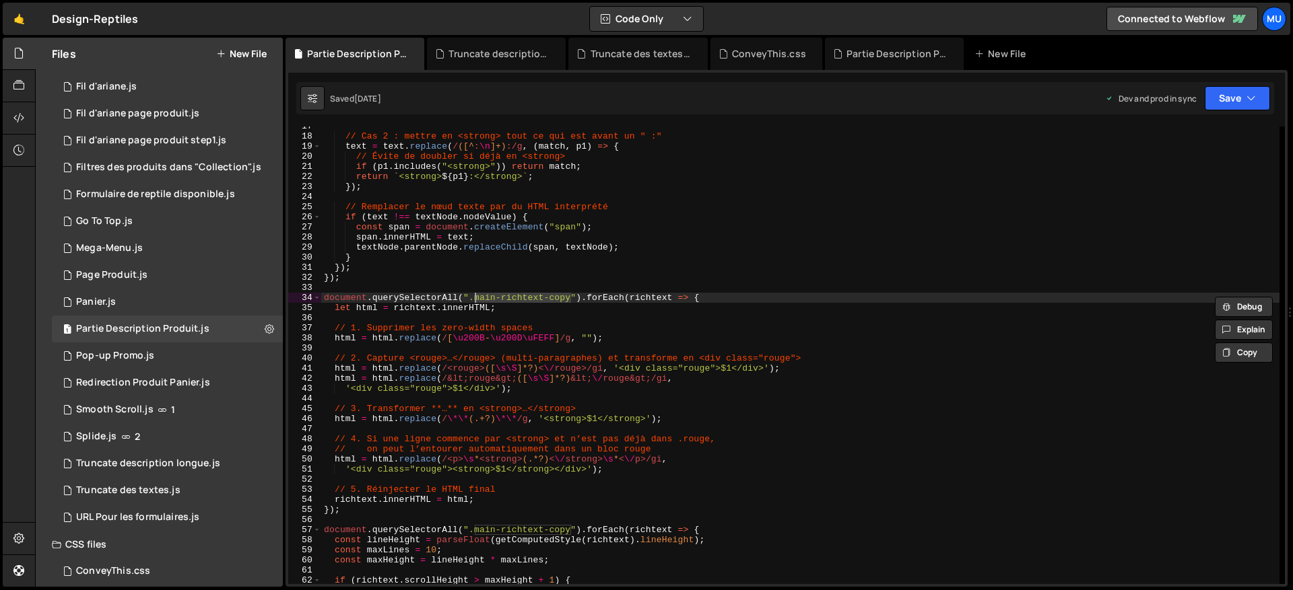
type textarea "});"
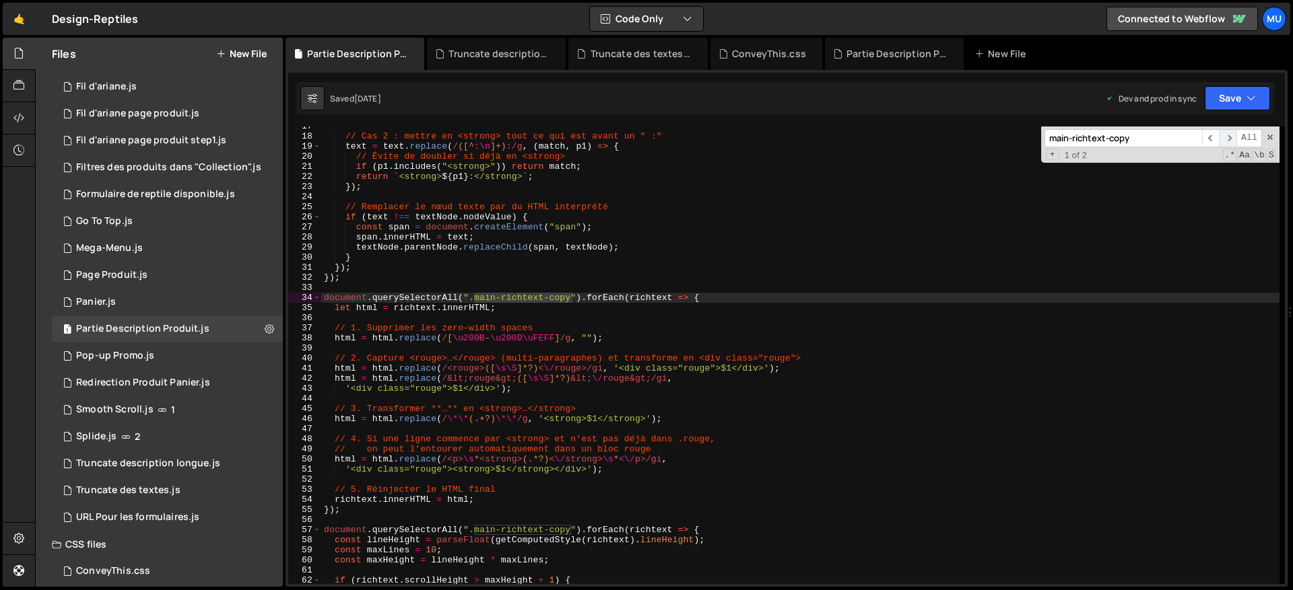
type input "main-richtext-copy"
click at [1229, 139] on span "​" at bounding box center [1228, 138] width 18 height 18
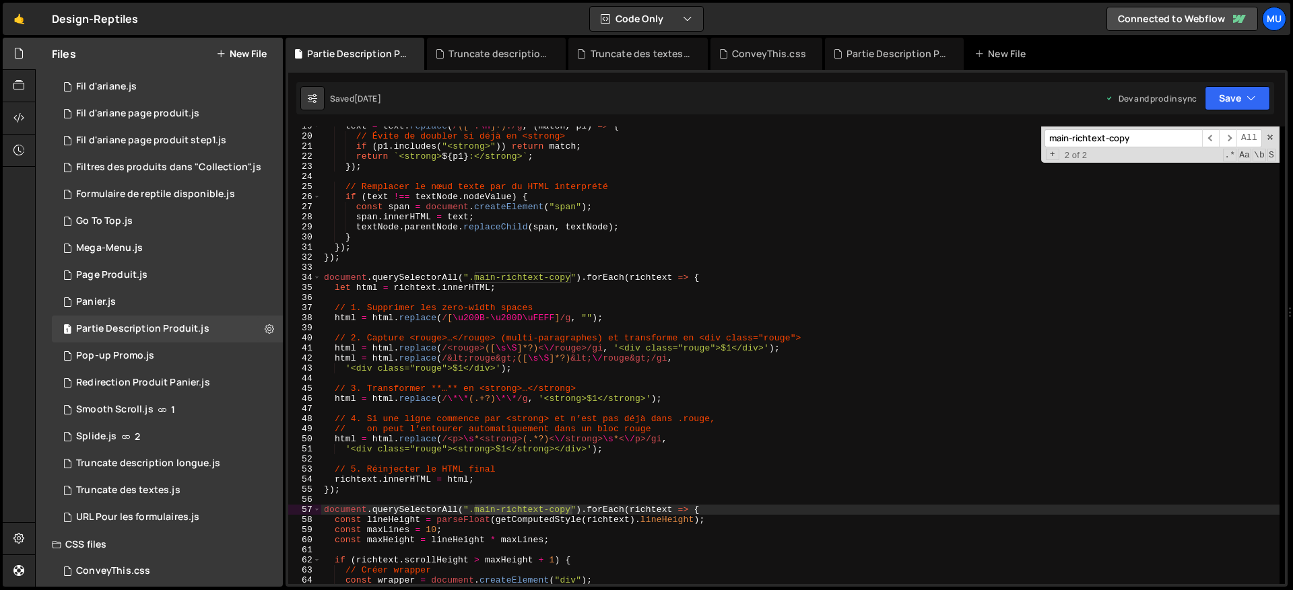
scroll to position [266, 0]
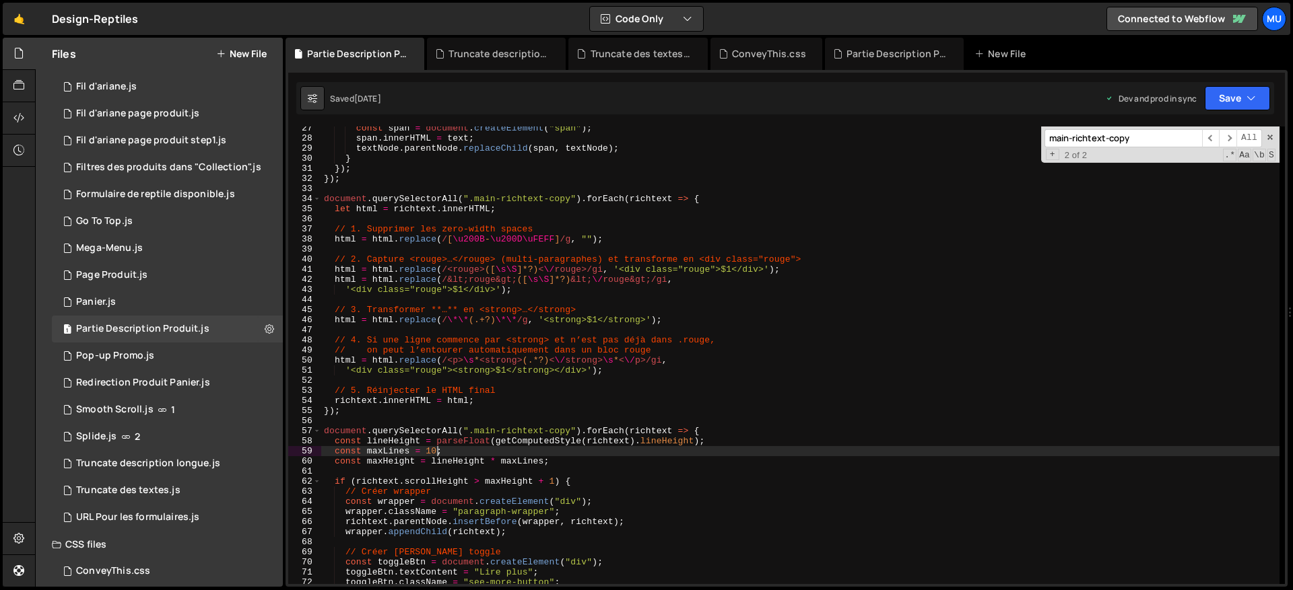
click at [436, 450] on div "const span = document . createElement ( "span" ) ; span . innerHTML = text ; te…" at bounding box center [800, 362] width 958 height 478
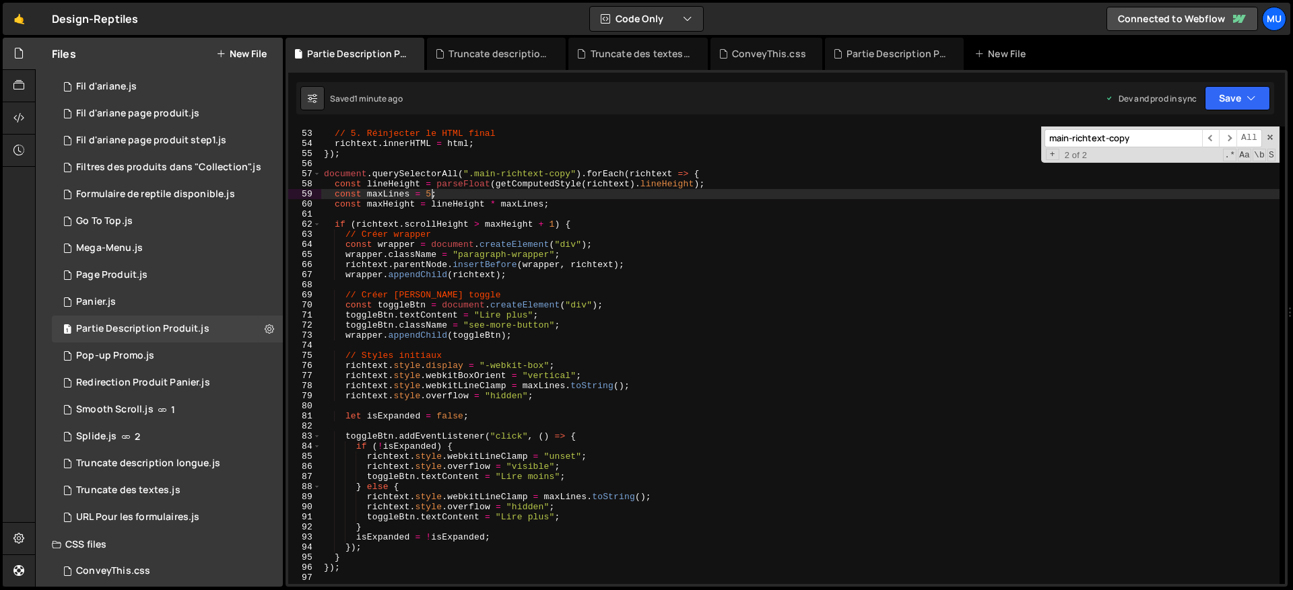
scroll to position [648, 0]
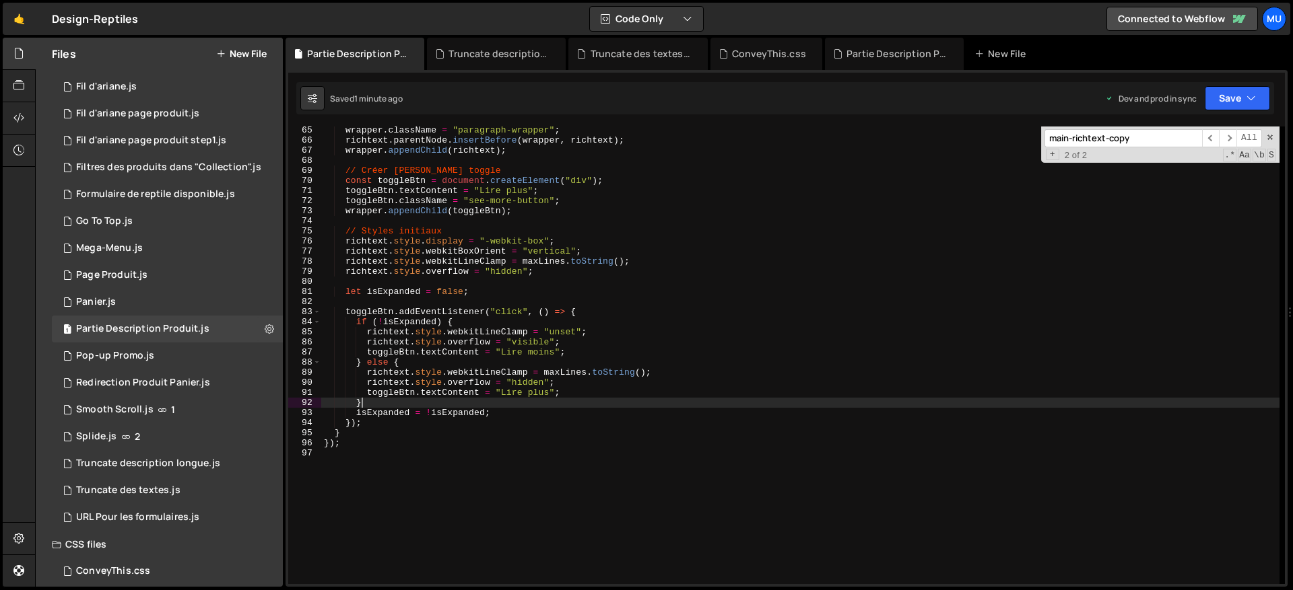
click at [673, 401] on div "wrapper . className = "paragraph-wrapper" ; richtext . parentNode . insertBefor…" at bounding box center [800, 364] width 958 height 478
type textarea "}"
click at [586, 456] on div "wrapper . className = "paragraph-wrapper" ; richtext . parentNode . insertBefor…" at bounding box center [800, 364] width 958 height 478
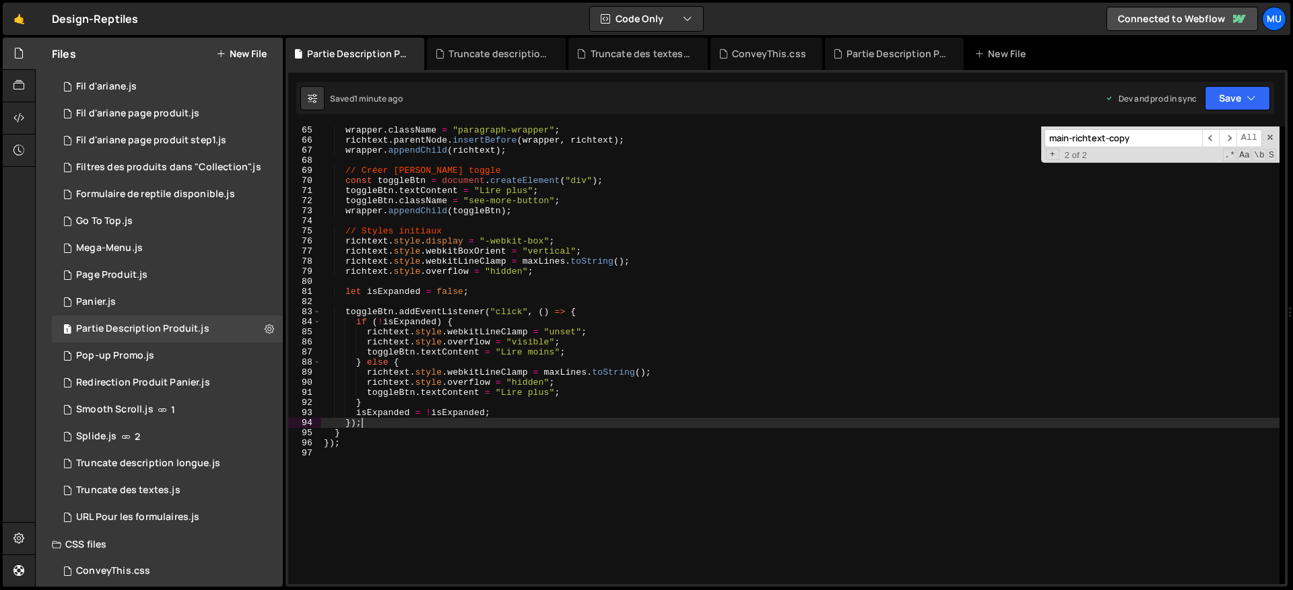
click at [558, 427] on div "wrapper . className = "paragraph-wrapper" ; richtext . parentNode . insertBefor…" at bounding box center [800, 364] width 958 height 478
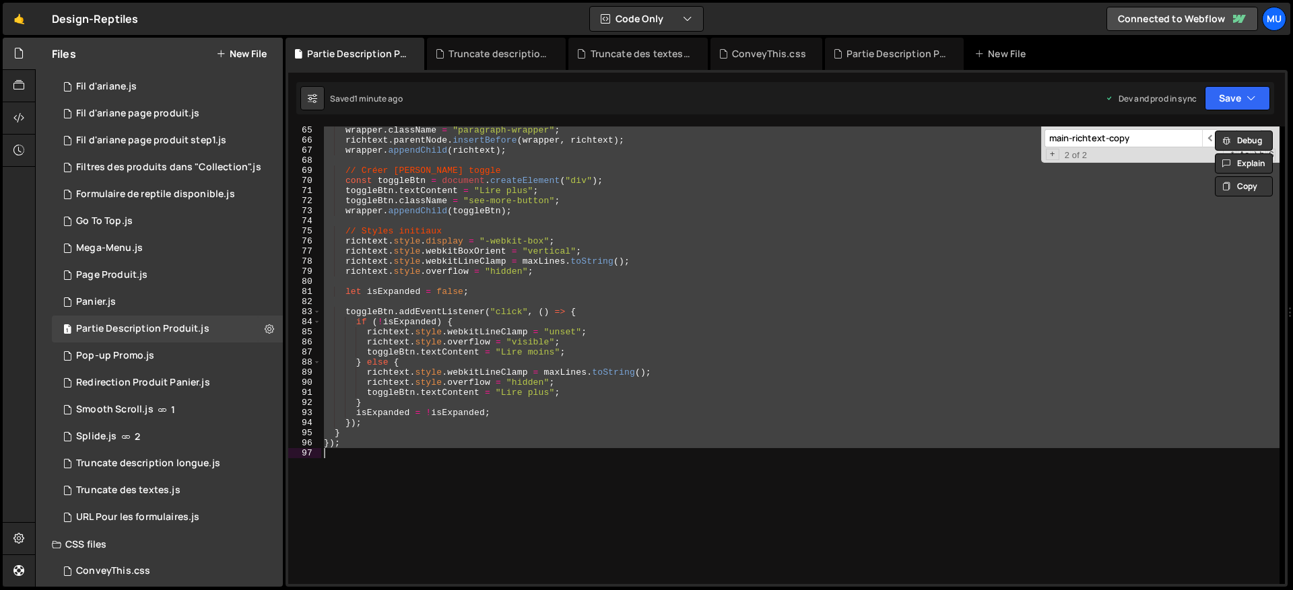
click at [538, 394] on div "wrapper . className = "paragraph-wrapper" ; richtext . parentNode . insertBefor…" at bounding box center [800, 356] width 958 height 458
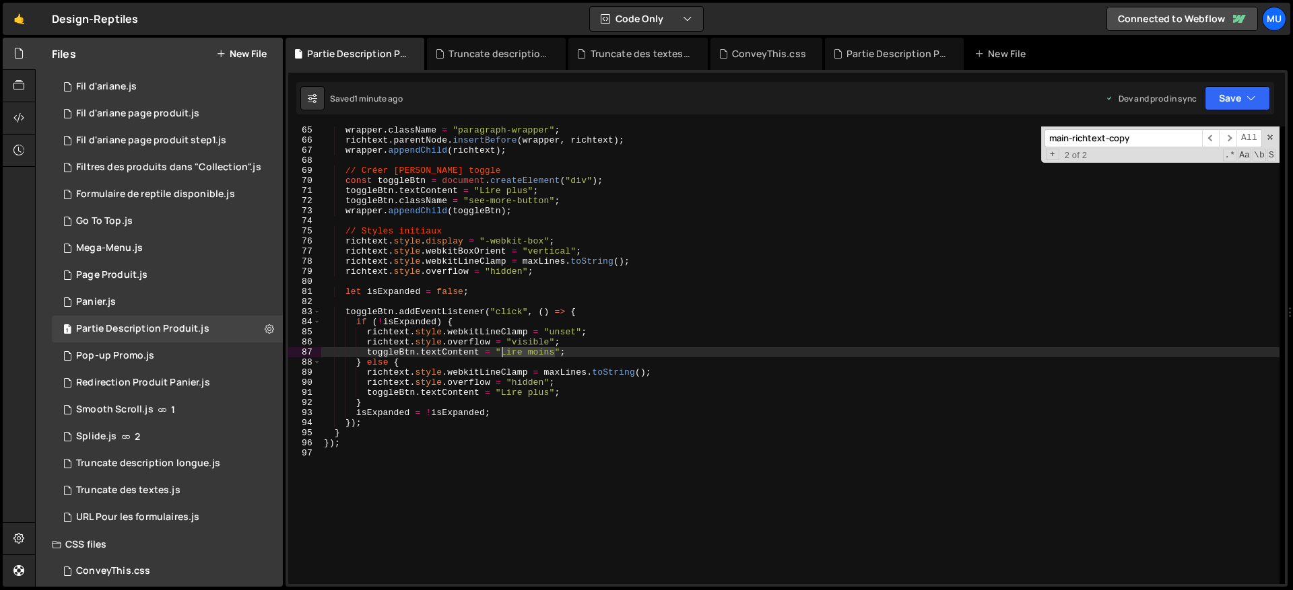
drag, startPoint x: 554, startPoint y: 352, endPoint x: 502, endPoint y: 353, distance: 52.5
click at [502, 353] on div "wrapper . className = "paragraph-wrapper" ; richtext . parentNode . insertBefor…" at bounding box center [800, 364] width 958 height 478
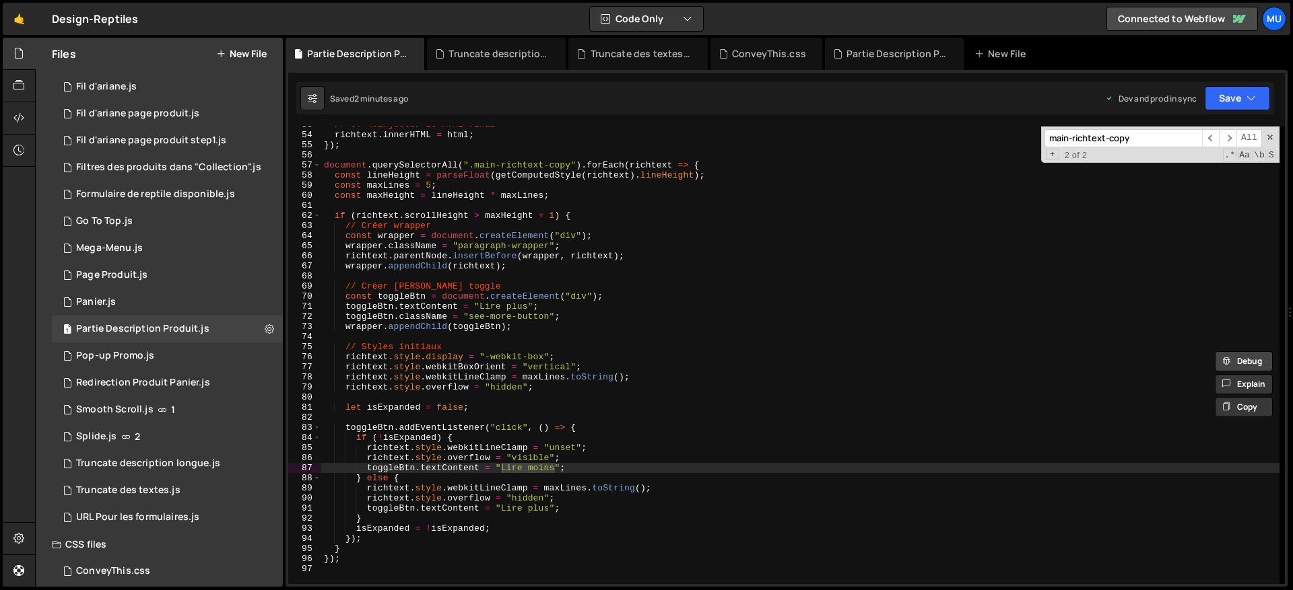
scroll to position [526, 0]
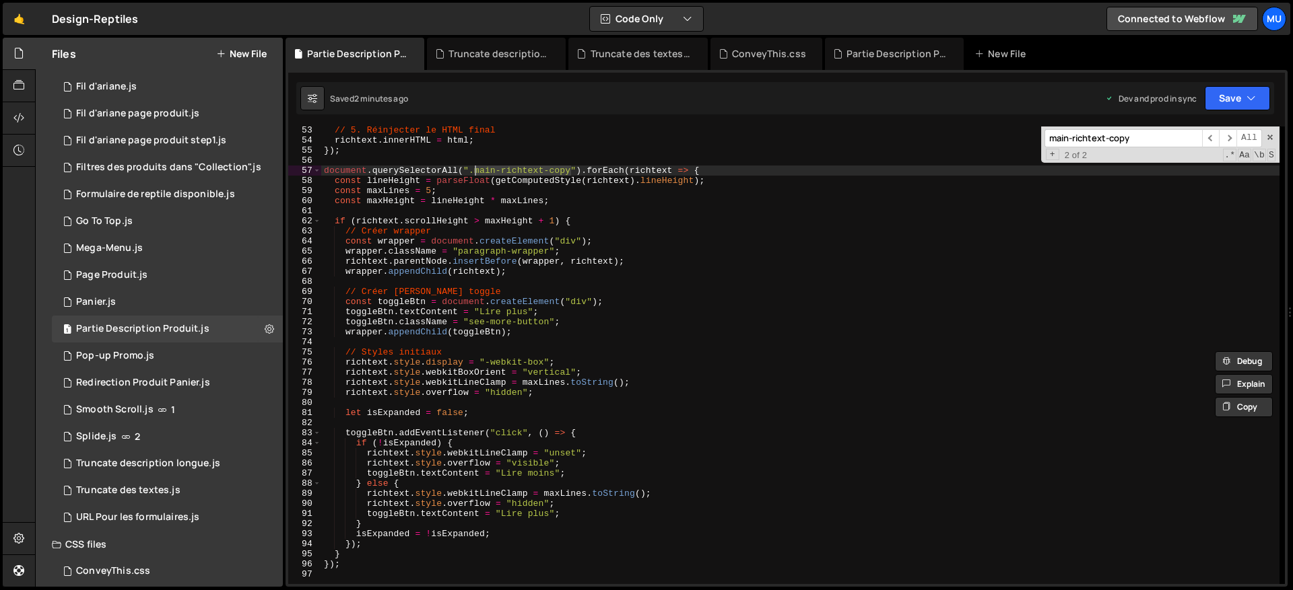
drag, startPoint x: 572, startPoint y: 170, endPoint x: 473, endPoint y: 175, distance: 98.4
click at [473, 175] on div "// 5. Réinjecter le HTML final richtext . innerHTML = html ; }) ; document . qu…" at bounding box center [800, 364] width 958 height 478
type textarea "document.querySelectorAll(".main-richtext-copy").forEach(richtext => {"
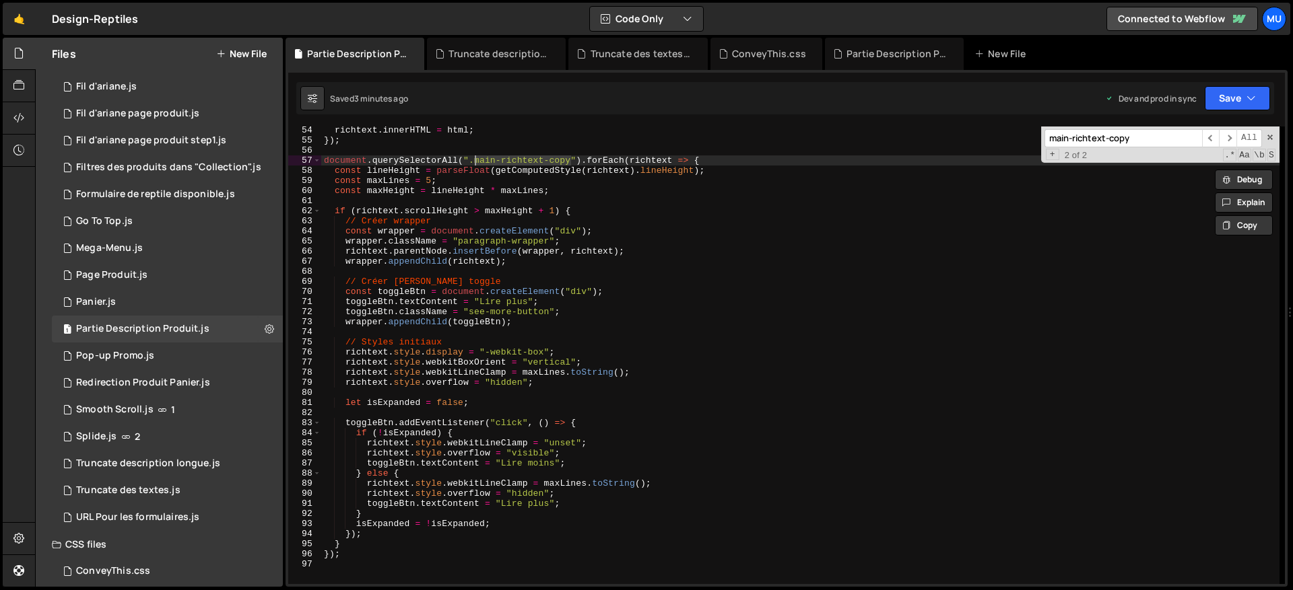
click at [463, 547] on div "richtext . innerHTML = html ; }) ; document . querySelectorAll ( ".main-richtex…" at bounding box center [800, 364] width 958 height 478
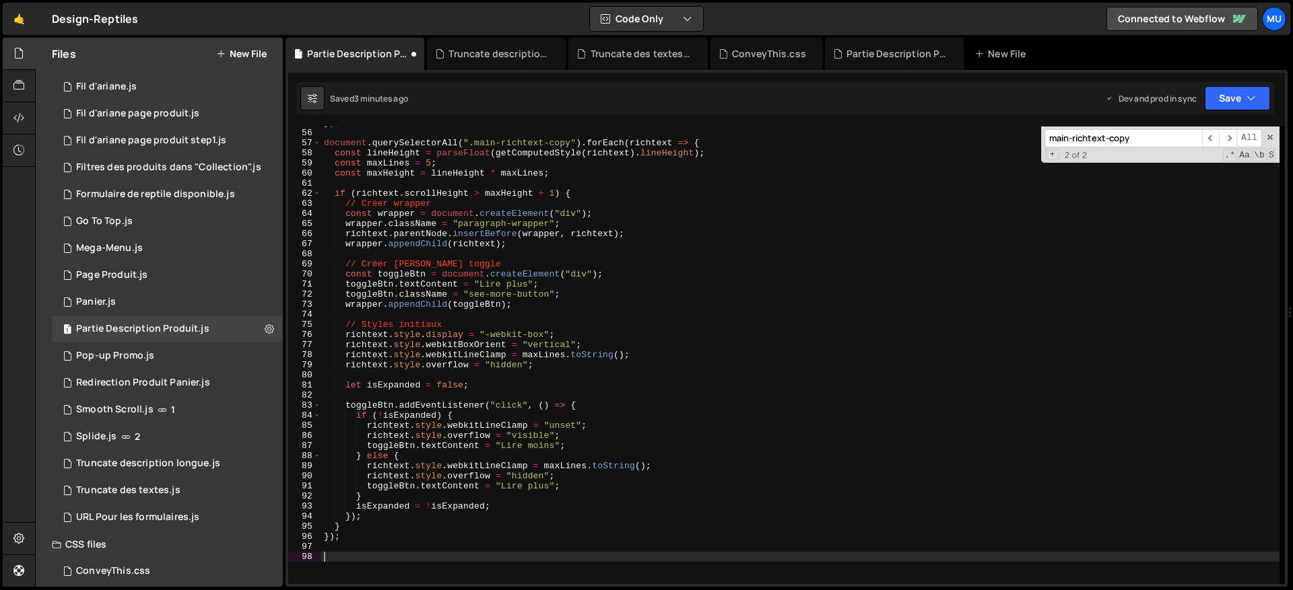
paste textarea "});"
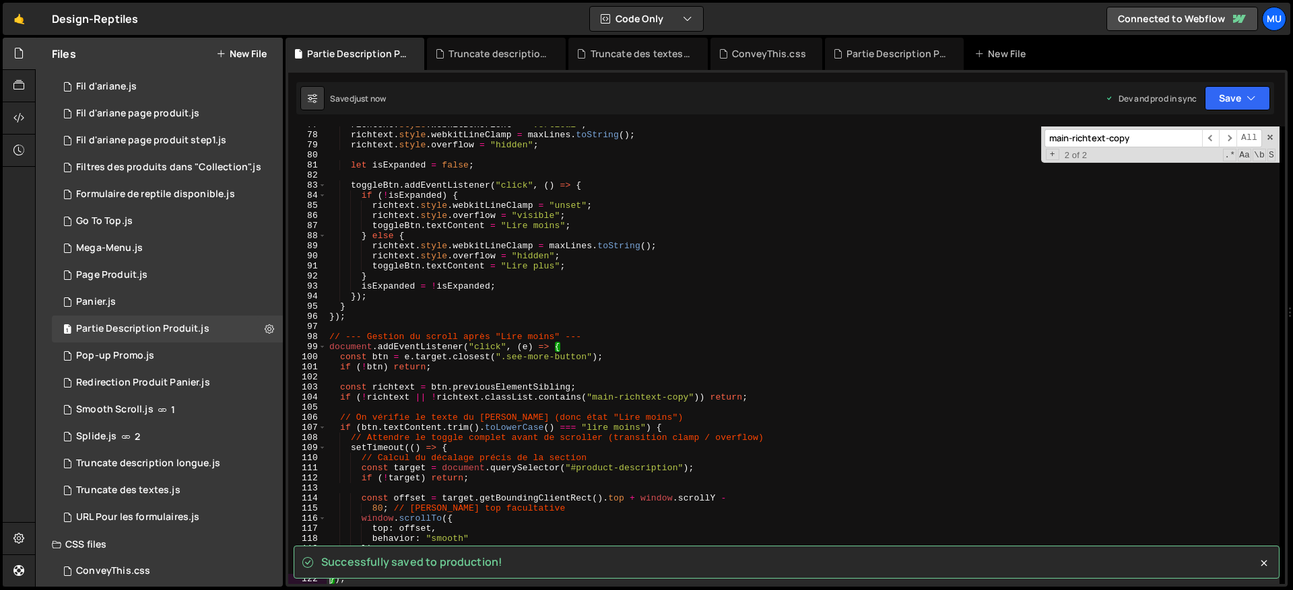
scroll to position [873, 0]
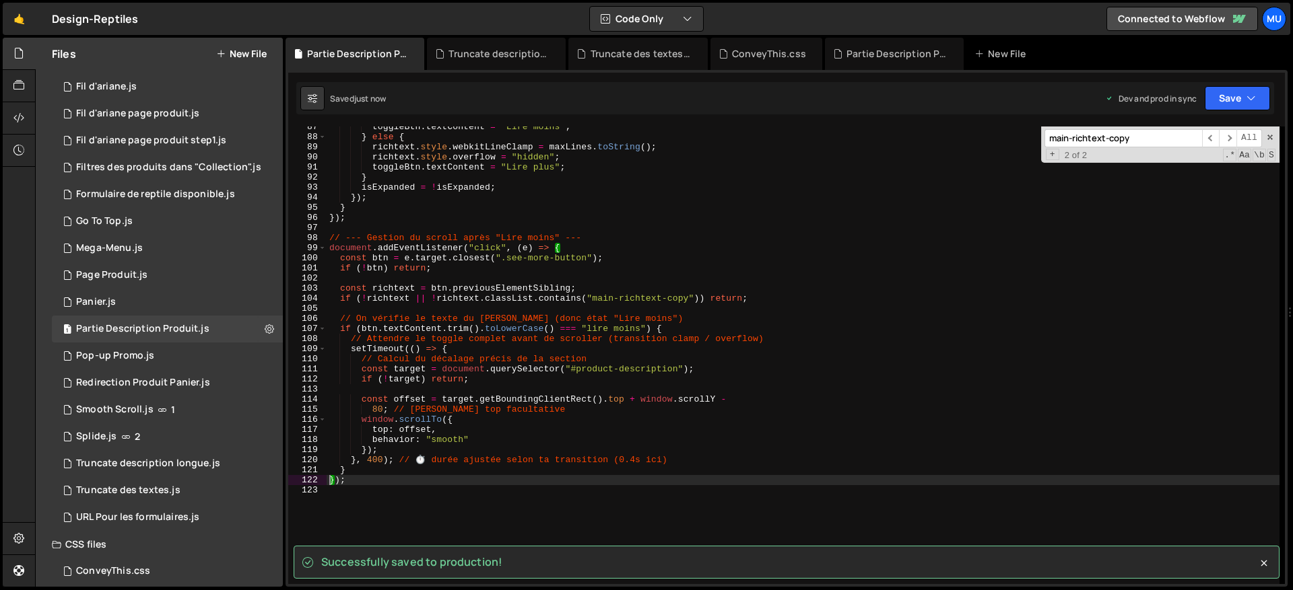
type textarea "});"
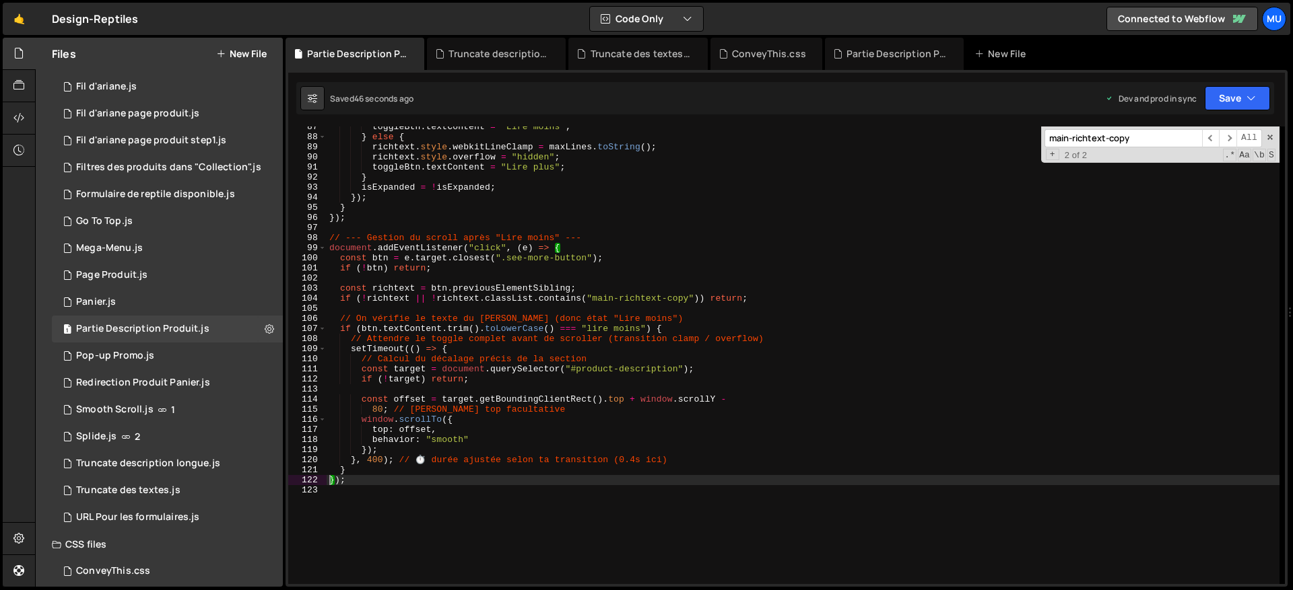
click at [701, 311] on div "toggleBtn . textContent = "Lire moins" ; } else { richtext . style . webkitLine…" at bounding box center [803, 361] width 953 height 478
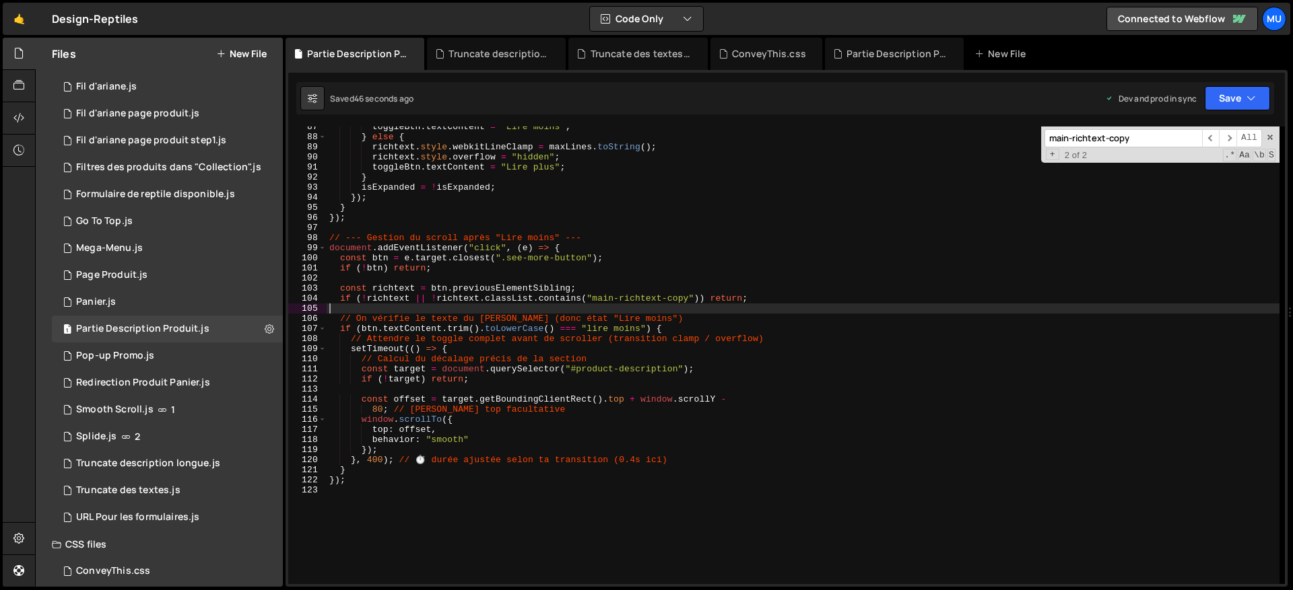
type textarea "});"
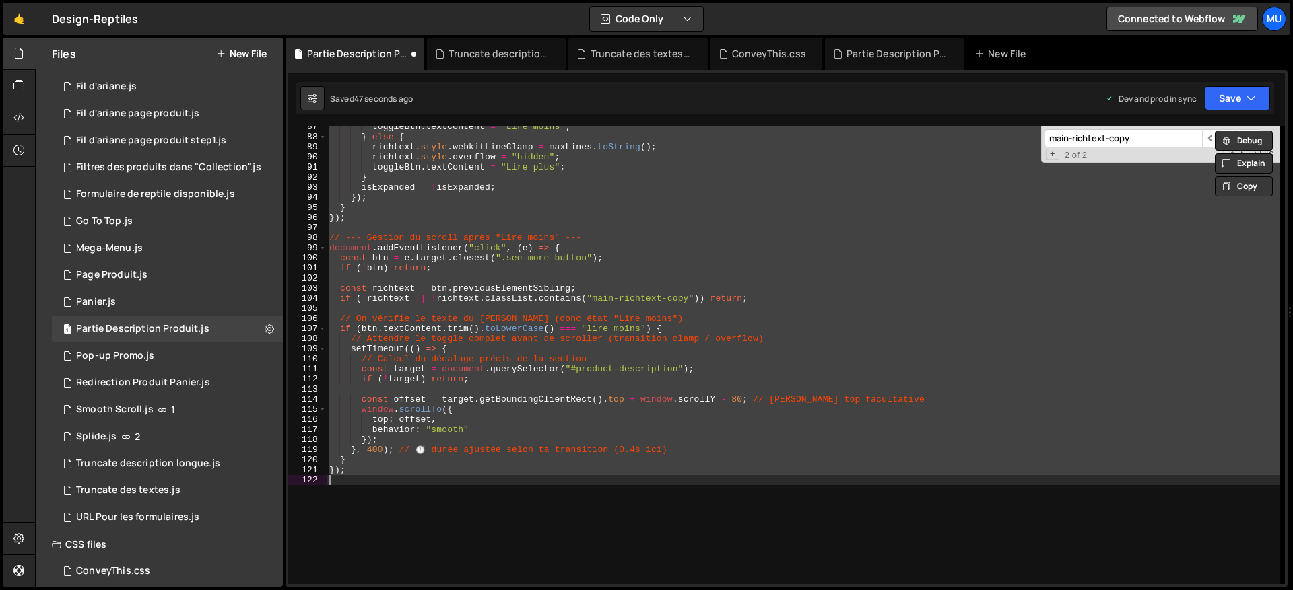
scroll to position [756, 0]
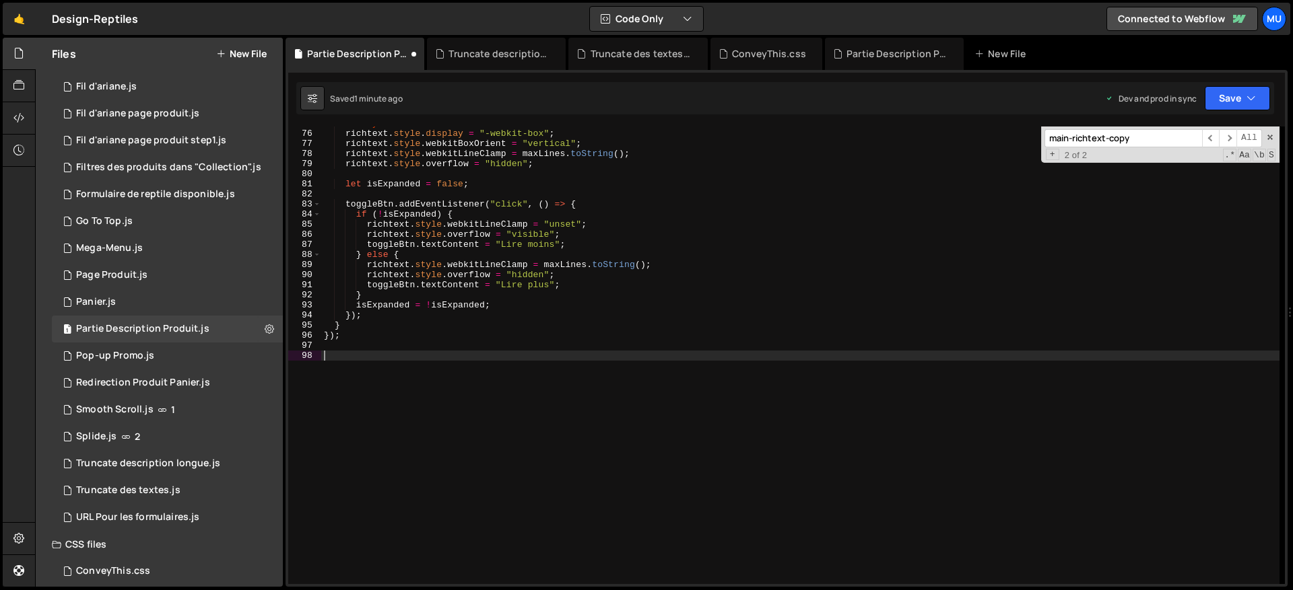
paste textarea "}"
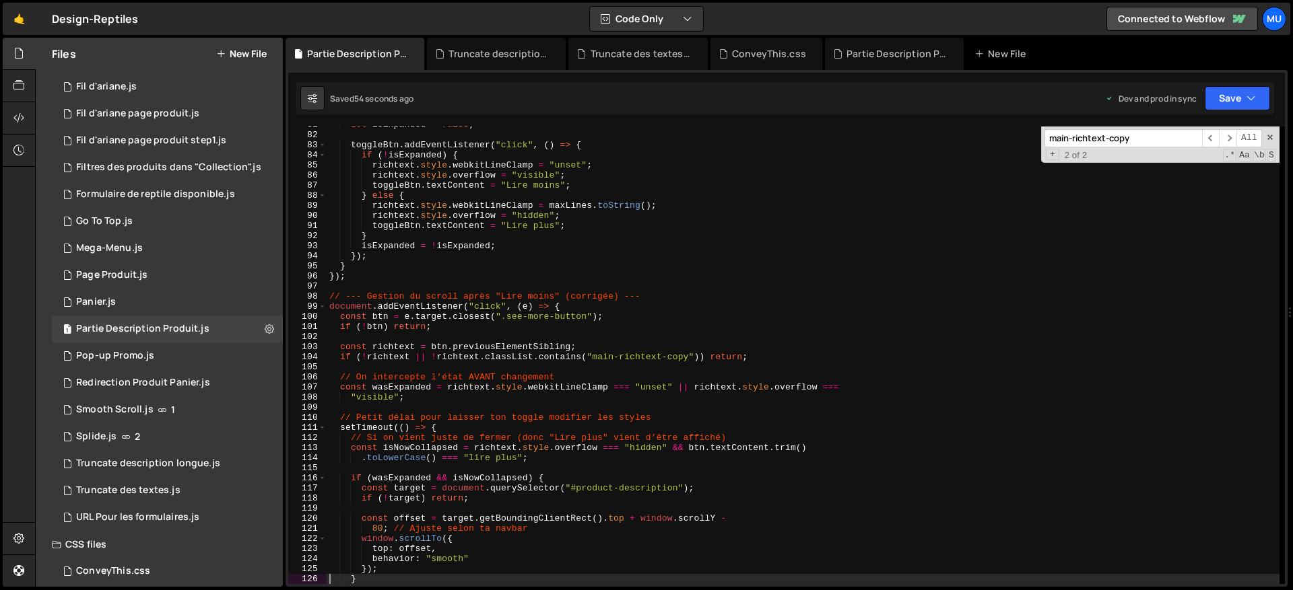
click at [604, 427] on div "let isExpanded = false ; toggleBtn . addEventListener ( "click" , ( ) => { if (…" at bounding box center [803, 359] width 953 height 478
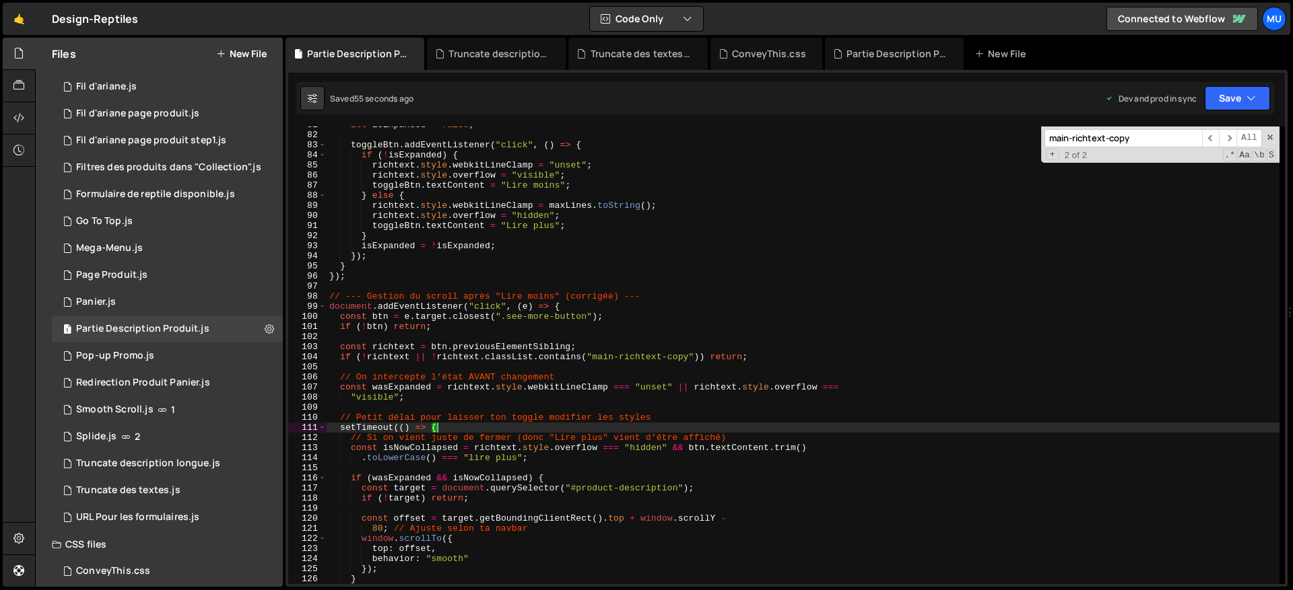
type textarea "});"
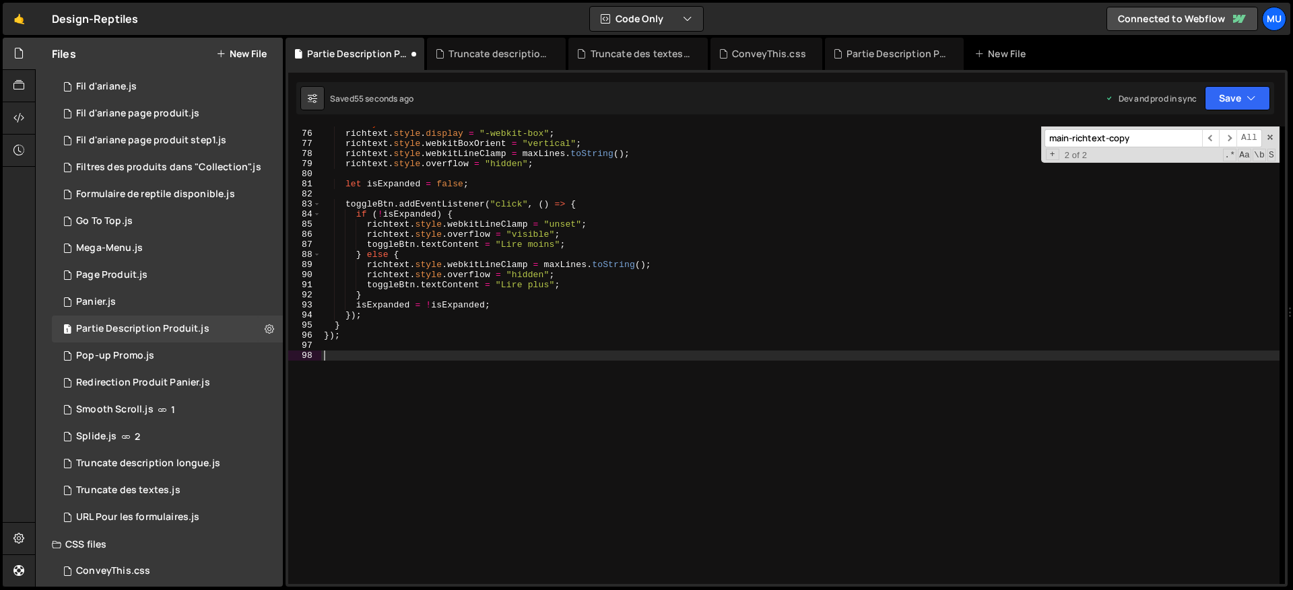
scroll to position [756, 0]
click at [595, 430] on div "// Styles initiaux richtext . style . display = "-webkit-box" ; richtext . styl…" at bounding box center [800, 357] width 958 height 478
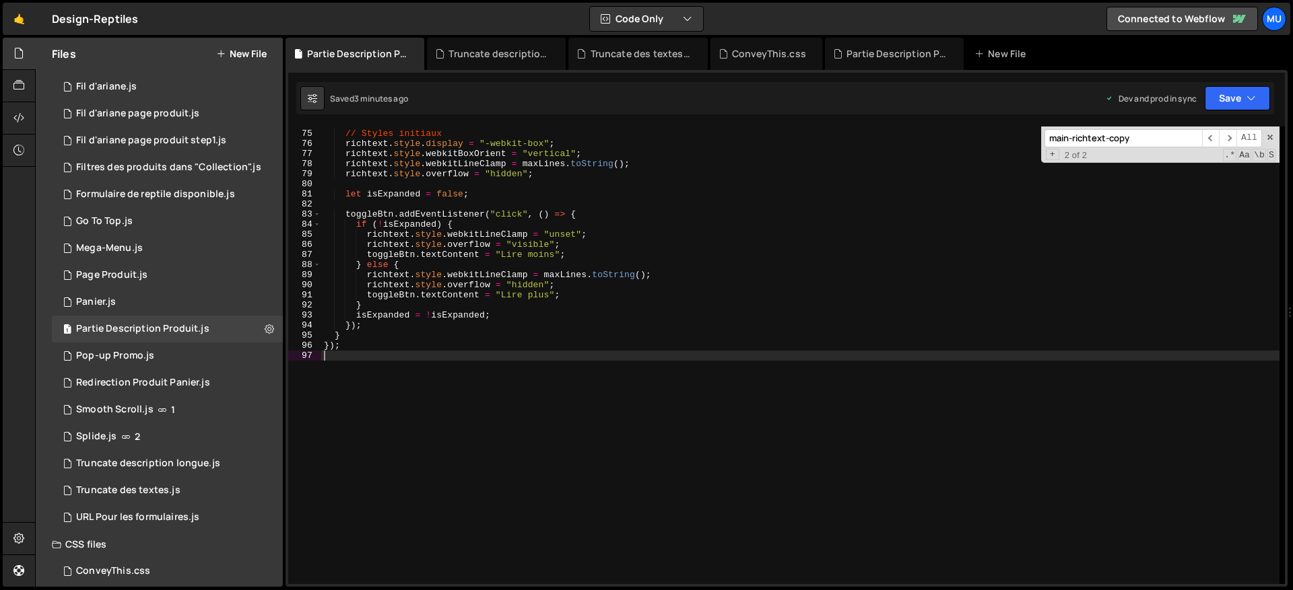
paste textarea "if (isExpanded && !hasOpenedOnce) {"
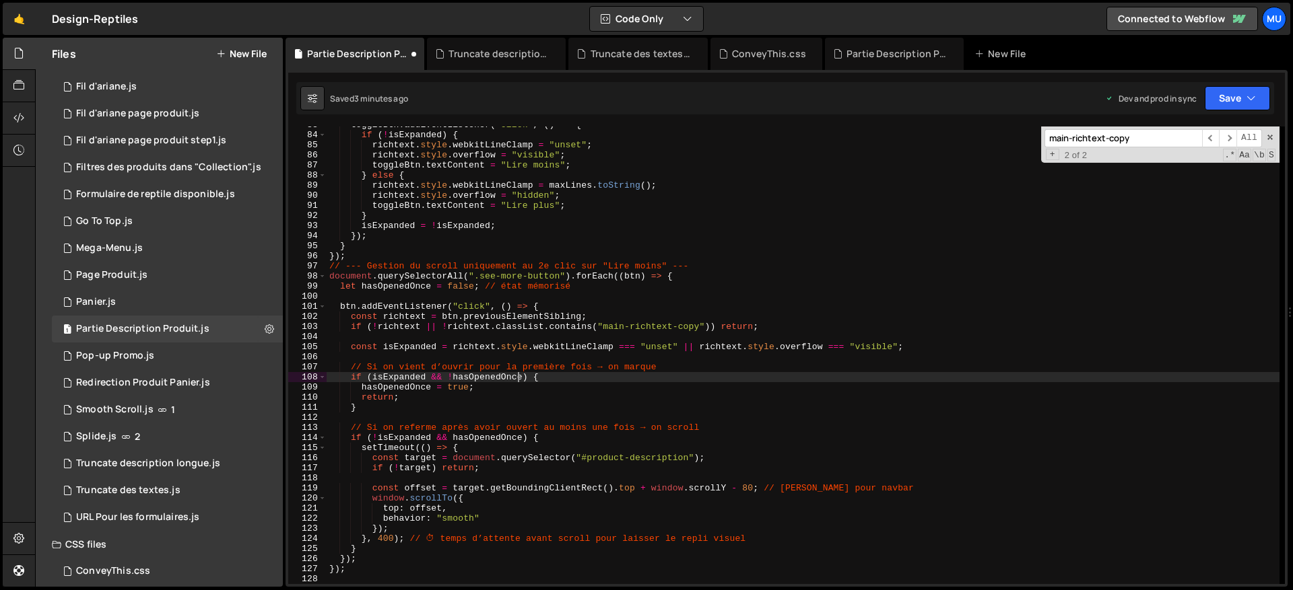
click at [515, 375] on div "toggleBtn . addEventListener ( "click" , ( ) => { if ( ! isExpanded ) { richtex…" at bounding box center [803, 359] width 953 height 478
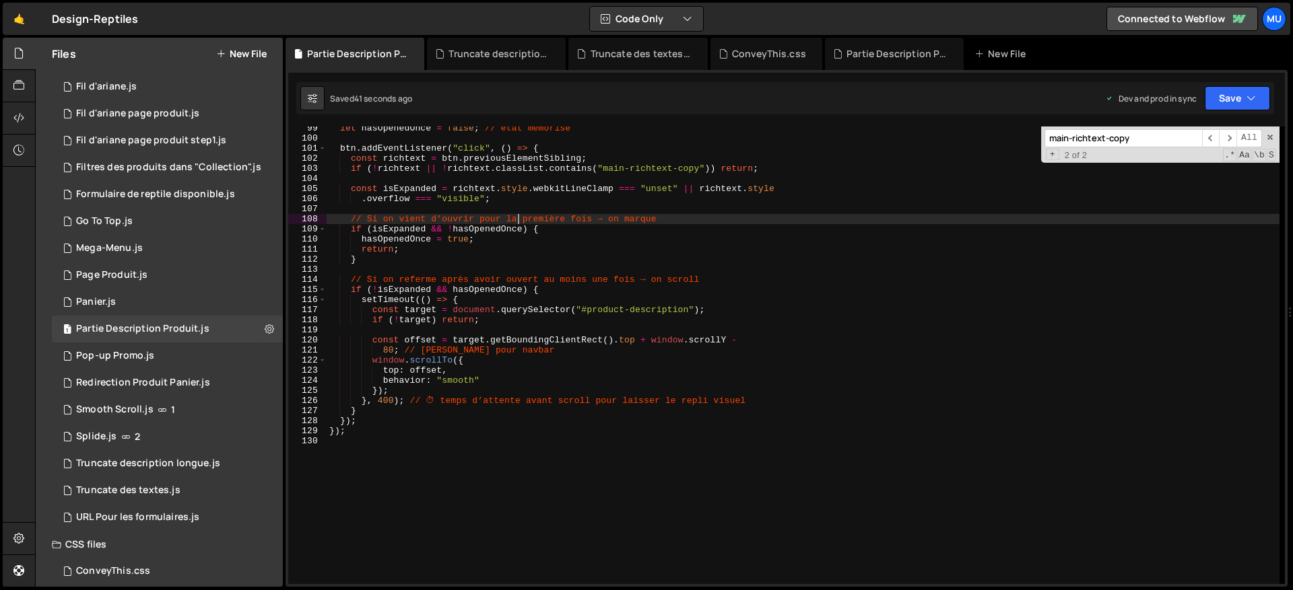
scroll to position [1035, 0]
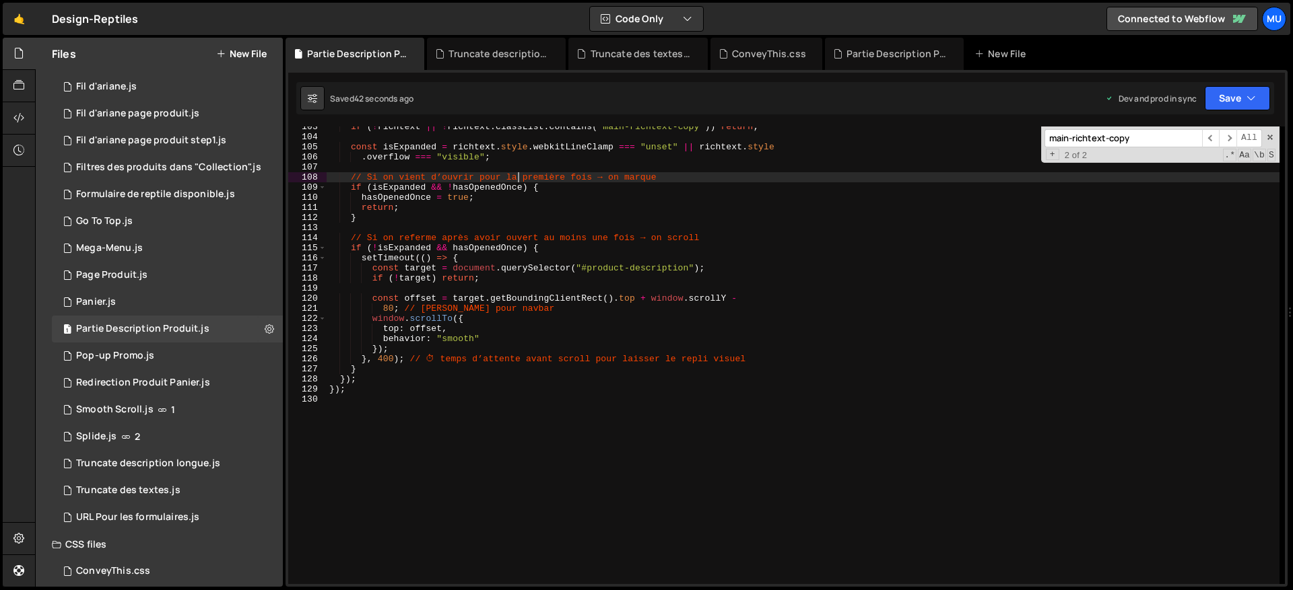
click at [388, 358] on div "if ( ! richtext || ! richtext . classList . contains ( "main-richtext-copy" )) …" at bounding box center [803, 361] width 953 height 478
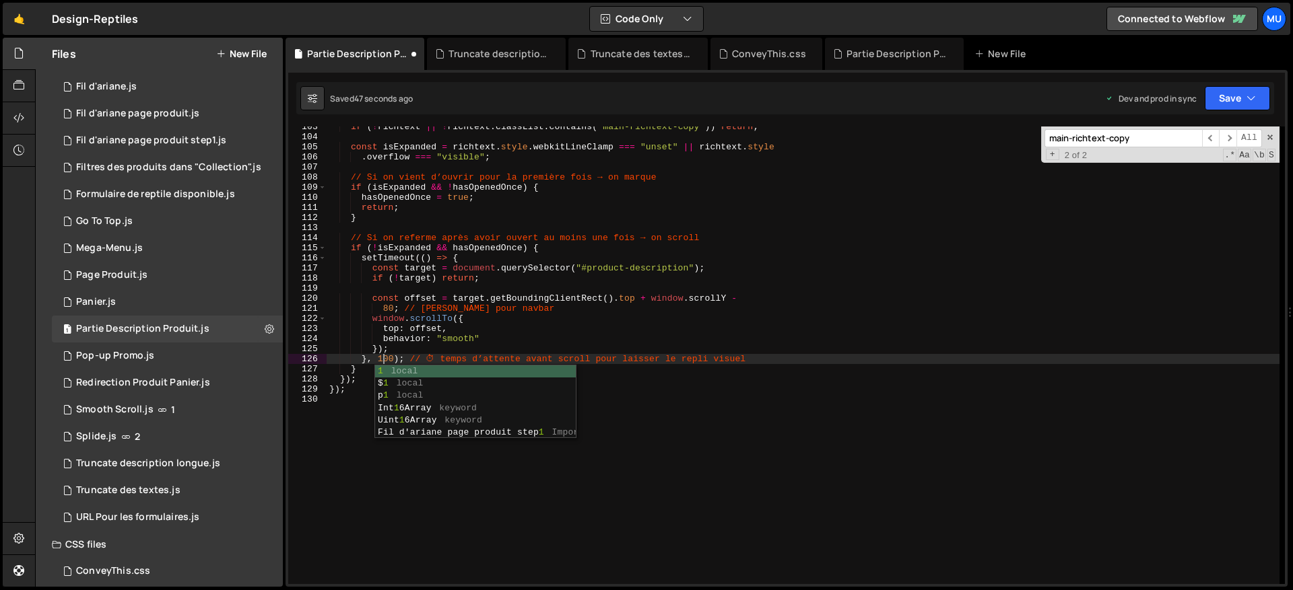
scroll to position [0, 4]
click at [535, 271] on div "if ( ! richtext || ! richtext . classList . contains ( "main-richtext-copy" )) …" at bounding box center [803, 361] width 953 height 478
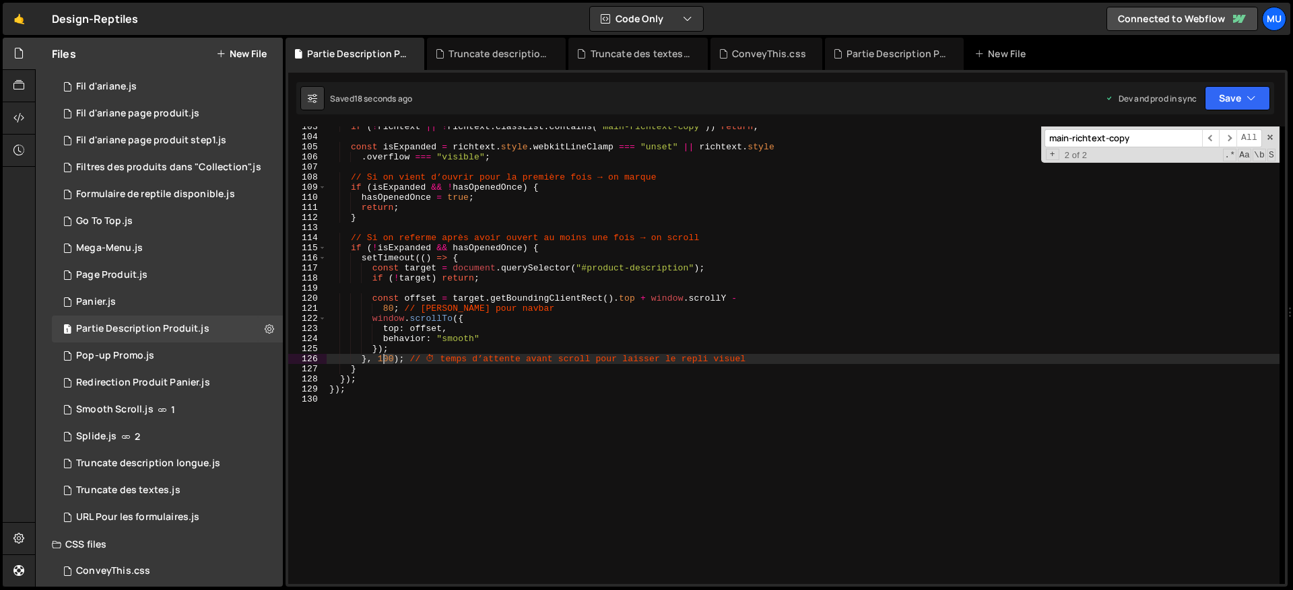
drag, startPoint x: 393, startPoint y: 359, endPoint x: 380, endPoint y: 355, distance: 13.4
click at [380, 355] on div "if ( ! richtext || ! richtext . classList . contains ( "main-richtext-copy" )) …" at bounding box center [803, 361] width 953 height 478
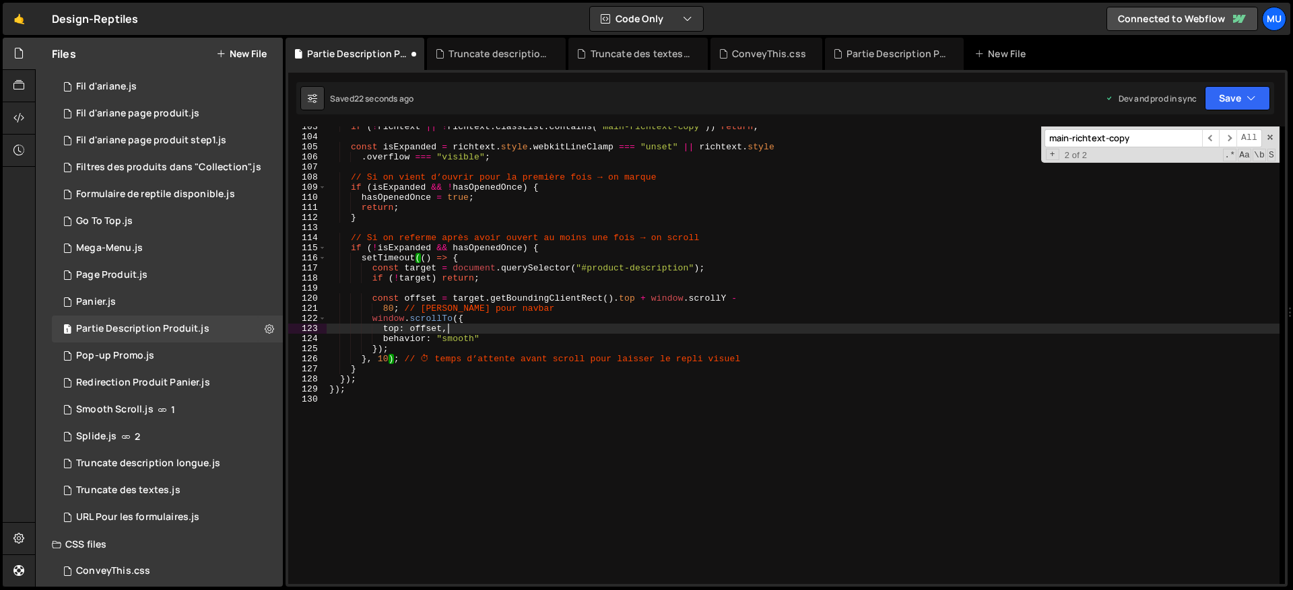
click at [448, 327] on div "if ( ! richtext || ! richtext . classList . contains ( "main-richtext-copy" )) …" at bounding box center [803, 361] width 953 height 478
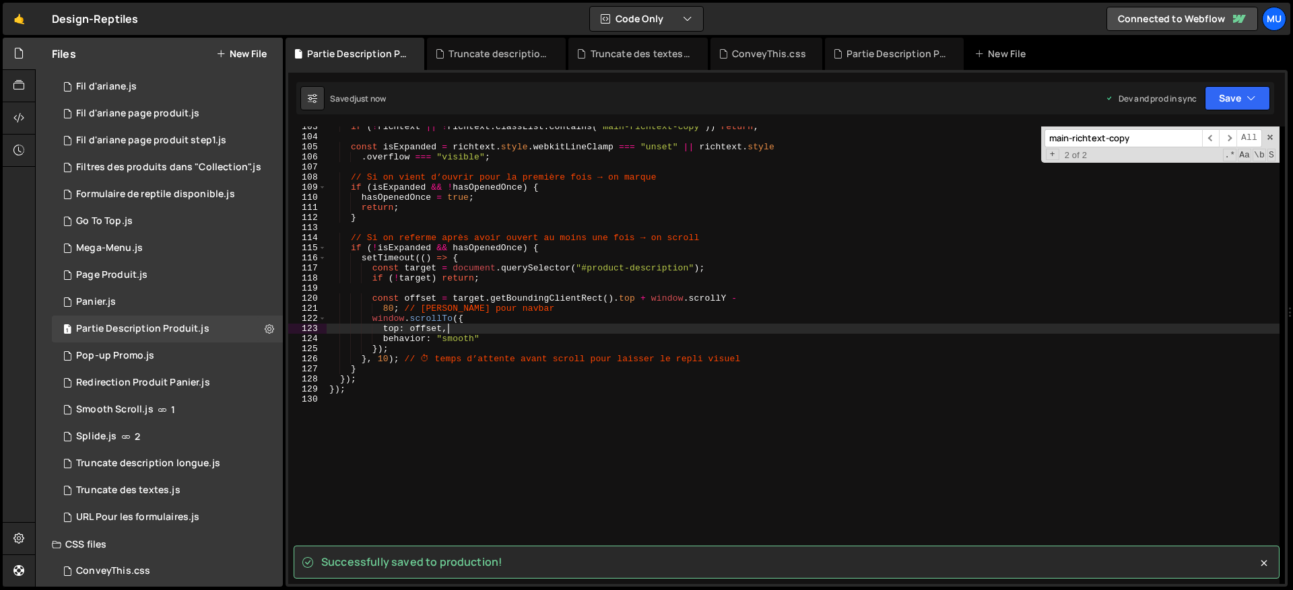
type textarea "top: offset,"
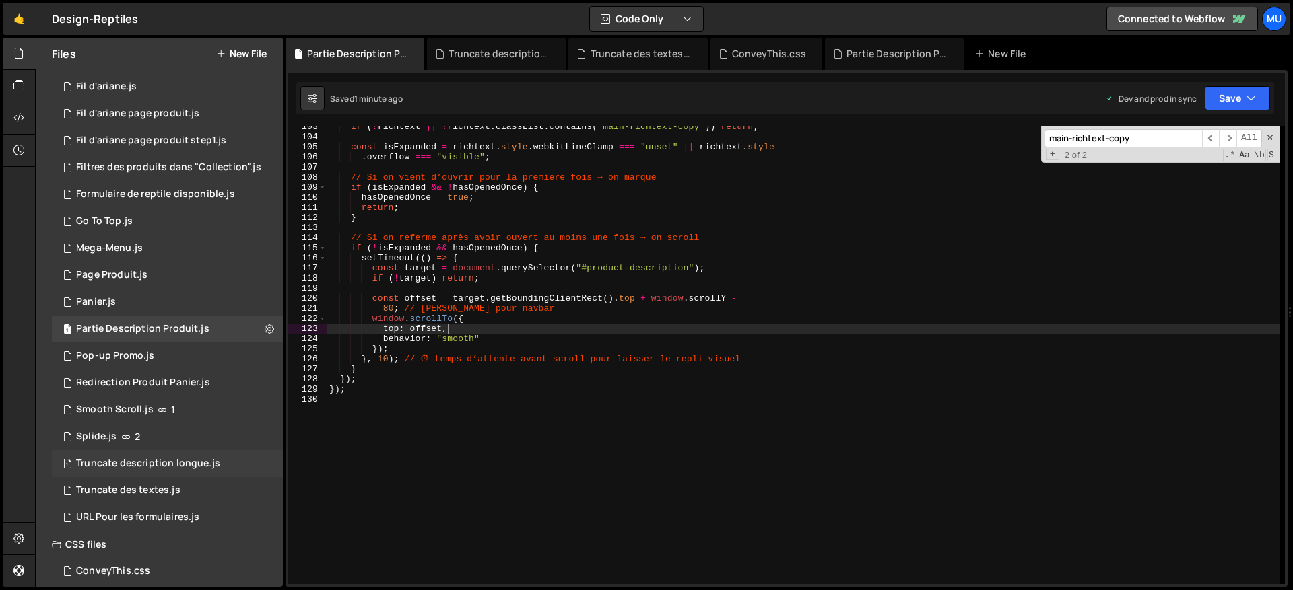
scroll to position [247, 0]
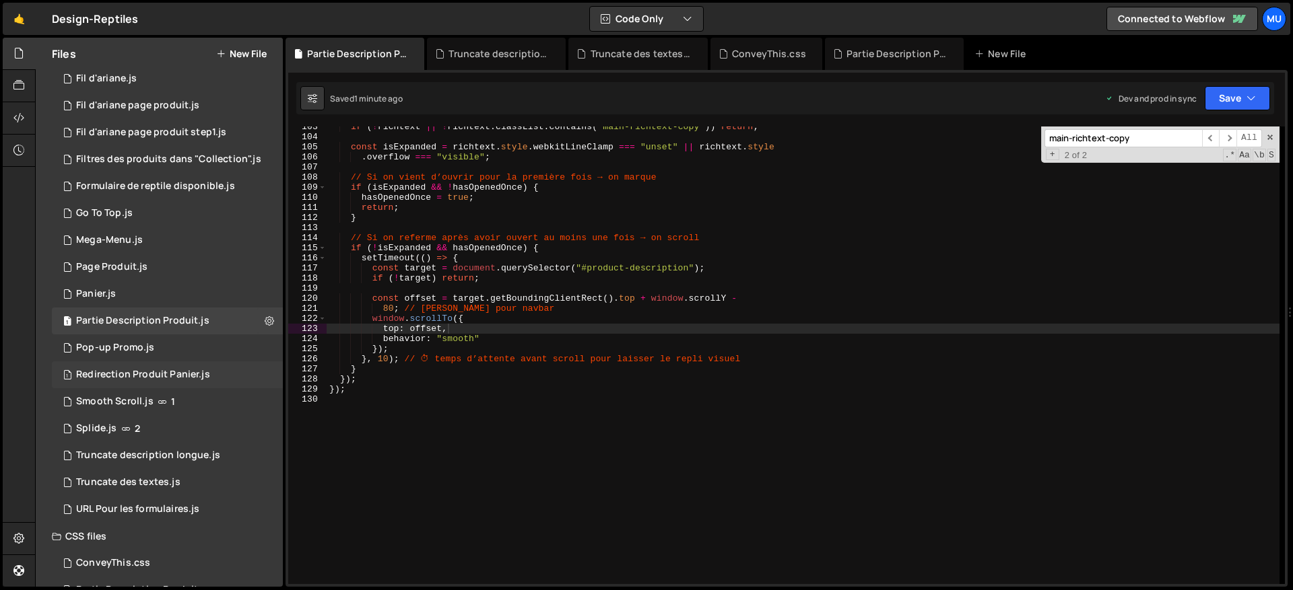
click at [141, 382] on div "1 Redirection Produit Panier.js 0" at bounding box center [167, 375] width 231 height 27
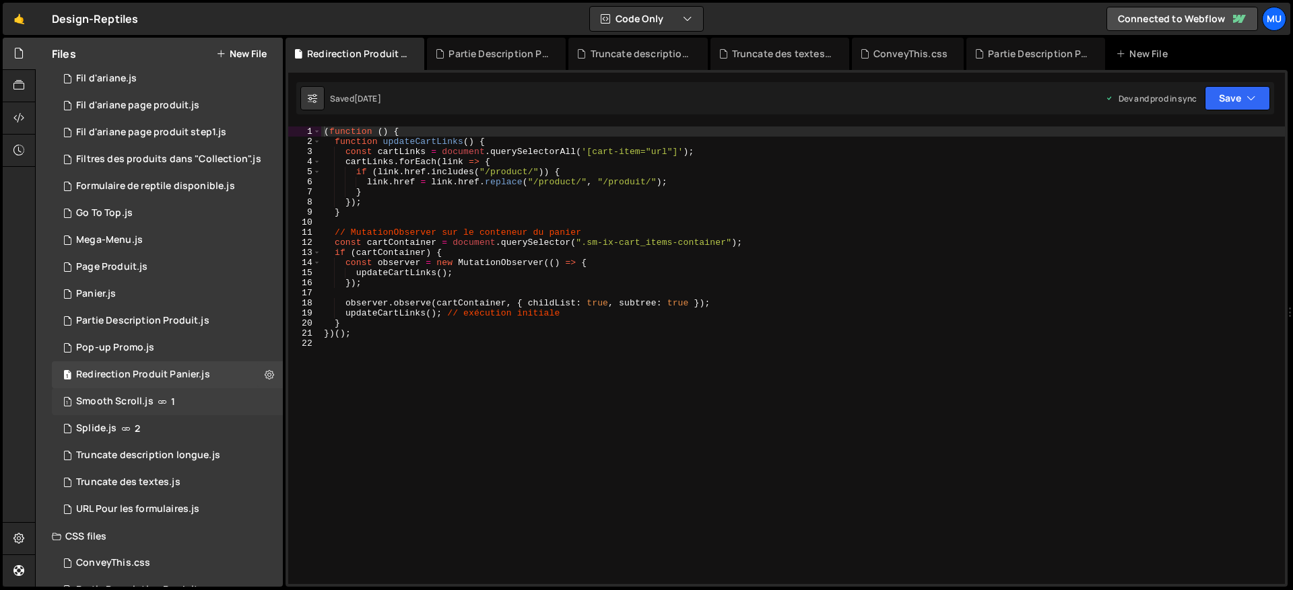
click at [138, 396] on div "Smooth Scroll.js" at bounding box center [114, 402] width 77 height 12
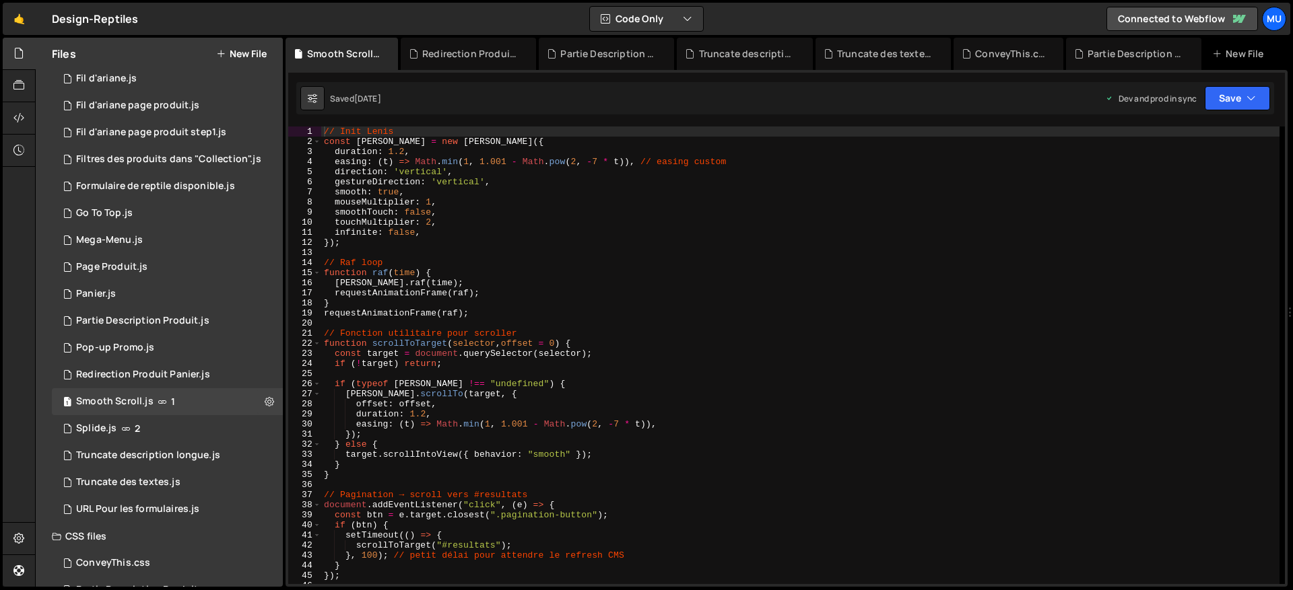
click at [445, 303] on div "// Init Lenis const lenis = new Lenis ({ duration : 1.2 , easing : ( t ) => Mat…" at bounding box center [800, 366] width 958 height 478
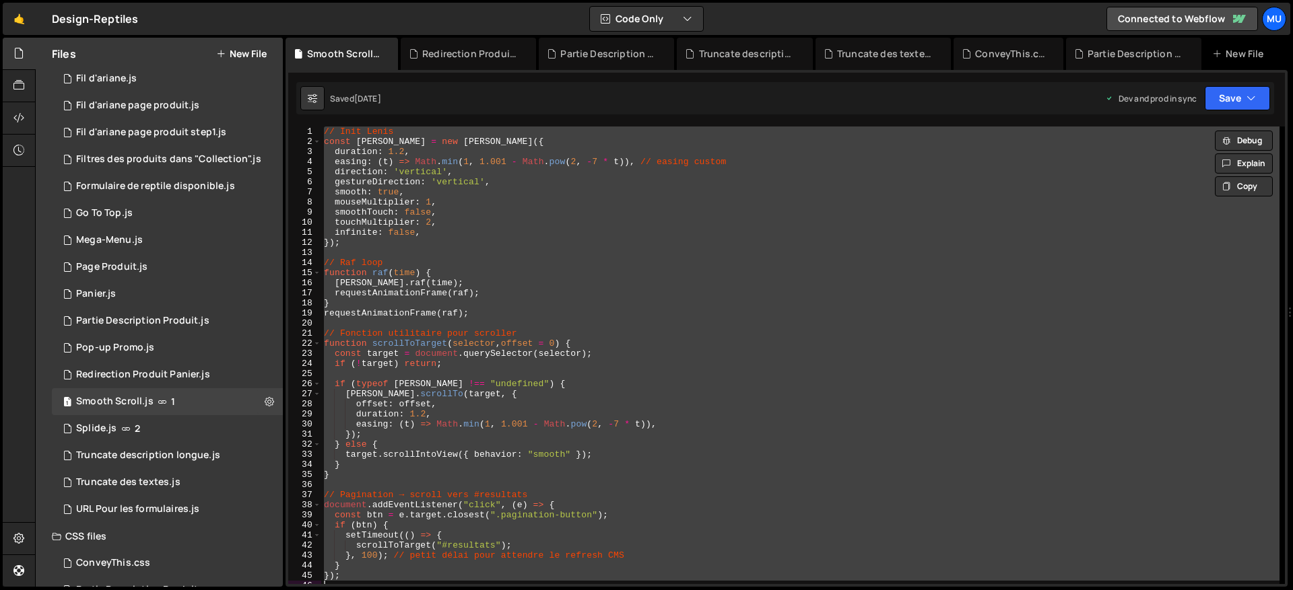
click at [587, 269] on div "// Init Lenis const lenis = new Lenis ({ duration : 1.2 , easing : ( t ) => Mat…" at bounding box center [800, 356] width 958 height 458
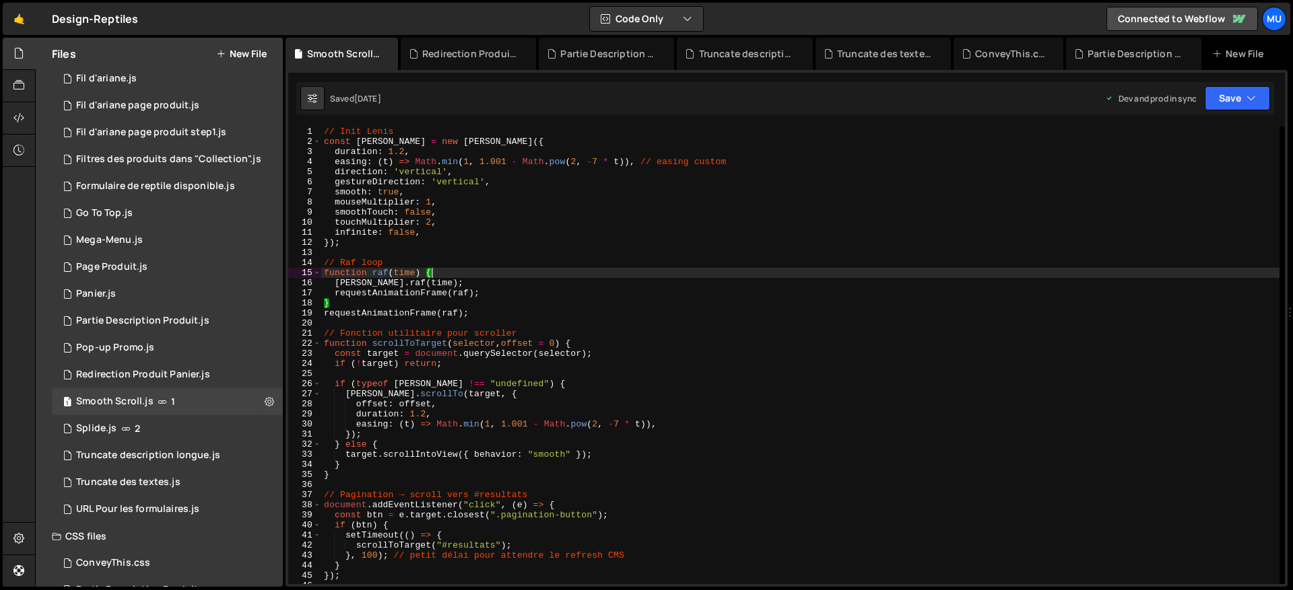
click at [578, 404] on div "// Init Lenis const lenis = new Lenis ({ duration : 1.2 , easing : ( t ) => Mat…" at bounding box center [800, 366] width 958 height 478
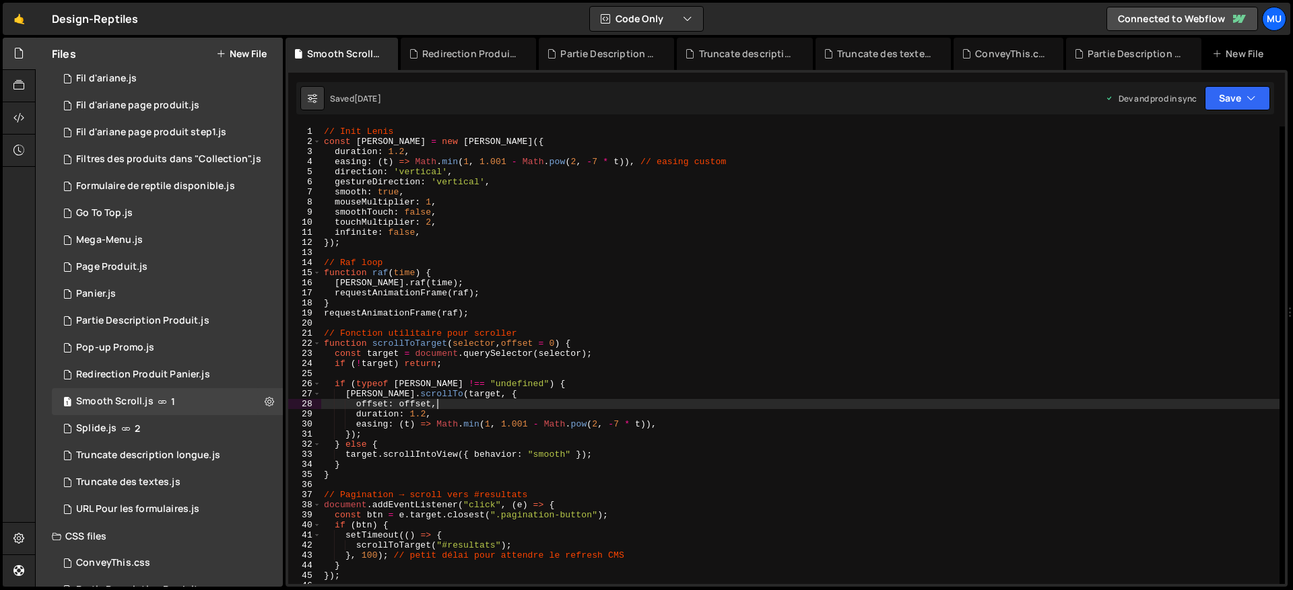
click at [617, 344] on div "// Init Lenis const lenis = new Lenis ({ duration : 1.2 , easing : ( t ) => Mat…" at bounding box center [800, 366] width 958 height 478
type textarea "function scrollToTarget(selector, offset = 0) {"
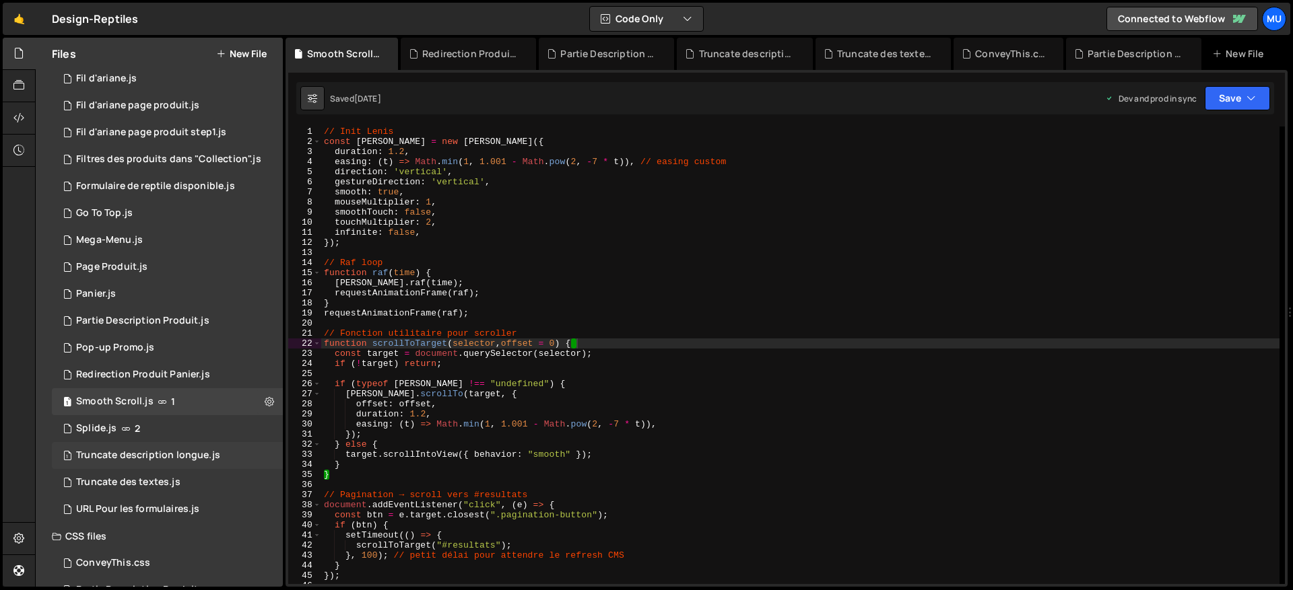
click at [135, 450] on div "Truncate description longue.js" at bounding box center [148, 456] width 144 height 12
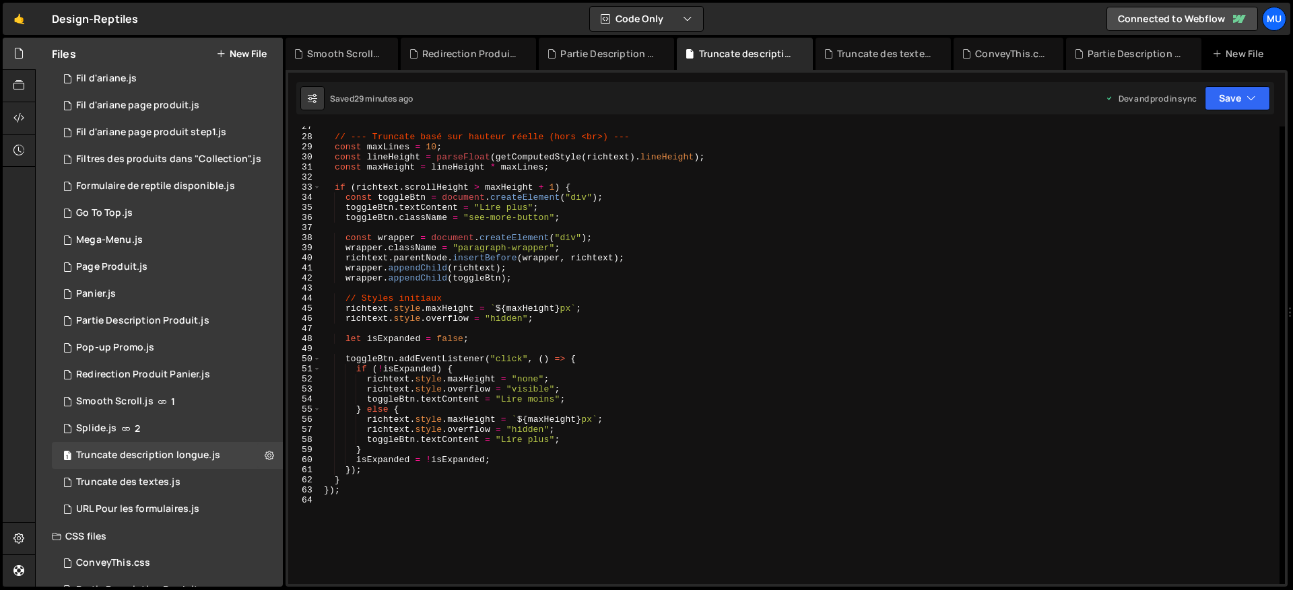
scroll to position [413, 0]
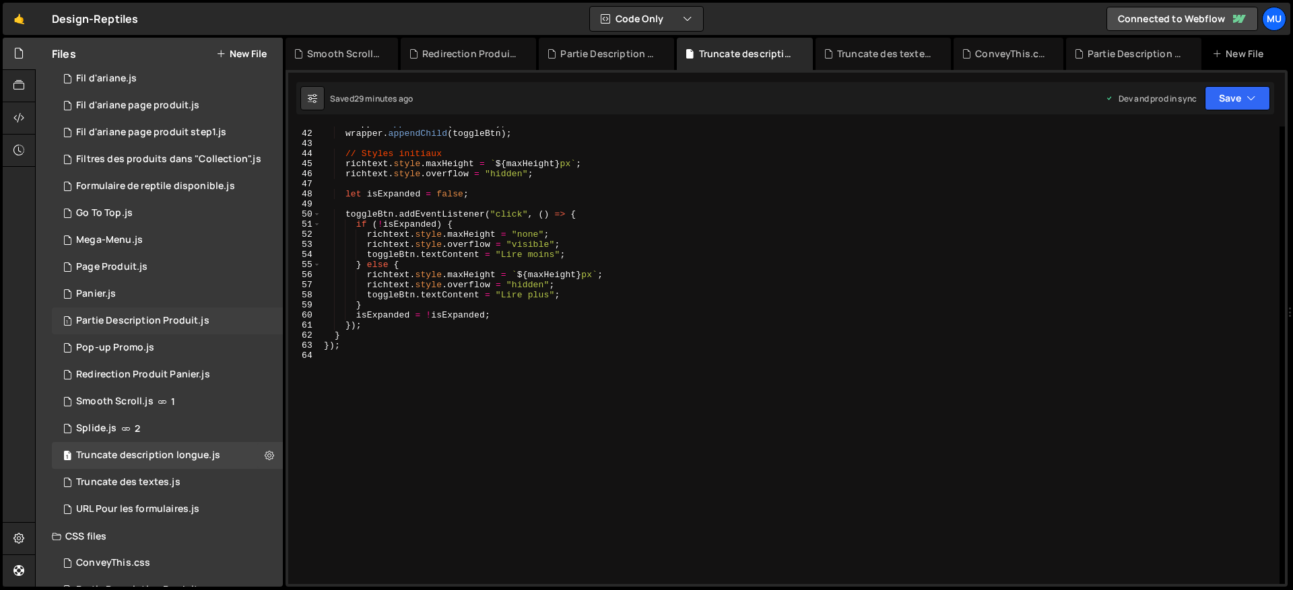
click at [139, 320] on div "Partie Description Produit.js" at bounding box center [142, 321] width 133 height 12
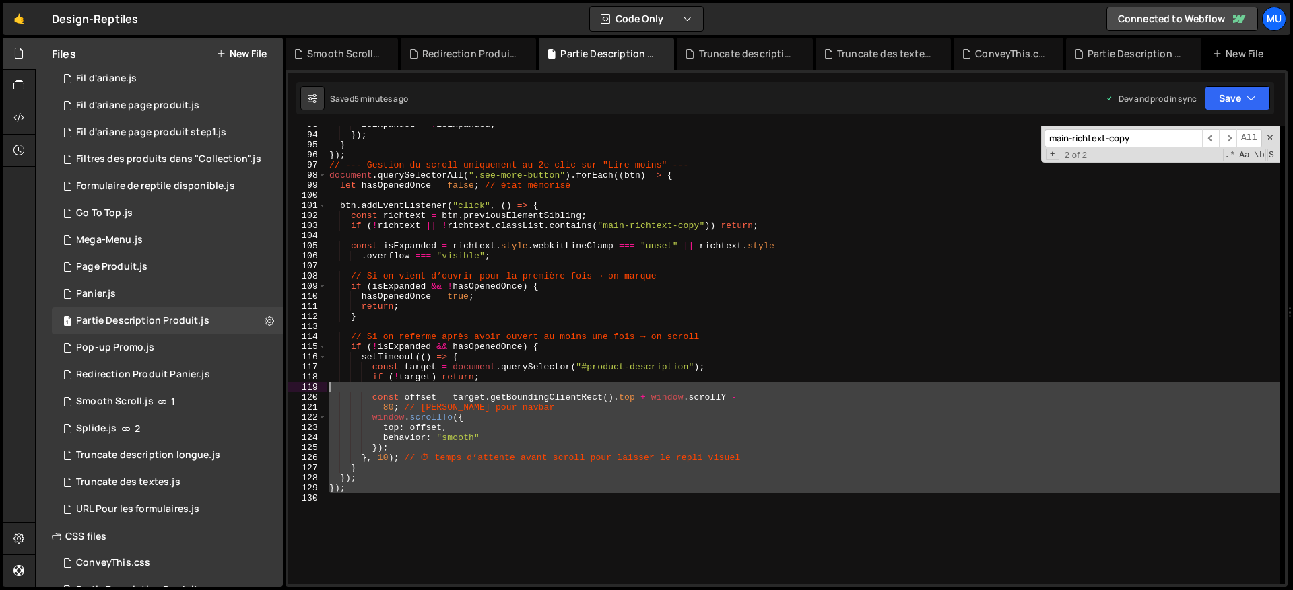
scroll to position [835, 0]
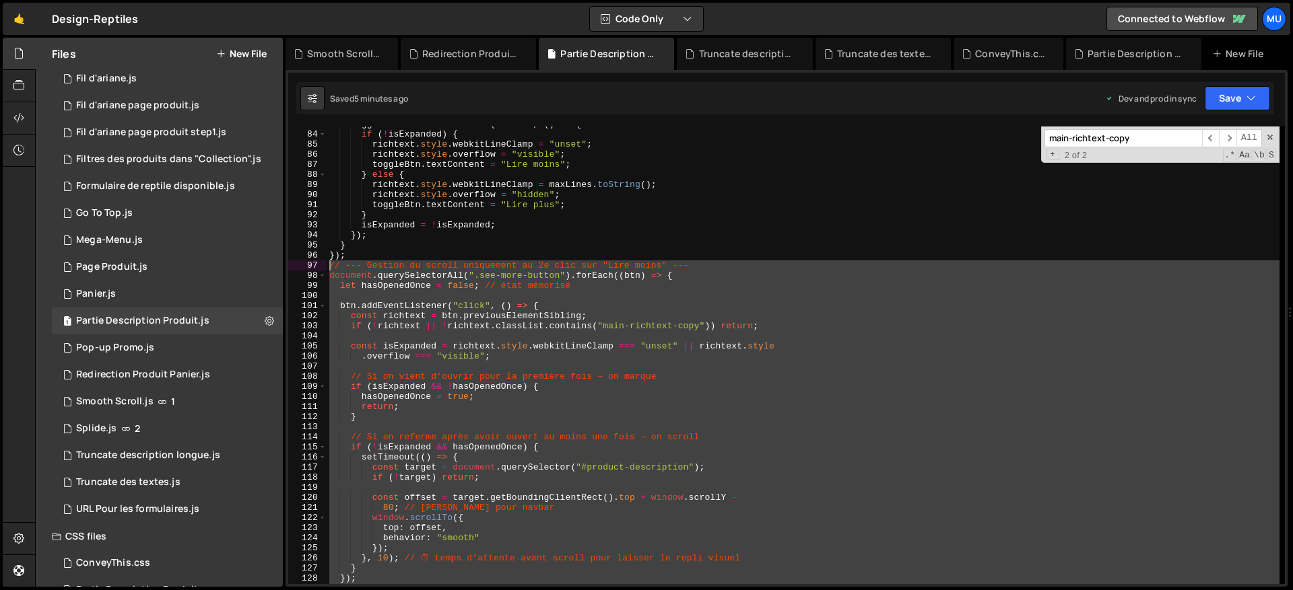
drag, startPoint x: 364, startPoint y: 390, endPoint x: 326, endPoint y: 269, distance: 126.9
click at [326, 269] on div "83 84 85 86 87 88 89 90 91 92 93 94 95 96 97 98 99 100 101 102 103 104 105 106 …" at bounding box center [786, 356] width 996 height 458
type textarea "// --- Gestion du scroll uniquement au 2e clic sur "Lire moins" --- document.qu…"
paste textarea
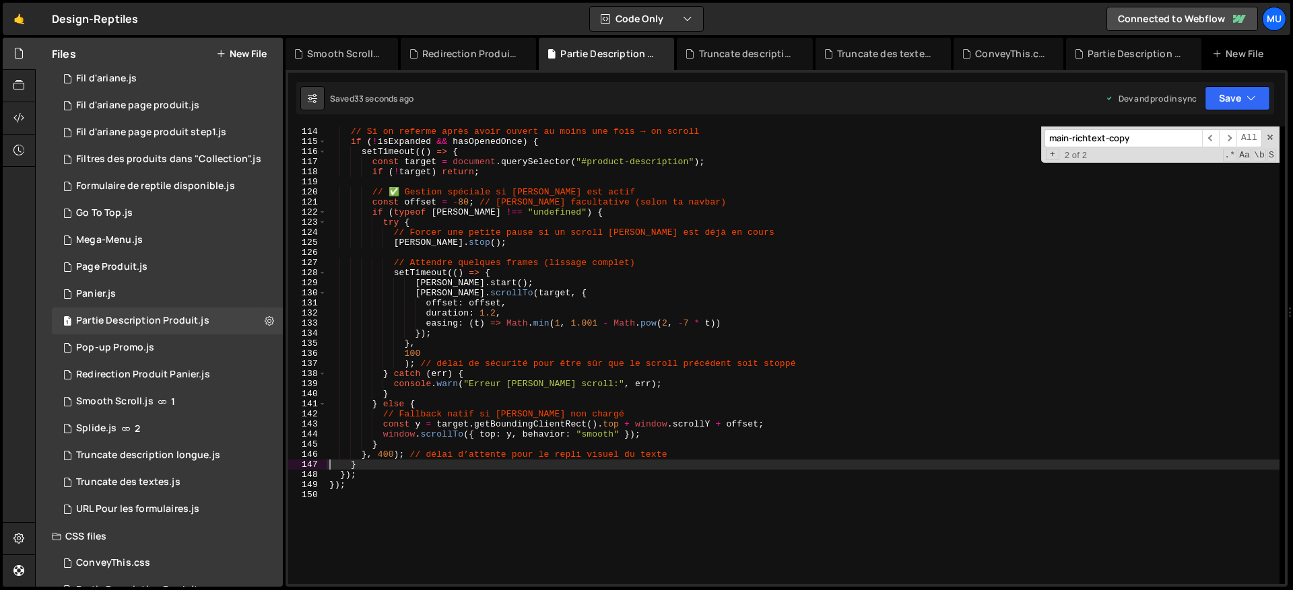
scroll to position [1224, 0]
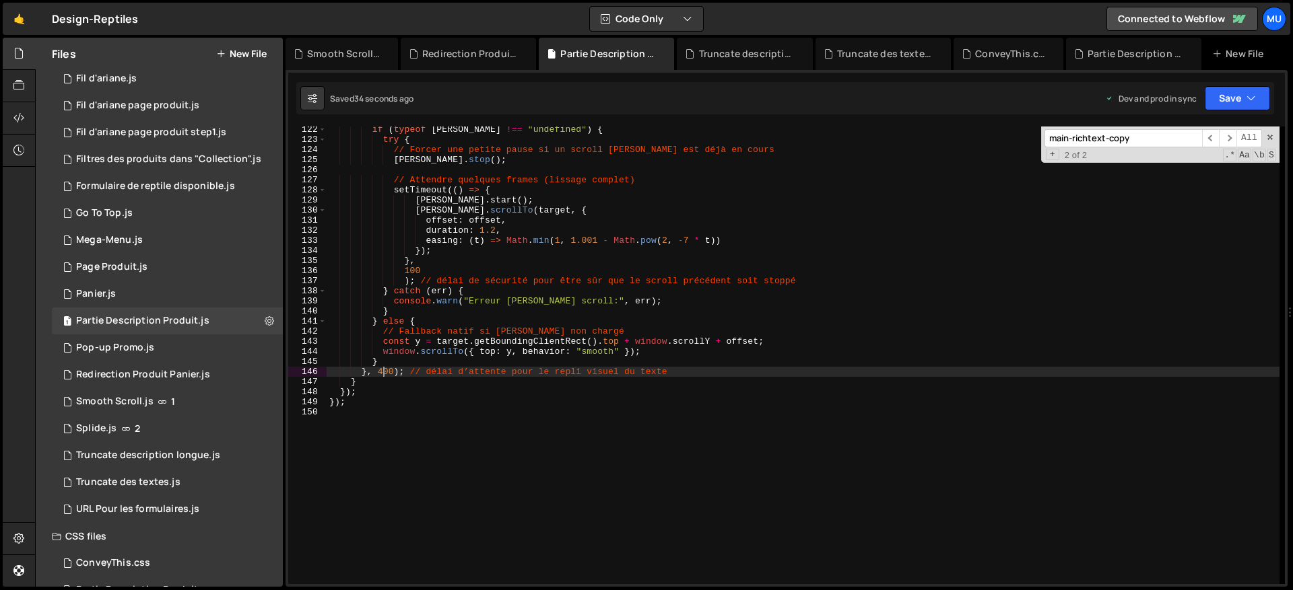
click at [382, 372] on div "if ( typeof lenis !== "undefined" ) { try { // Forcer une petite pause si un sc…" at bounding box center [803, 364] width 953 height 478
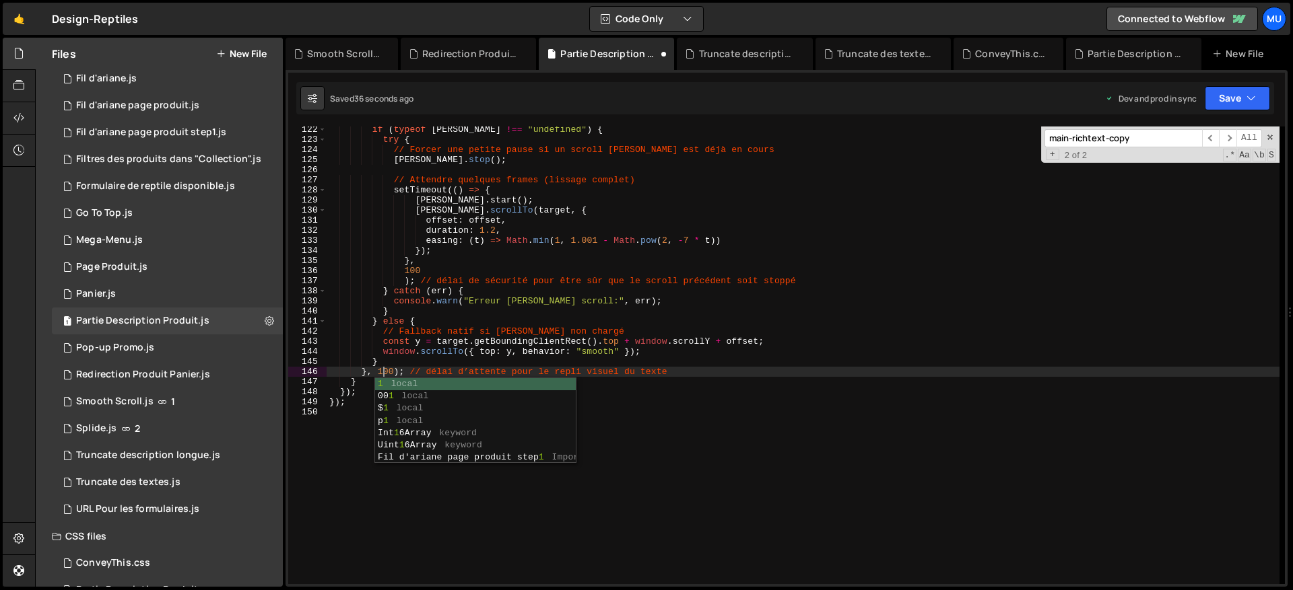
scroll to position [0, 4]
click at [662, 380] on div "if ( typeof lenis !== "undefined" ) { try { // Forcer une petite pause si un sc…" at bounding box center [803, 364] width 953 height 478
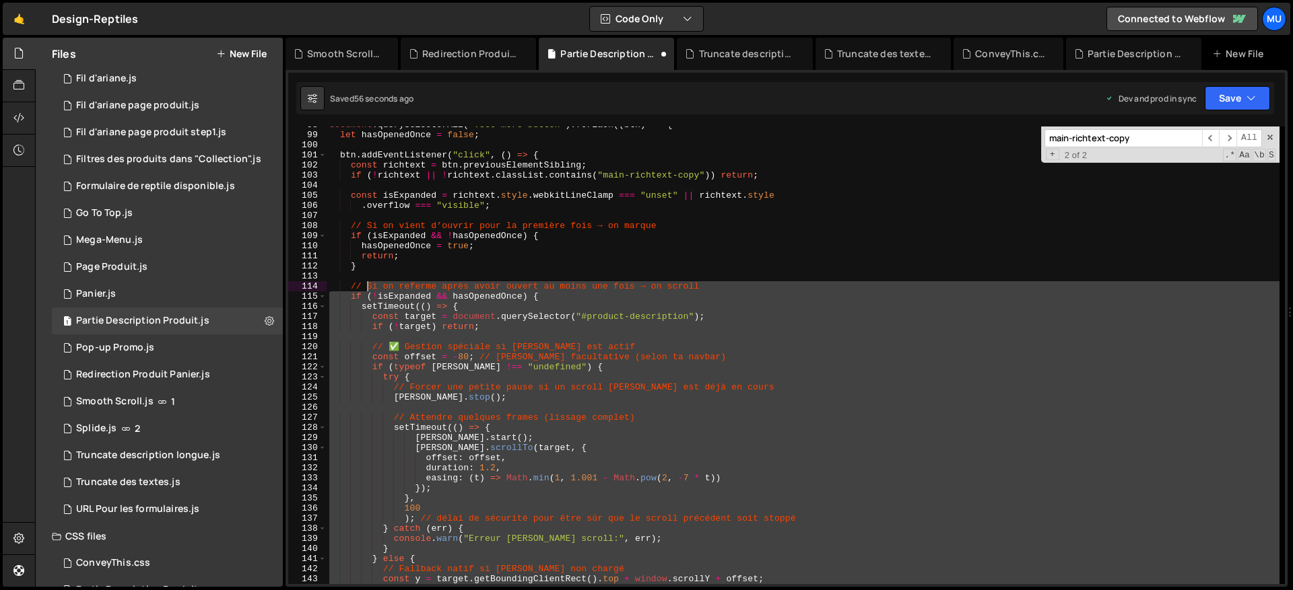
scroll to position [815, 0]
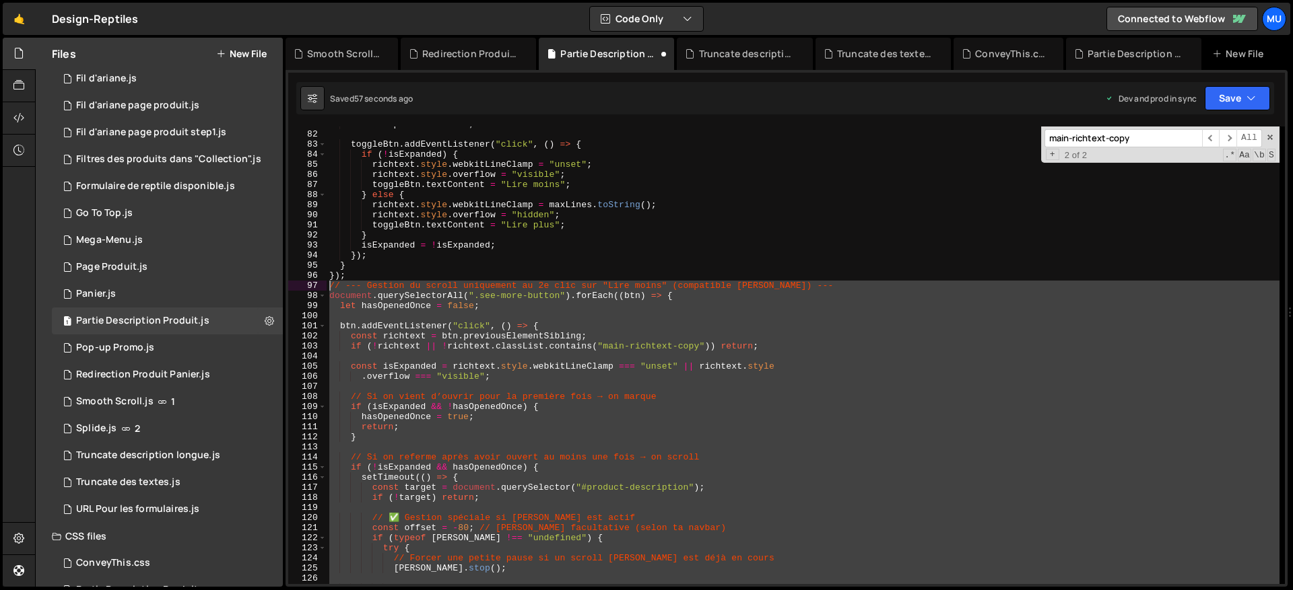
drag, startPoint x: 362, startPoint y: 388, endPoint x: 324, endPoint y: 286, distance: 109.1
click at [324, 286] on div "} 81 82 83 84 85 86 87 88 89 90 91 92 93 94 95 96 97 98 99 100 101 102 103 104 …" at bounding box center [786, 356] width 996 height 458
type textarea "// --- Gestion du scroll uniquement au 2e clic sur "Lire moins" (compatible Len…"
paste textarea
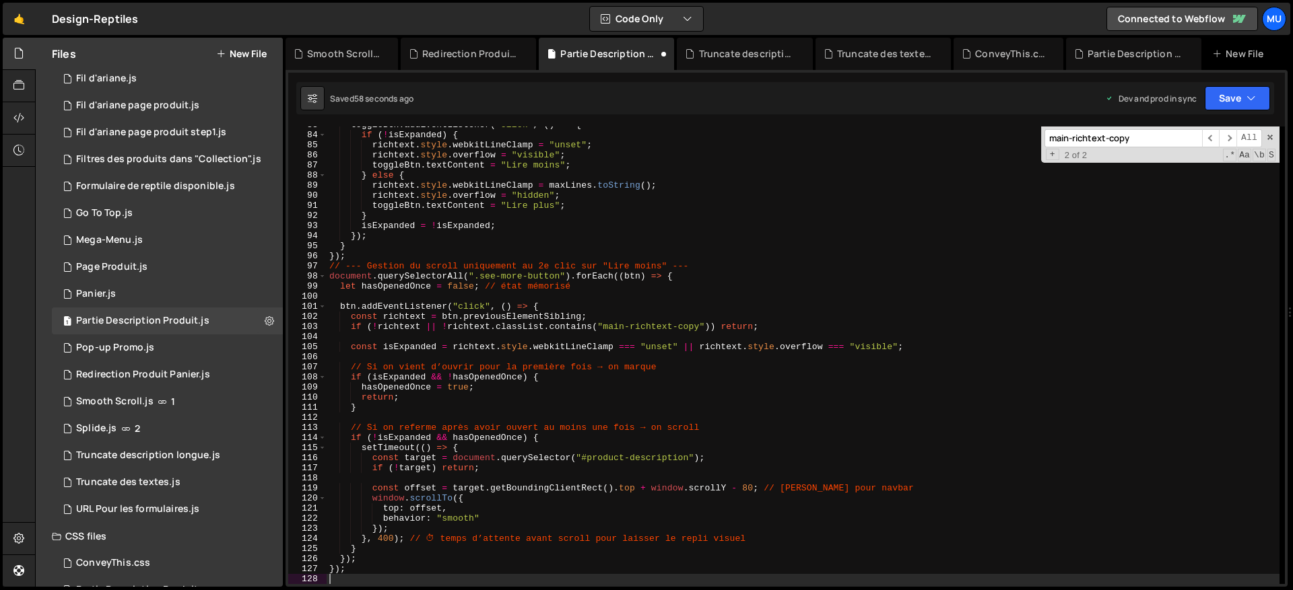
scroll to position [951, 0]
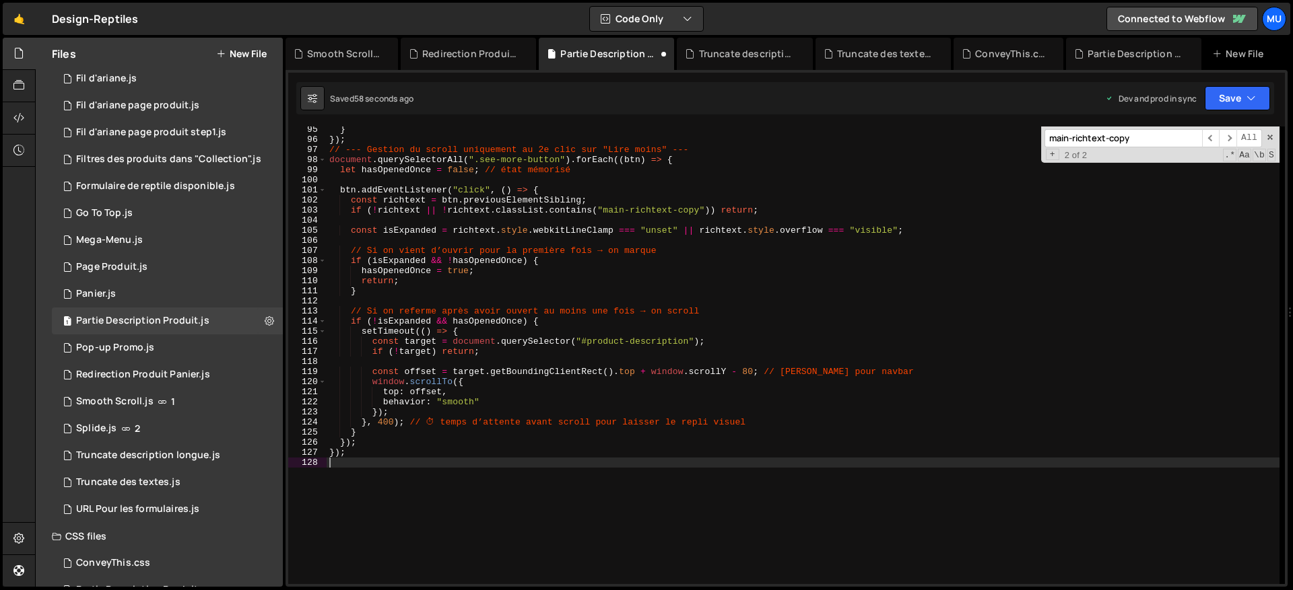
click at [386, 421] on div "} }) ; // --- Gestion du scroll uniquement au 2e clic sur "Lire moins" --- docu…" at bounding box center [803, 364] width 953 height 478
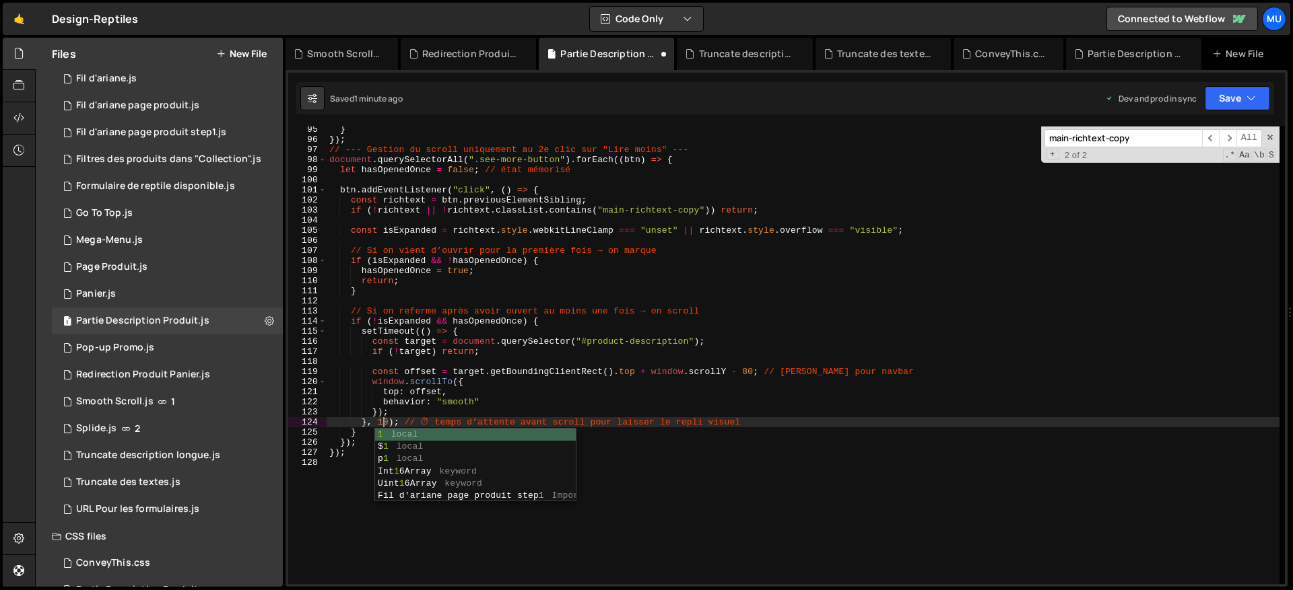
scroll to position [0, 4]
click at [666, 275] on div "} }) ; // --- Gestion du scroll uniquement au 2e clic sur "Lire moins" --- docu…" at bounding box center [803, 364] width 953 height 478
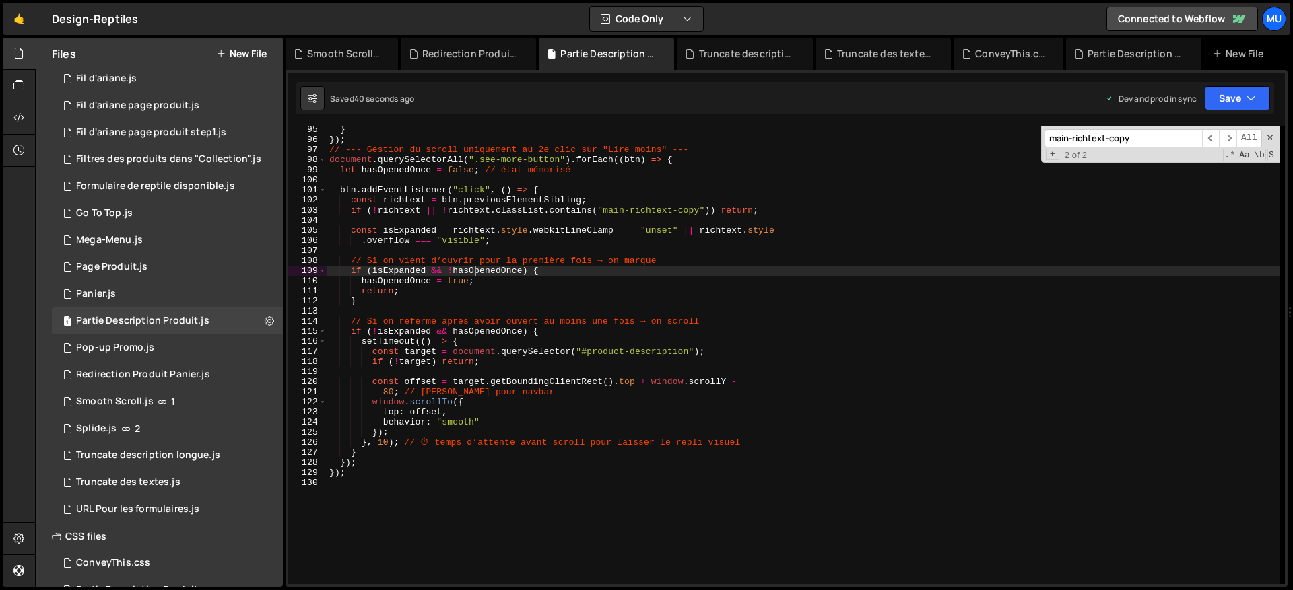
click at [382, 475] on div "} }) ; // --- Gestion du scroll uniquement au 2e clic sur "Lire moins" --- docu…" at bounding box center [803, 364] width 953 height 478
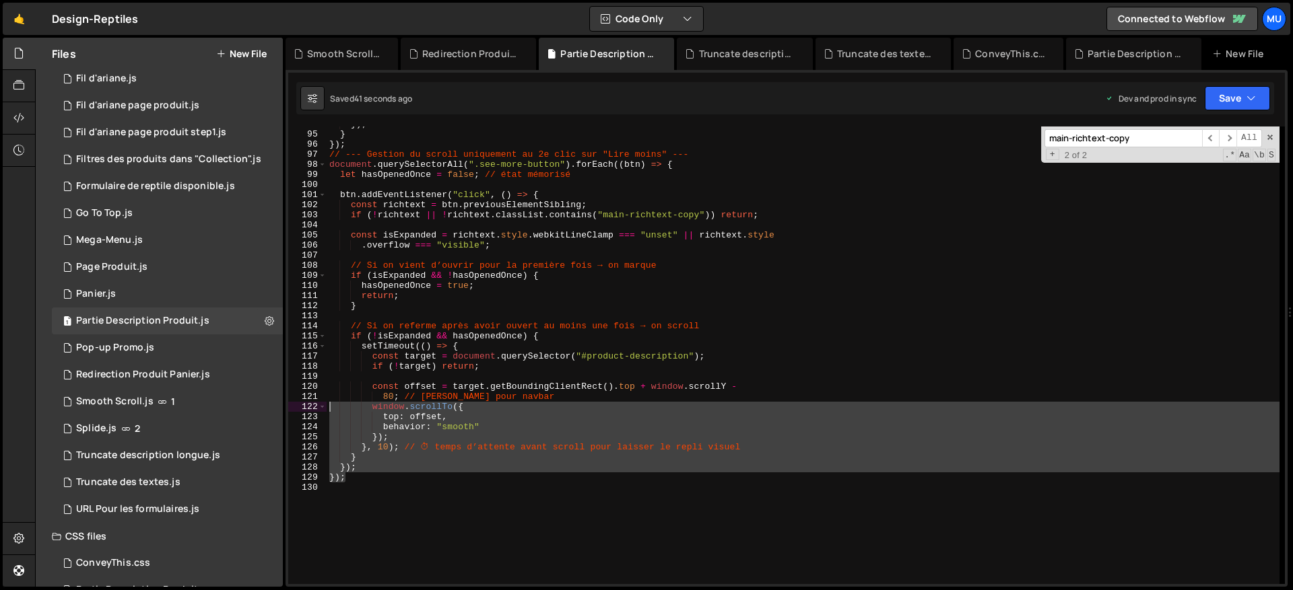
scroll to position [852, 0]
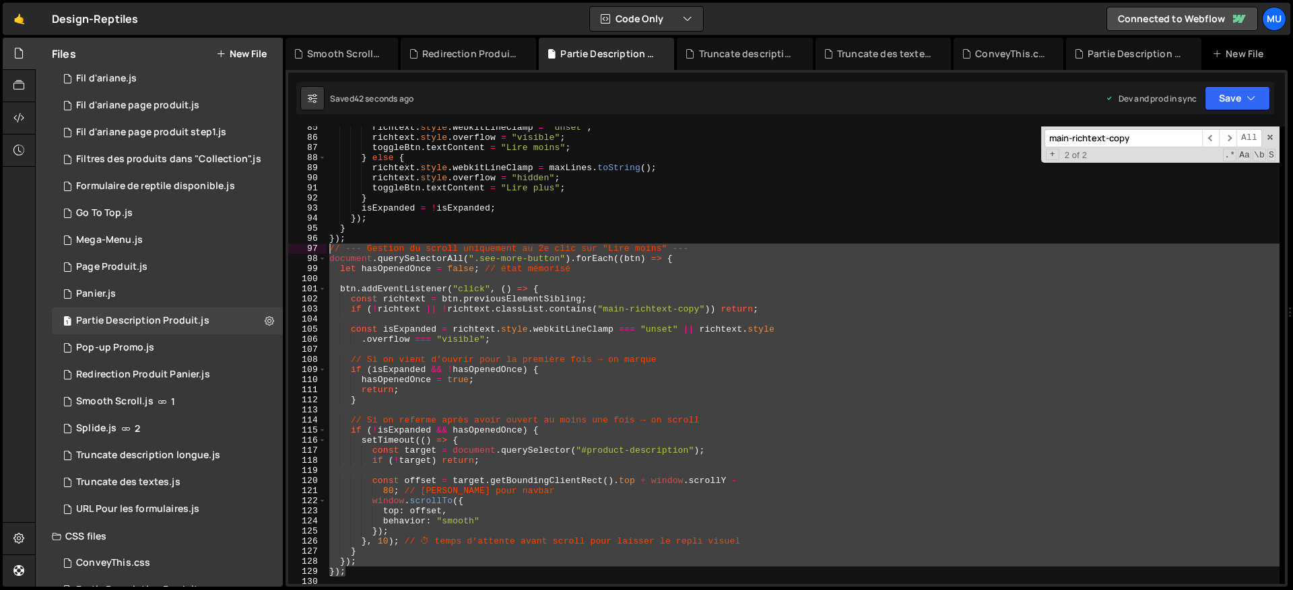
drag, startPoint x: 382, startPoint y: 475, endPoint x: 317, endPoint y: 250, distance: 234.8
click at [316, 250] on div "}); 85 86 87 88 89 90 91 92 93 94 95 96 97 98 99 100 101 102 103 104 105 106 10…" at bounding box center [786, 356] width 996 height 458
type textarea "// --- Gestion du scroll uniquement au 2e clic sur "Lire moins" --- document.qu…"
paste textarea
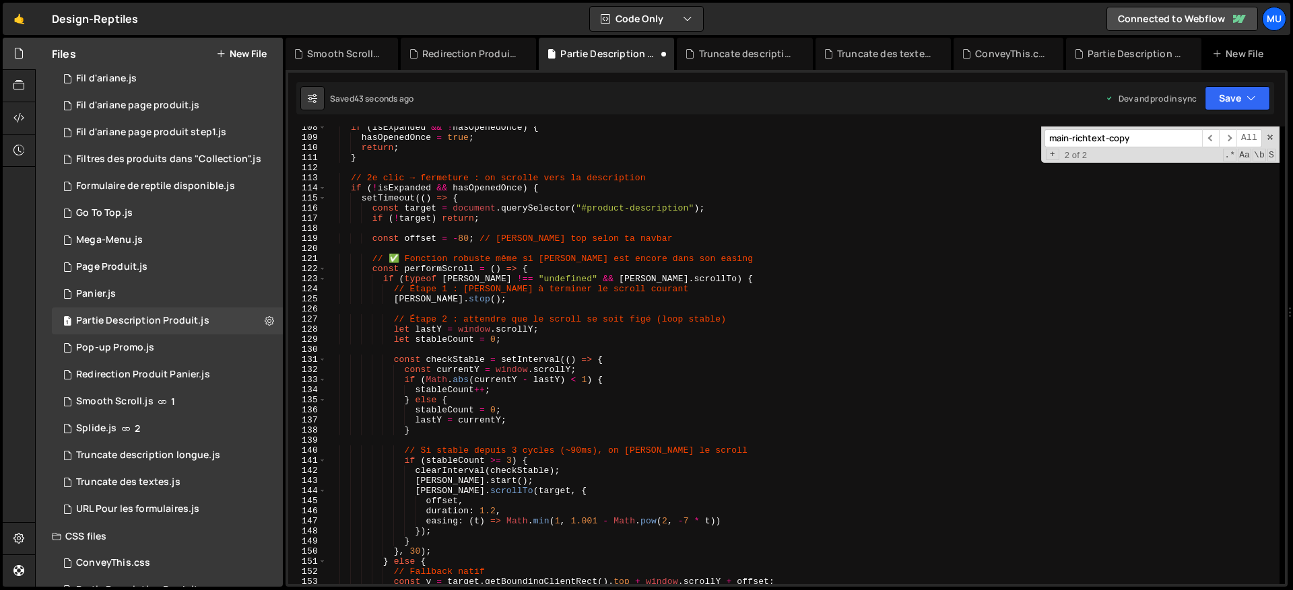
scroll to position [1293, 0]
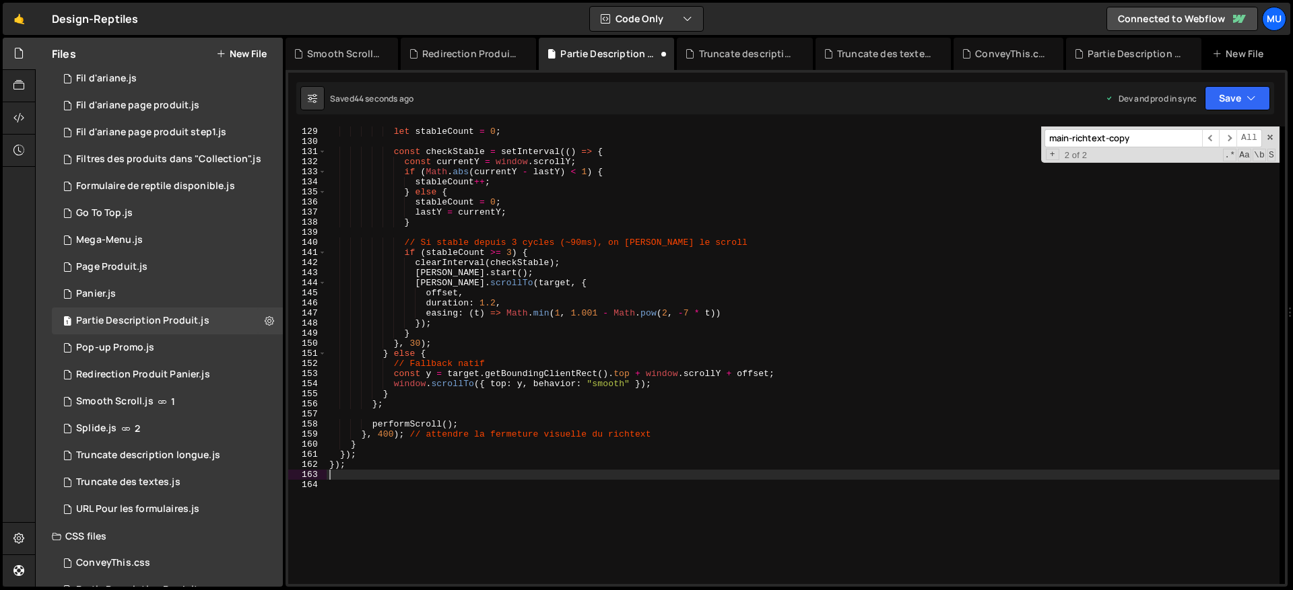
drag, startPoint x: 378, startPoint y: 433, endPoint x: 387, endPoint y: 431, distance: 9.6
click at [379, 432] on div "let lastY = window . scrollY ; let stableCount = 0 ; const checkStable = setInt…" at bounding box center [803, 355] width 953 height 478
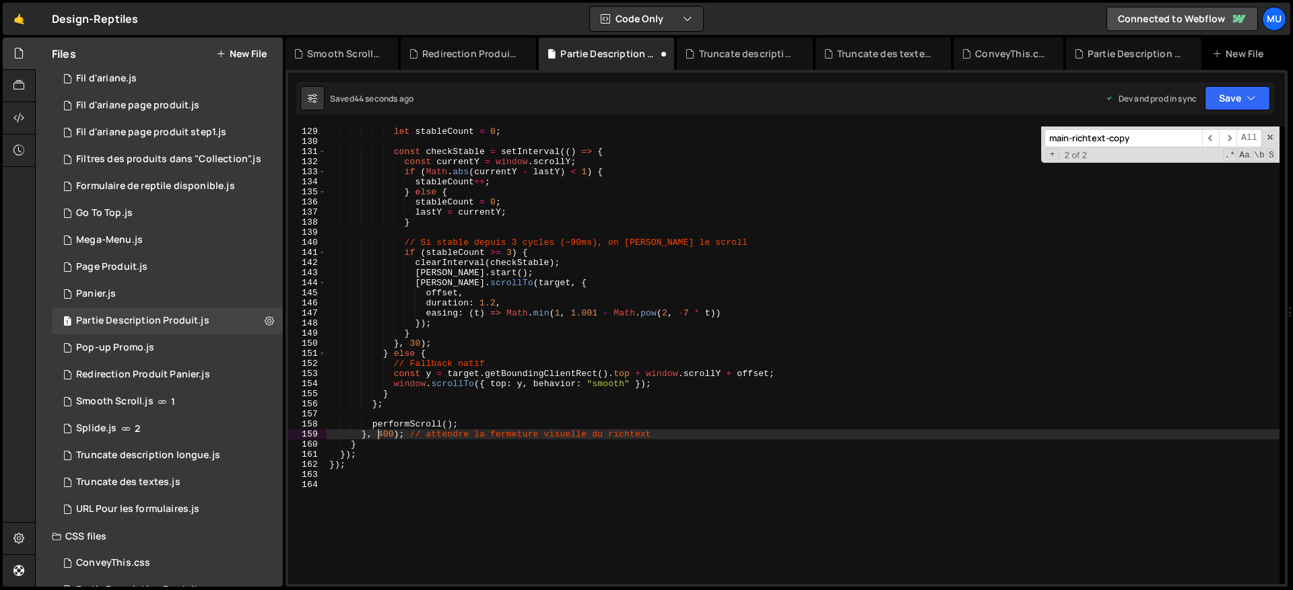
click at [388, 432] on div "let lastY = window . scrollY ; let stableCount = 0 ; const checkStable = setInt…" at bounding box center [803, 355] width 953 height 478
click at [453, 380] on div "let lastY = window . scrollY ; let stableCount = 0 ; const checkStable = setInt…" at bounding box center [803, 355] width 953 height 478
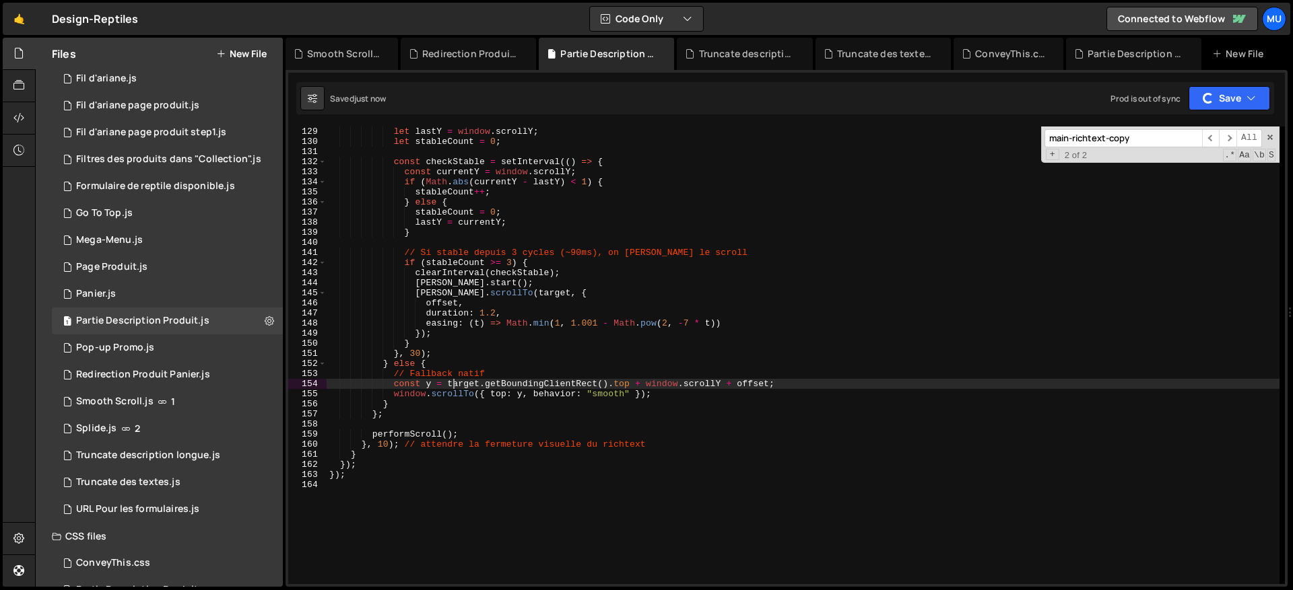
scroll to position [1288, 0]
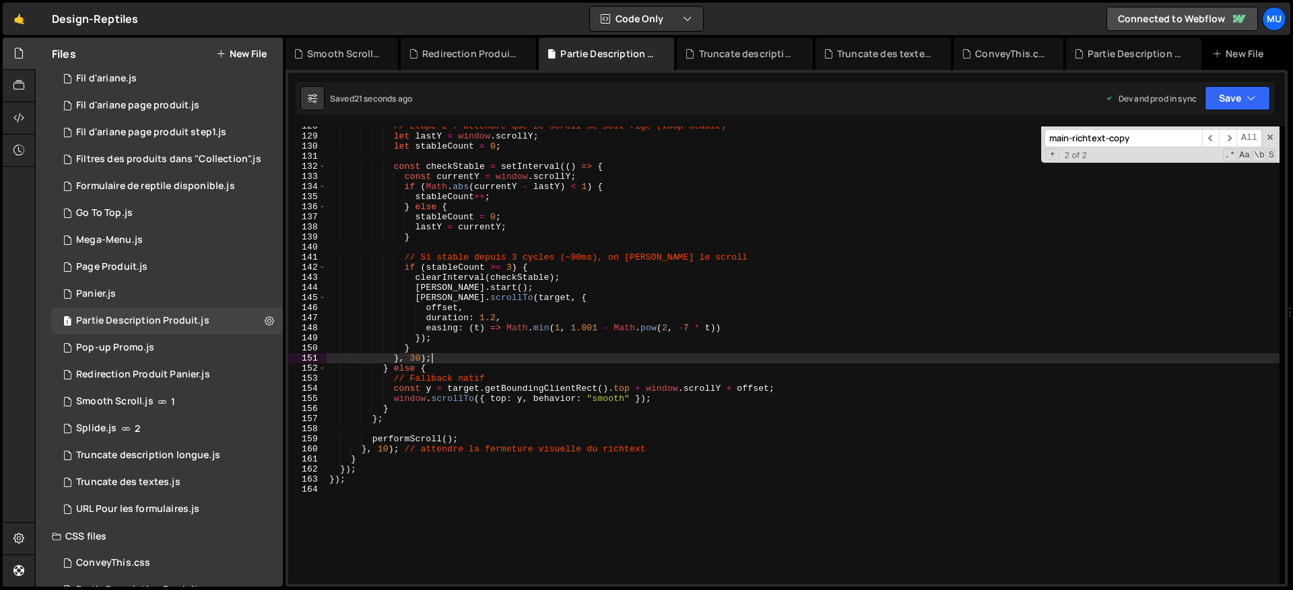
drag, startPoint x: 440, startPoint y: 362, endPoint x: 453, endPoint y: 368, distance: 15.1
click at [439, 362] on div "// Étape 2 : attendre que le scroll se soit figé (loop stable) let lastY = wind…" at bounding box center [803, 360] width 953 height 478
type textarea "}, 30);"
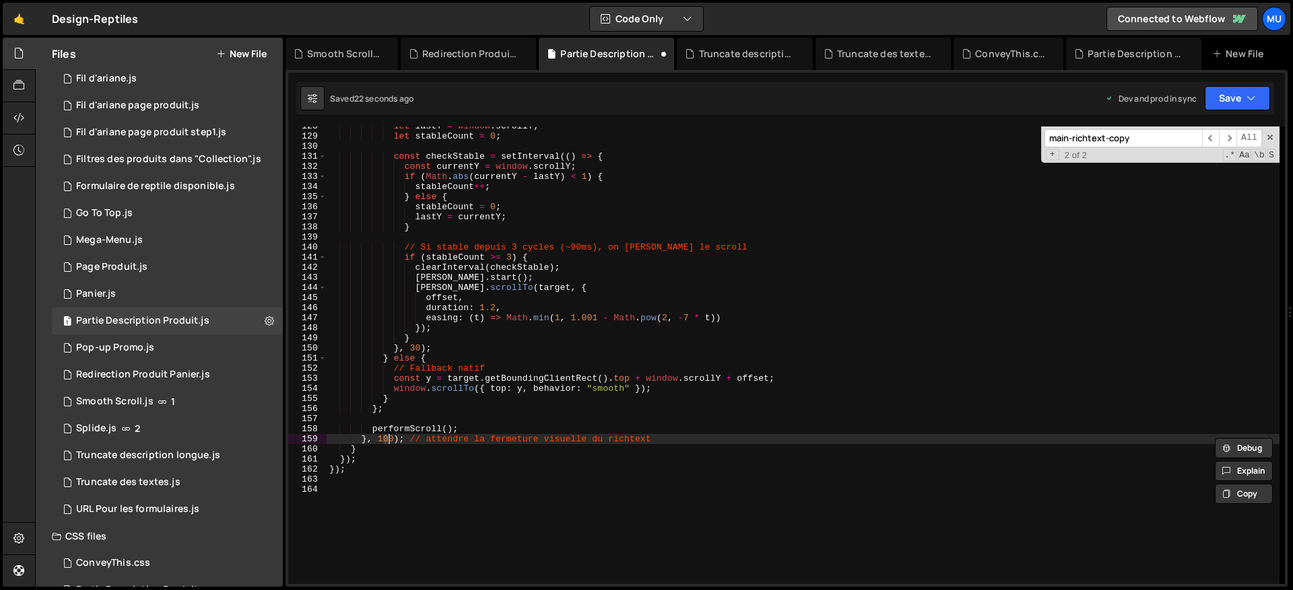
click at [583, 399] on div "let lastY = window . scrollY ; let stableCount = 0 ; const checkStable = setInt…" at bounding box center [803, 360] width 953 height 478
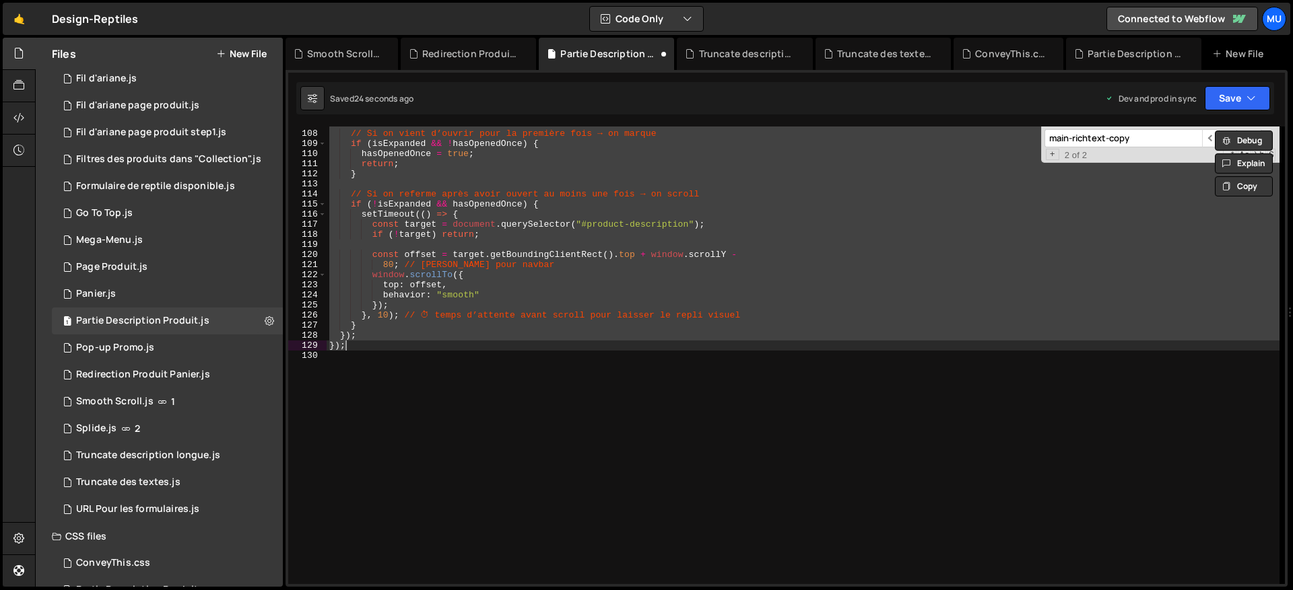
scroll to position [982, 0]
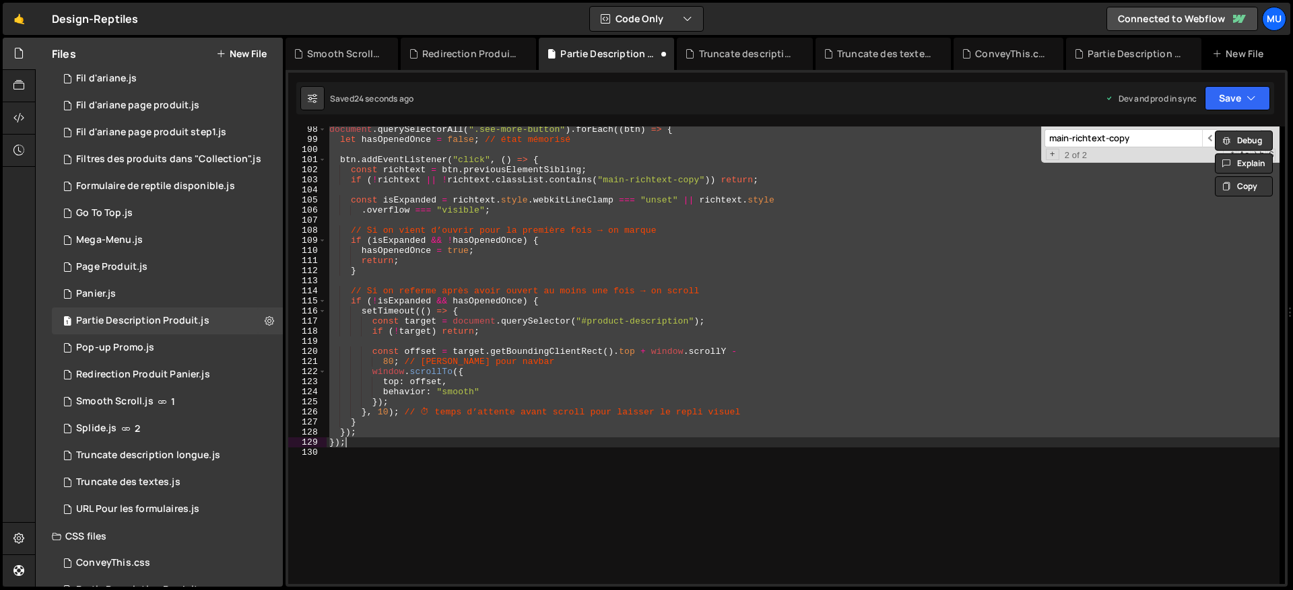
click at [543, 312] on div "document . querySelectorAll ( ".see-more-button" ) . forEach (( btn ) => { let …" at bounding box center [803, 356] width 953 height 458
type textarea "setTimeout(() => {"
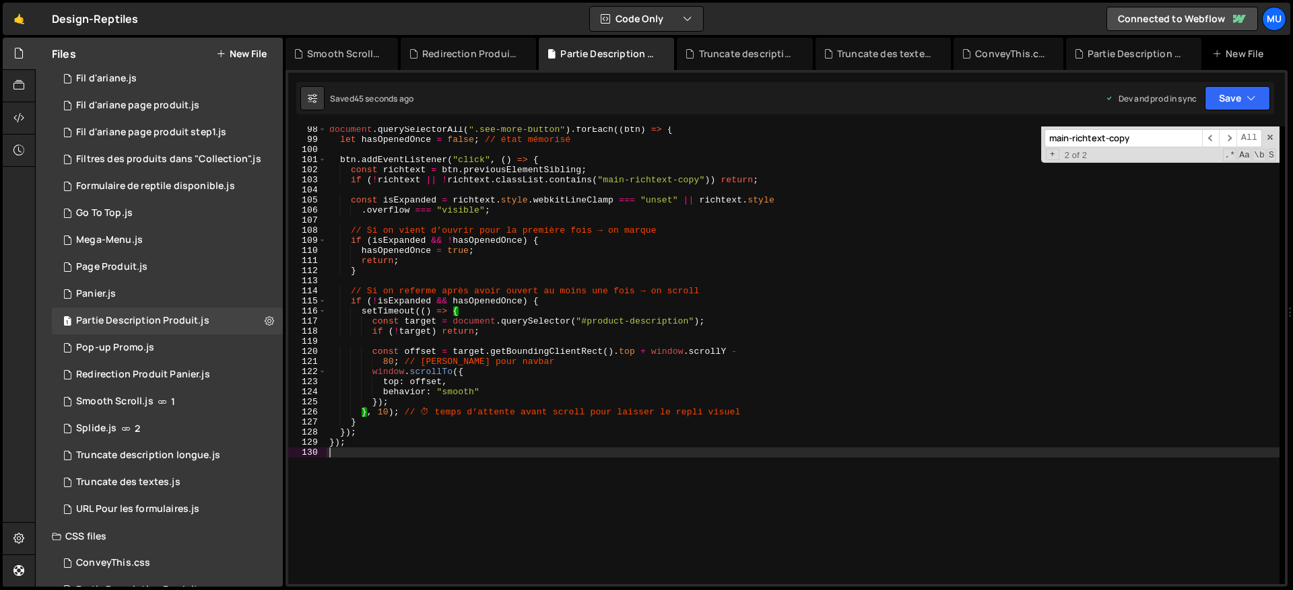
click at [430, 502] on div "document . querySelectorAll ( ".see-more-button" ) . forEach (( btn ) => { let …" at bounding box center [803, 364] width 953 height 478
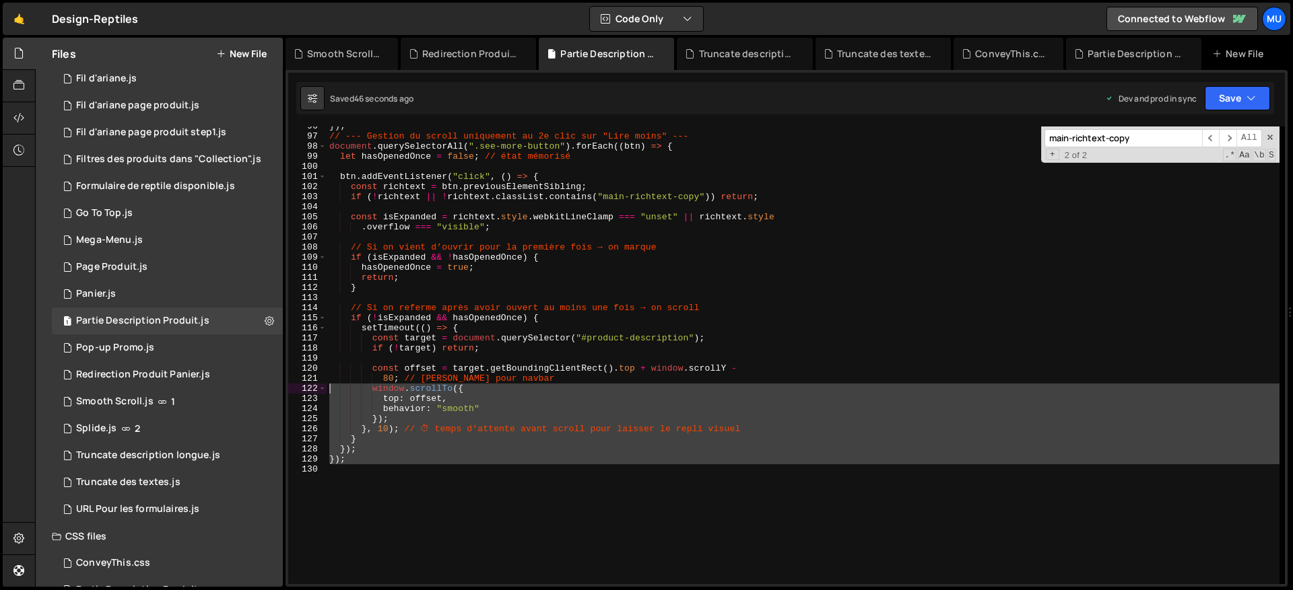
scroll to position [845, 0]
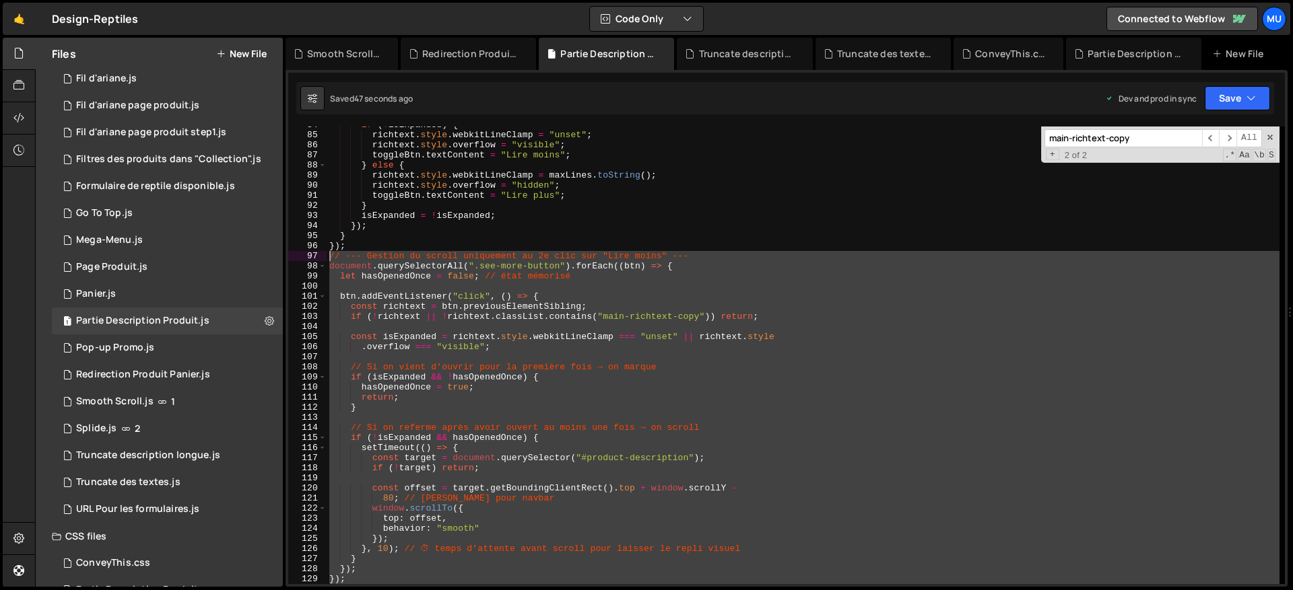
drag, startPoint x: 379, startPoint y: 467, endPoint x: 316, endPoint y: 255, distance: 221.1
click at [316, 255] on div "84 85 86 87 88 89 90 91 92 93 94 95 96 97 98 99 100 101 102 103 104 105 106 107…" at bounding box center [786, 356] width 996 height 458
type textarea "// --- Gestion du scroll uniquement au 2e clic sur "Lire moins" --- document.qu…"
paste textarea
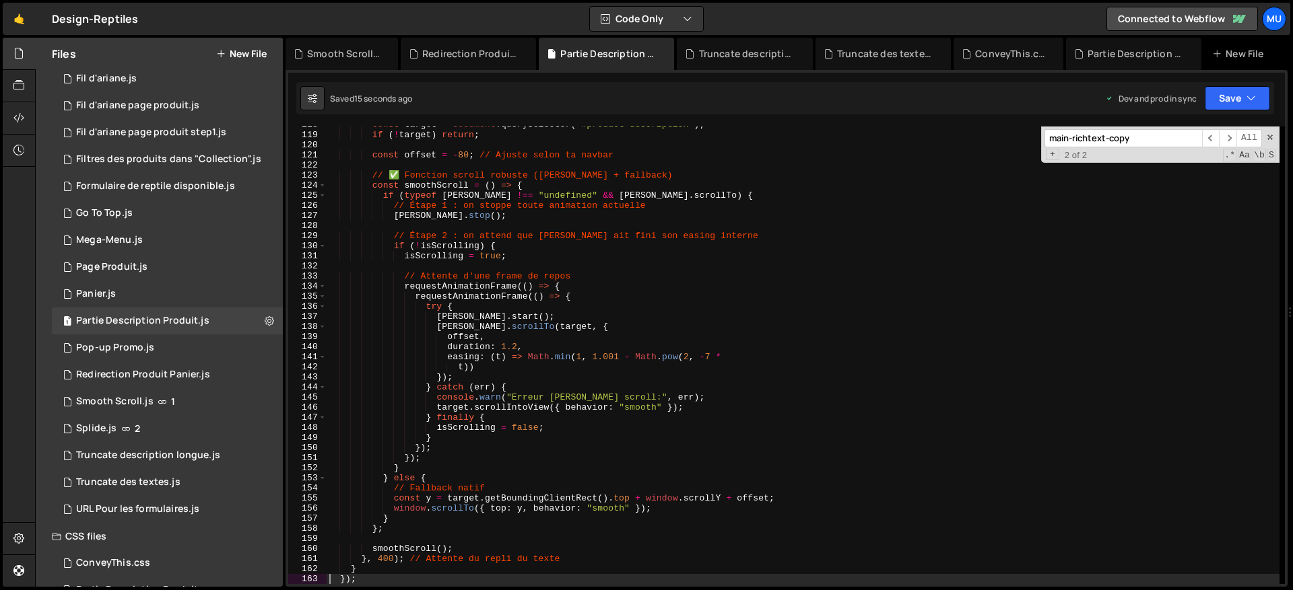
scroll to position [1433, 0]
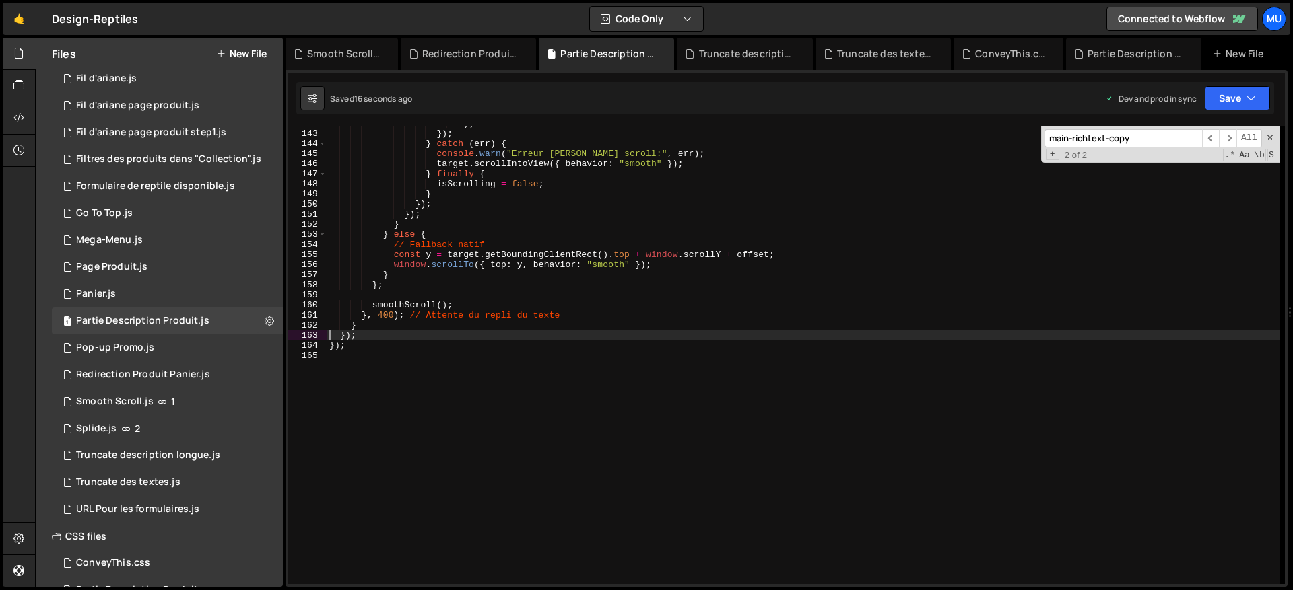
click at [383, 312] on div "t )) }) ; } catch ( err ) { console . warn ( "Erreur Lenis scroll:" , err ) ; t…" at bounding box center [803, 357] width 953 height 478
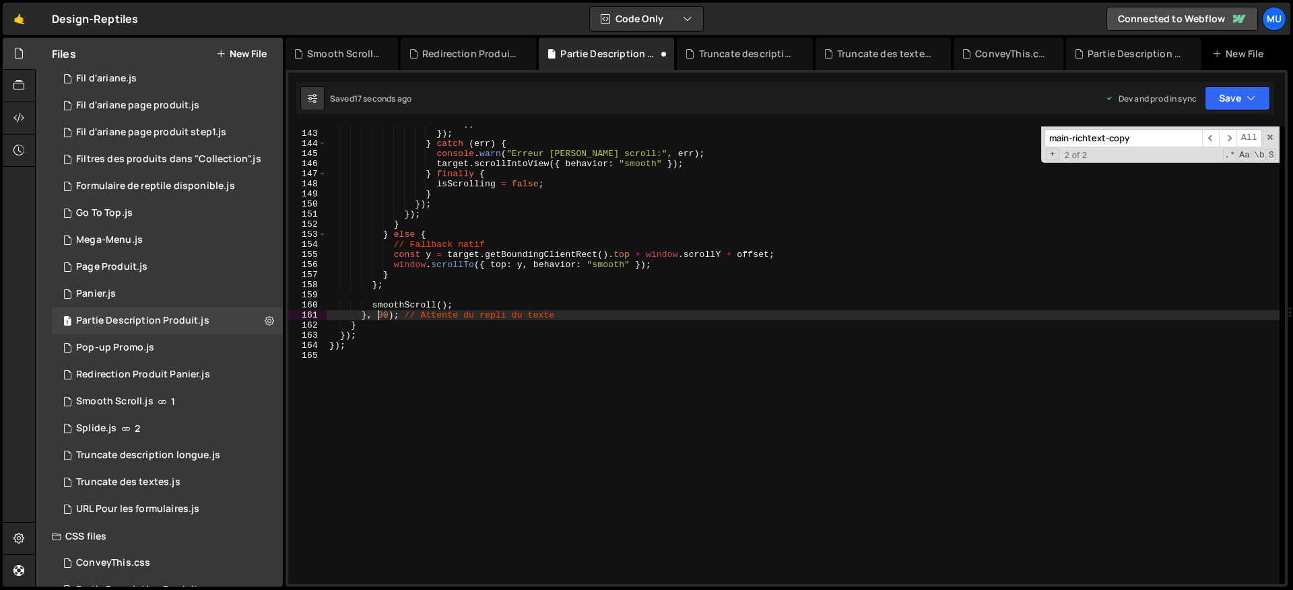
scroll to position [0, 4]
click at [416, 283] on div "t )) }) ; } catch ( err ) { console . warn ( "Erreur Lenis scroll:" , err ) ; t…" at bounding box center [803, 357] width 953 height 478
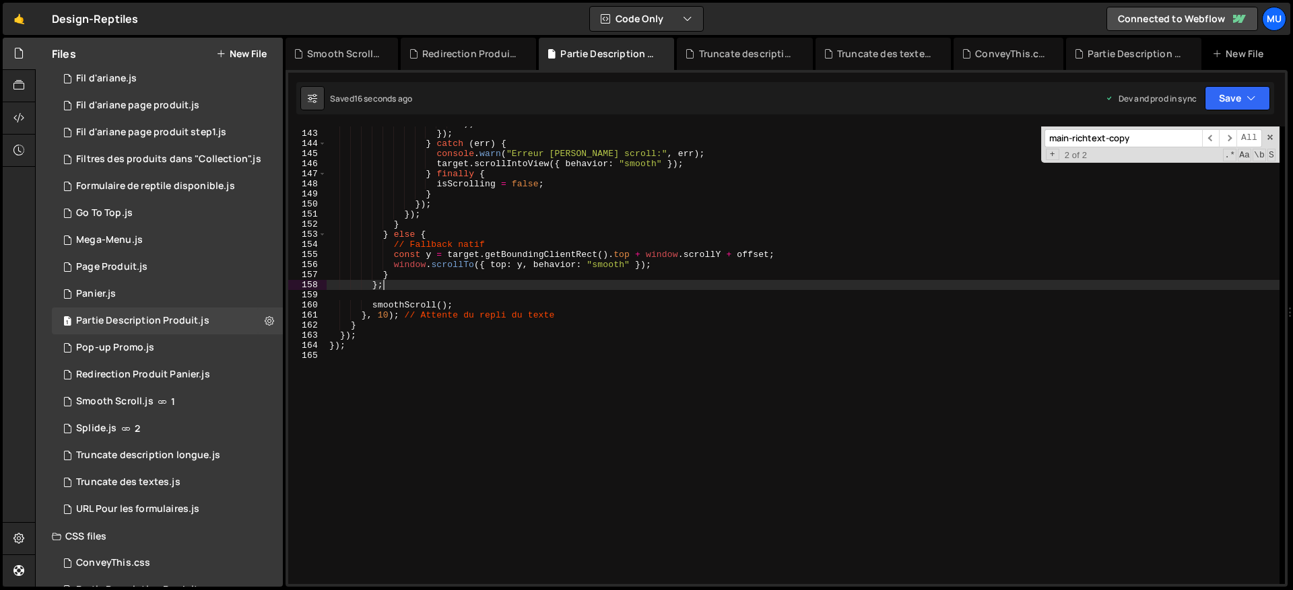
click at [395, 316] on div "t )) }) ; } catch ( err ) { console . warn ( "Erreur Lenis scroll:" , err ) ; t…" at bounding box center [803, 357] width 953 height 478
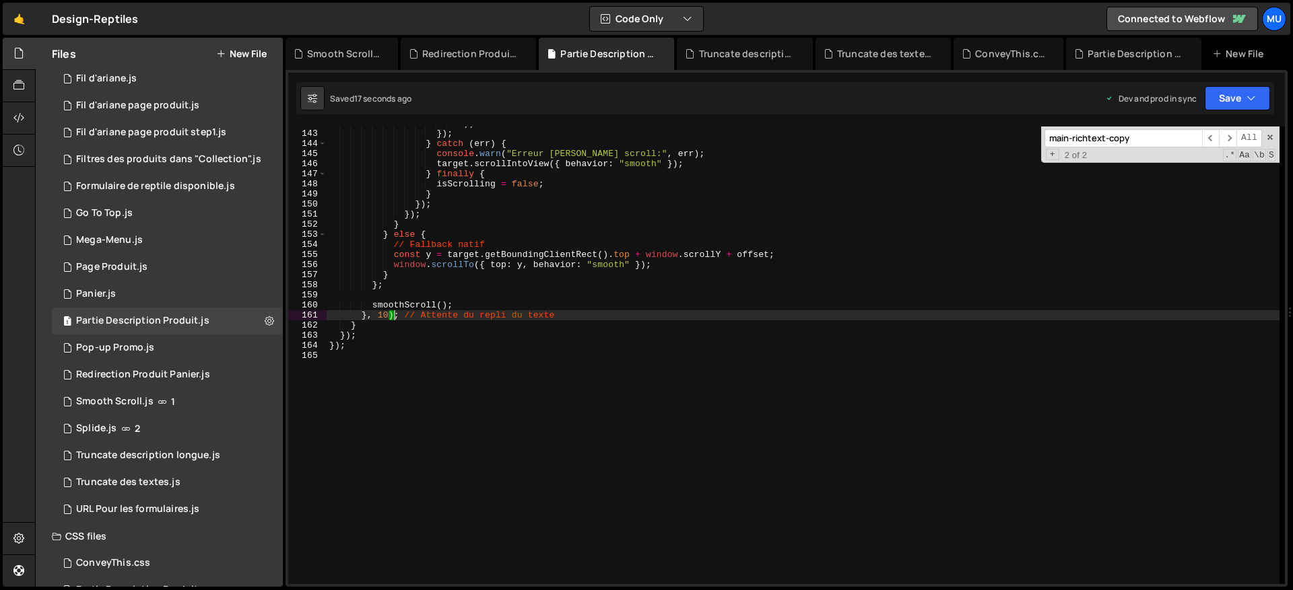
click at [390, 316] on div "t )) }) ; } catch ( err ) { console . warn ( "Erreur Lenis scroll:" , err ) ; t…" at bounding box center [803, 357] width 953 height 478
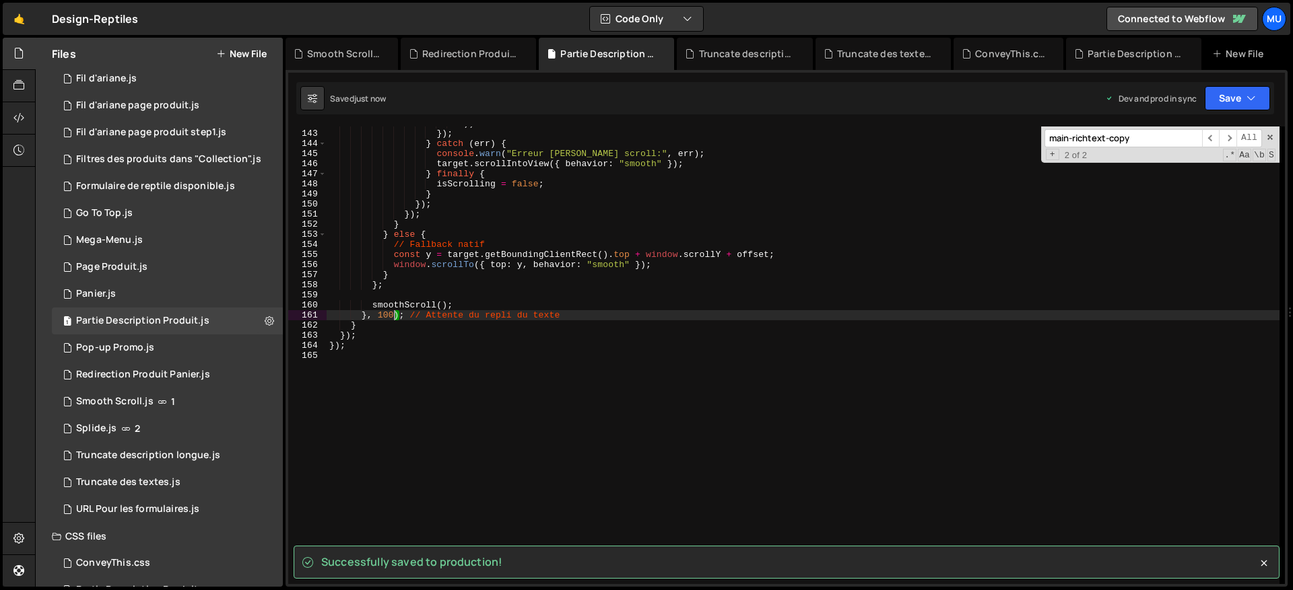
type textarea "}, 100); // Attente du repli du texte"
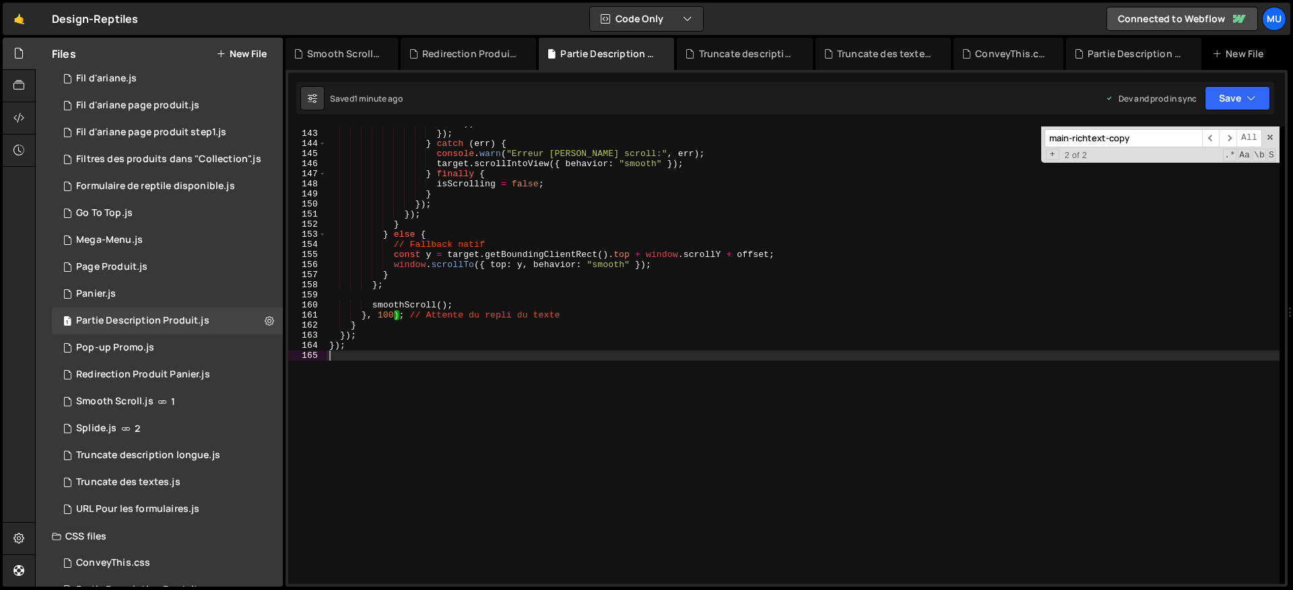
click at [446, 436] on div "t )) }) ; } catch ( err ) { console . warn ( "Erreur Lenis scroll:" , err ) ; t…" at bounding box center [803, 357] width 953 height 478
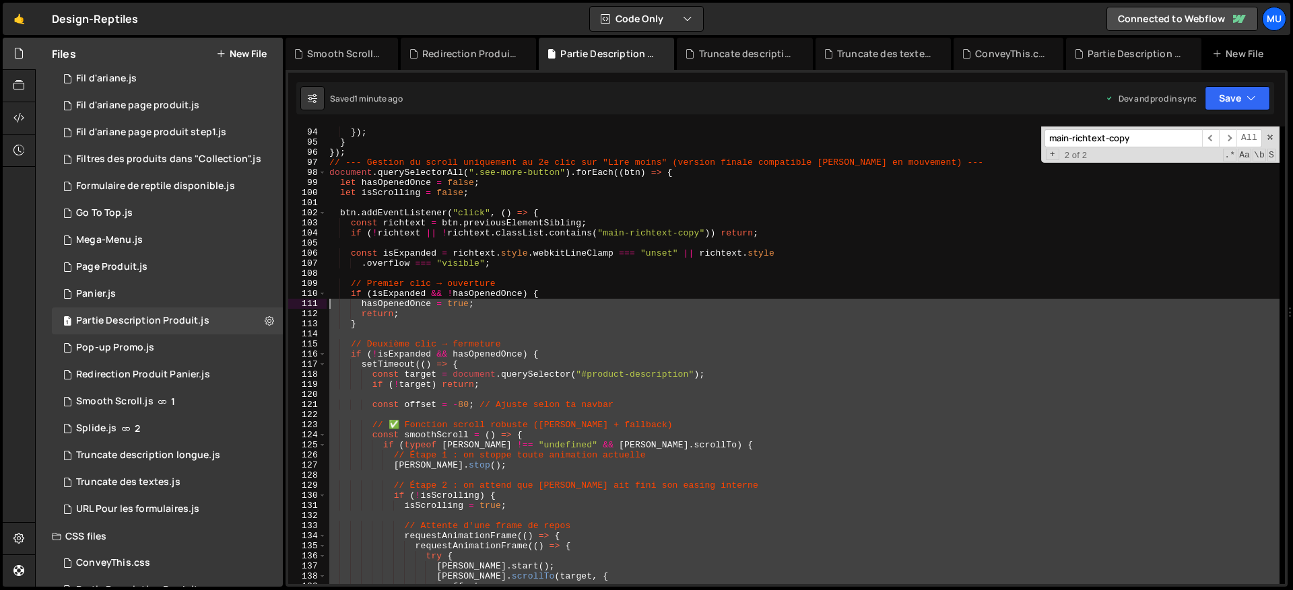
scroll to position [838, 0]
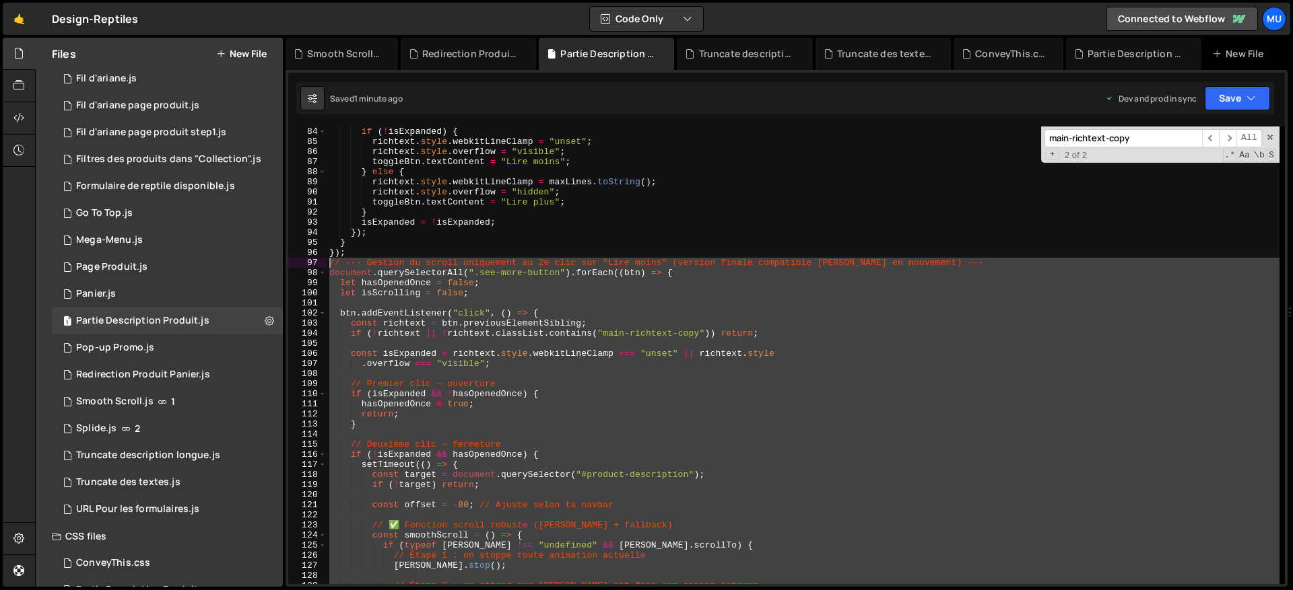
drag, startPoint x: 313, startPoint y: 318, endPoint x: 320, endPoint y: 264, distance: 54.4
click at [320, 264] on div "83 84 85 86 87 88 89 90 91 92 93 94 95 96 97 98 99 100 101 102 103 104 105 106 …" at bounding box center [786, 356] width 996 height 458
type textarea "// --- Gestion du scroll uniquement au 2e clic sur "Lire moins" (version finale…"
paste textarea
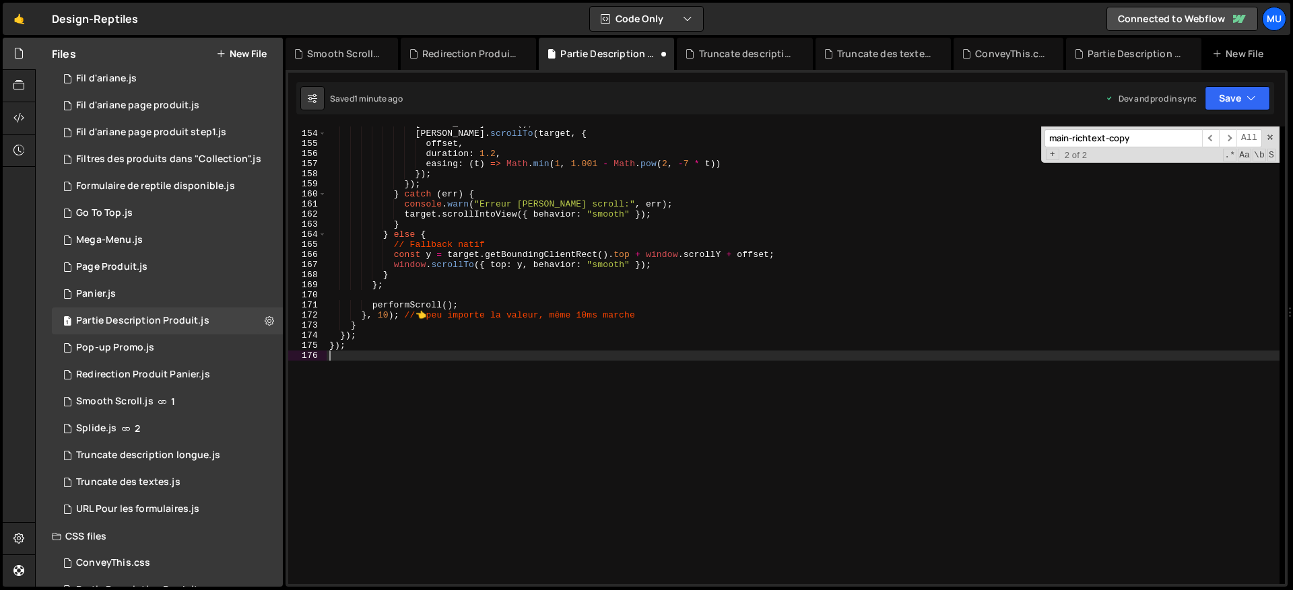
scroll to position [1544, 0]
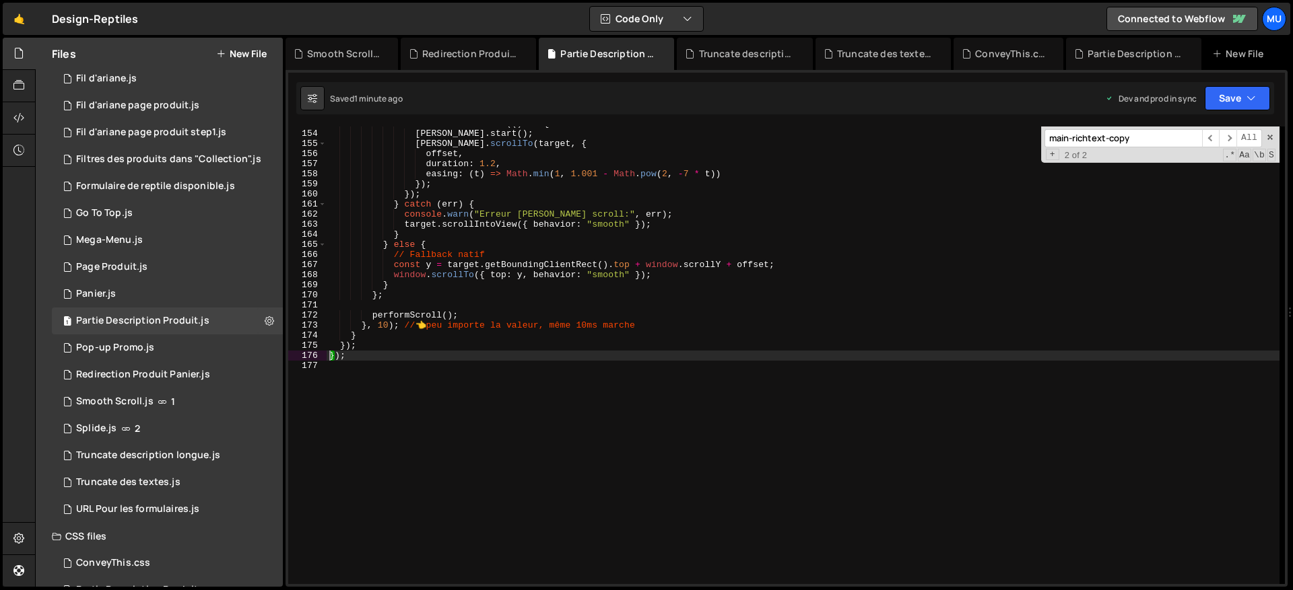
click at [485, 240] on div "waitForStableScroll (( ) => { lenis . start ( ) ; lenis . scrollTo ( target , {…" at bounding box center [803, 357] width 953 height 478
type textarea "} else {"
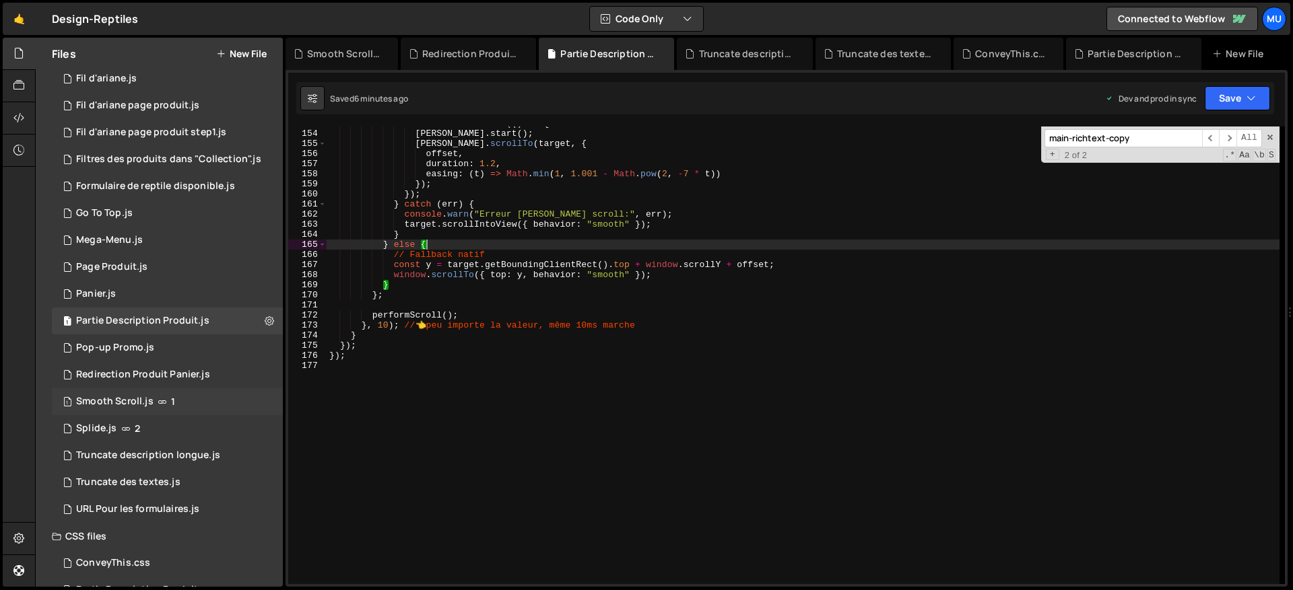
click at [266, 397] on div "1 Smooth Scroll.js 1" at bounding box center [167, 401] width 231 height 27
drag, startPoint x: 263, startPoint y: 408, endPoint x: 261, endPoint y: 399, distance: 9.6
click at [263, 407] on button at bounding box center [269, 402] width 24 height 24
type input "Smooth Scroll"
radio input "true"
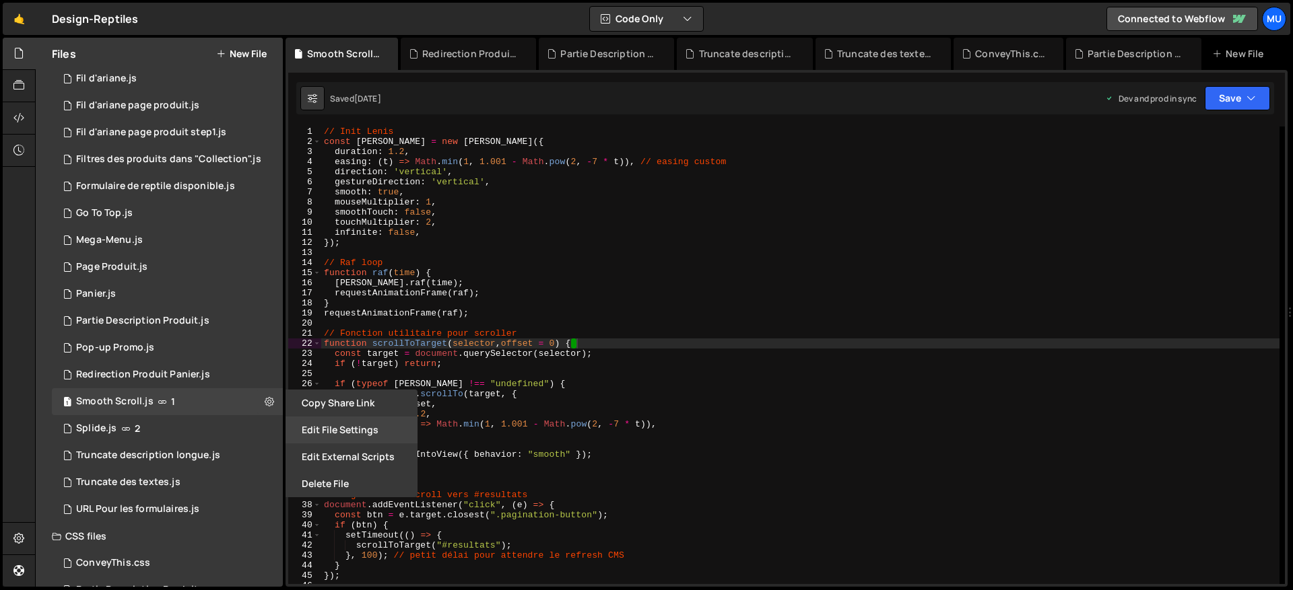
click at [326, 430] on button "Edit File Settings" at bounding box center [351, 430] width 132 height 27
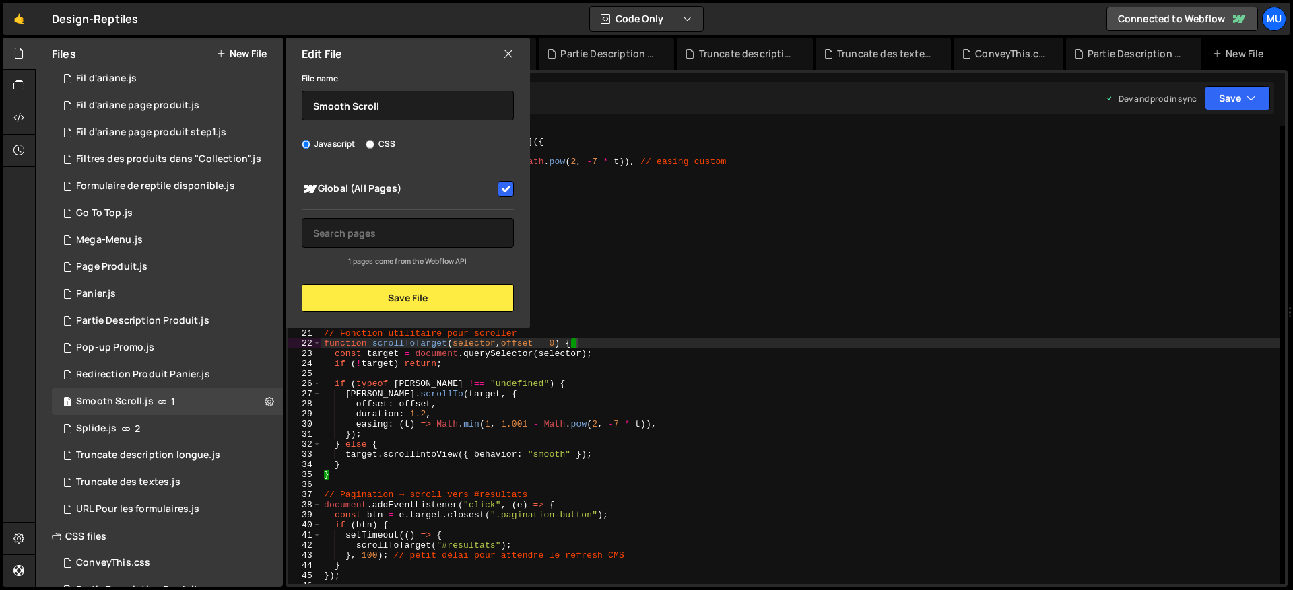
click at [516, 193] on div "Global (All Pages) 1 pages come from the Webflow API" at bounding box center [407, 217] width 244 height 99
click at [507, 194] on input "checkbox" at bounding box center [506, 189] width 16 height 16
checkbox input "false"
click at [436, 295] on button "Save File" at bounding box center [408, 298] width 212 height 28
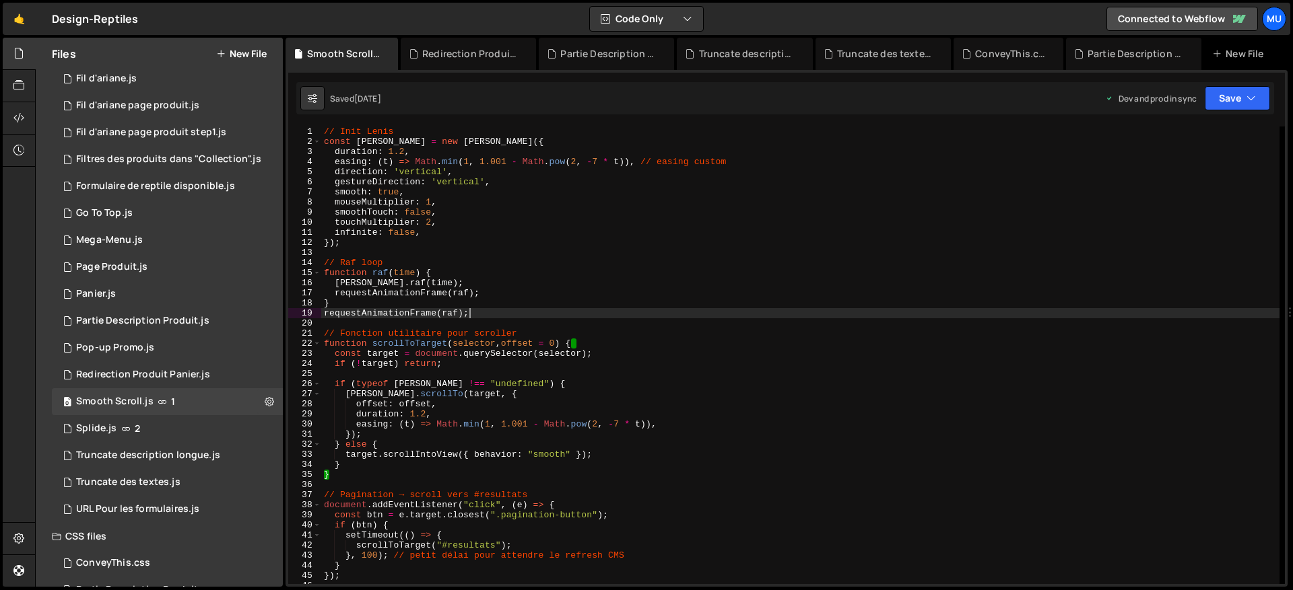
click at [552, 310] on div "// Init Lenis const lenis = new Lenis ({ duration : 1.2 , easing : ( t ) => Mat…" at bounding box center [800, 366] width 958 height 478
click at [265, 399] on icon at bounding box center [269, 401] width 9 height 13
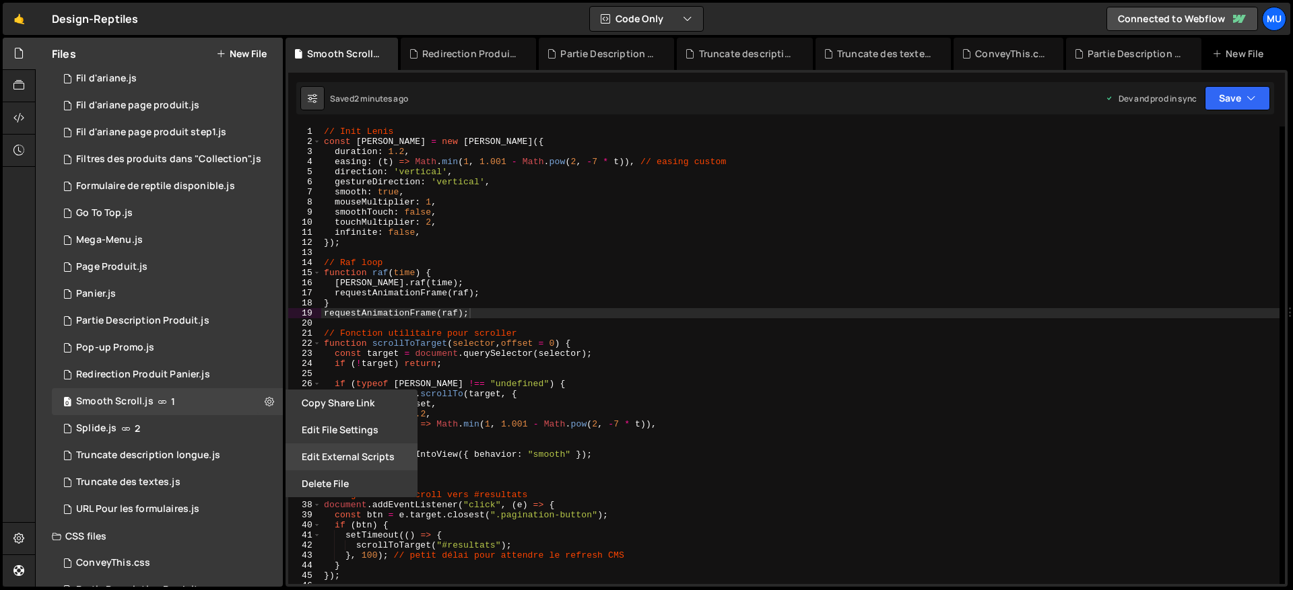
click at [355, 449] on button "Edit External Scripts" at bounding box center [351, 457] width 132 height 27
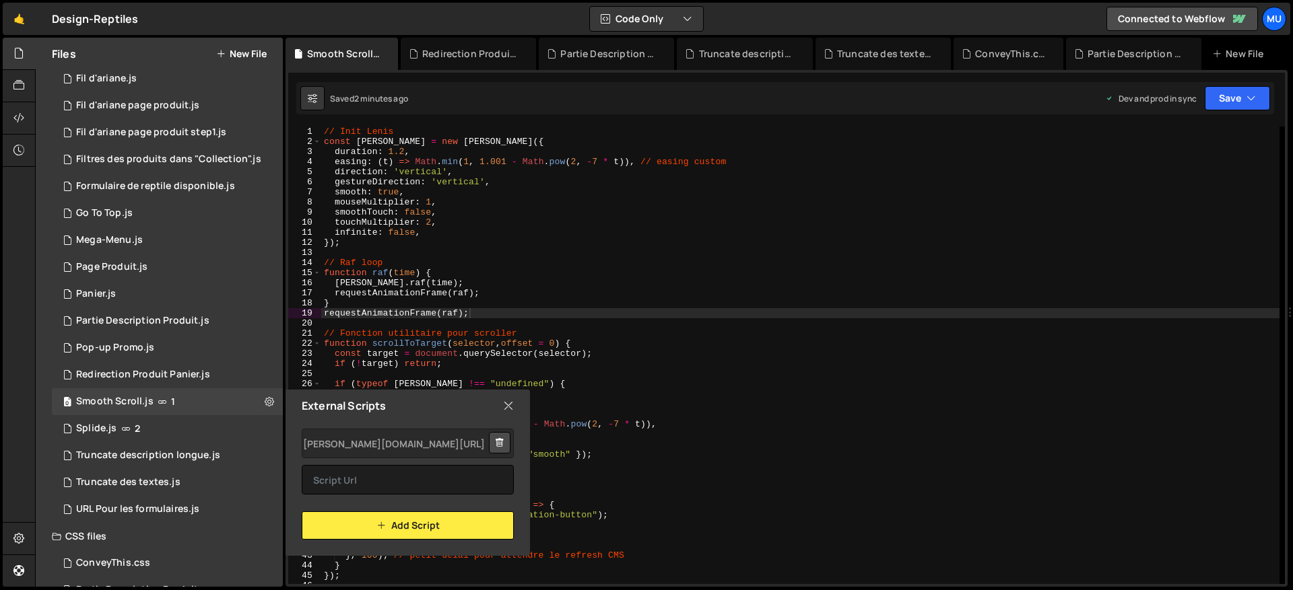
click at [513, 403] on icon at bounding box center [508, 406] width 11 height 15
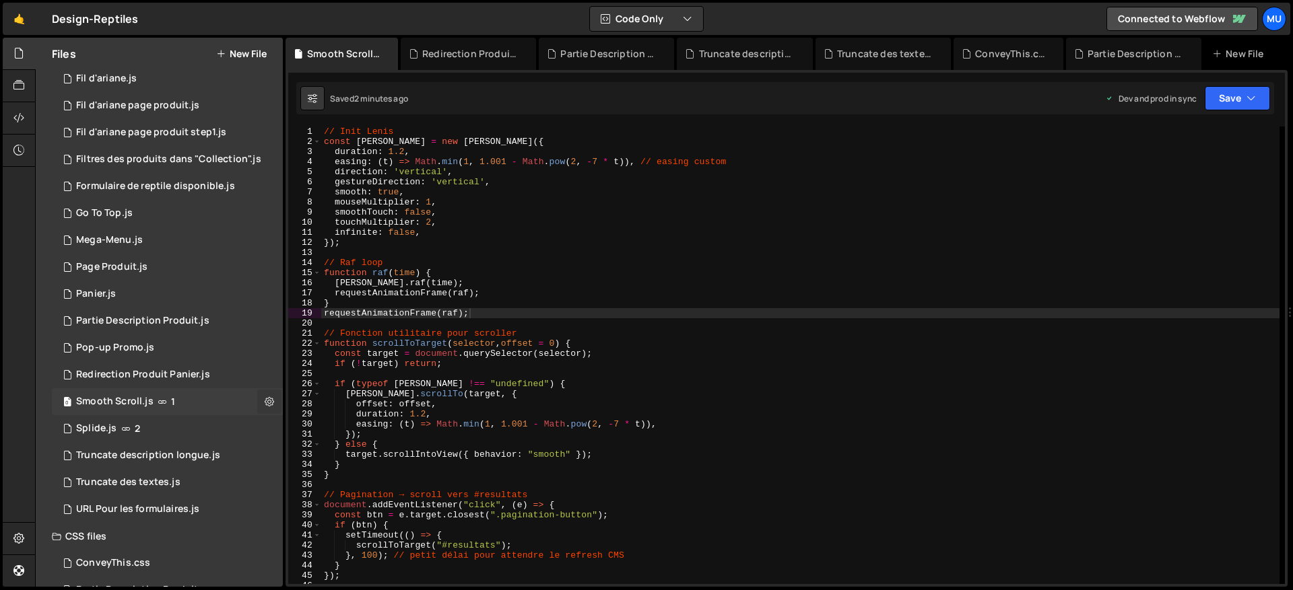
click at [269, 403] on button at bounding box center [269, 402] width 24 height 24
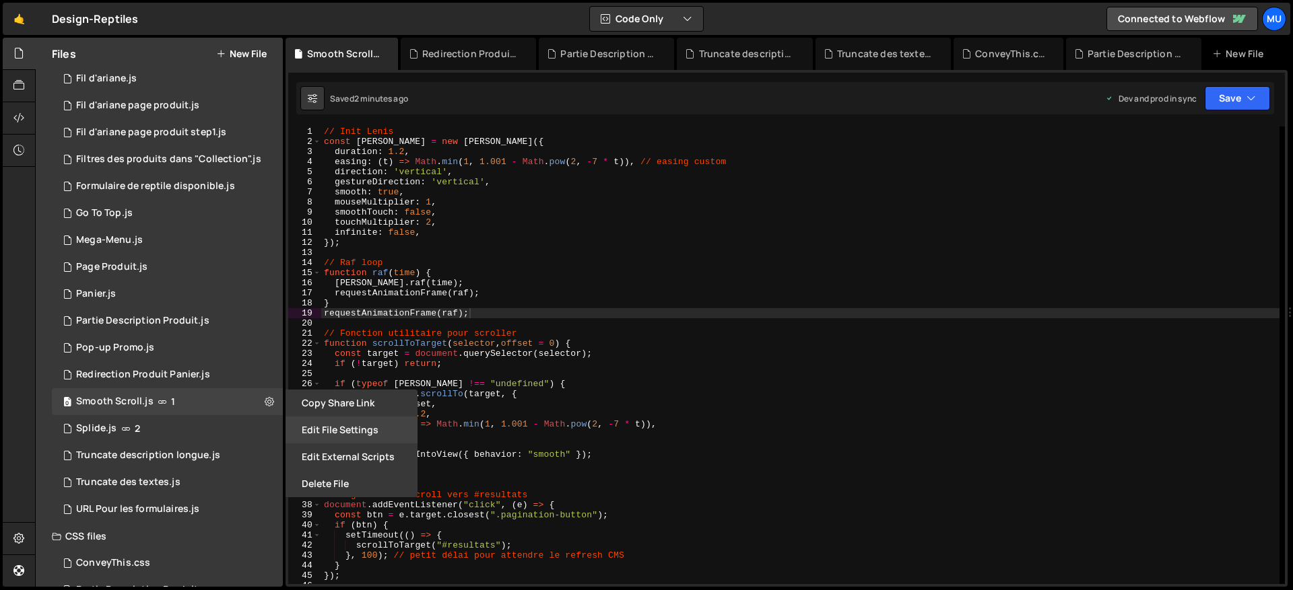
click at [331, 432] on button "Edit File Settings" at bounding box center [351, 430] width 132 height 27
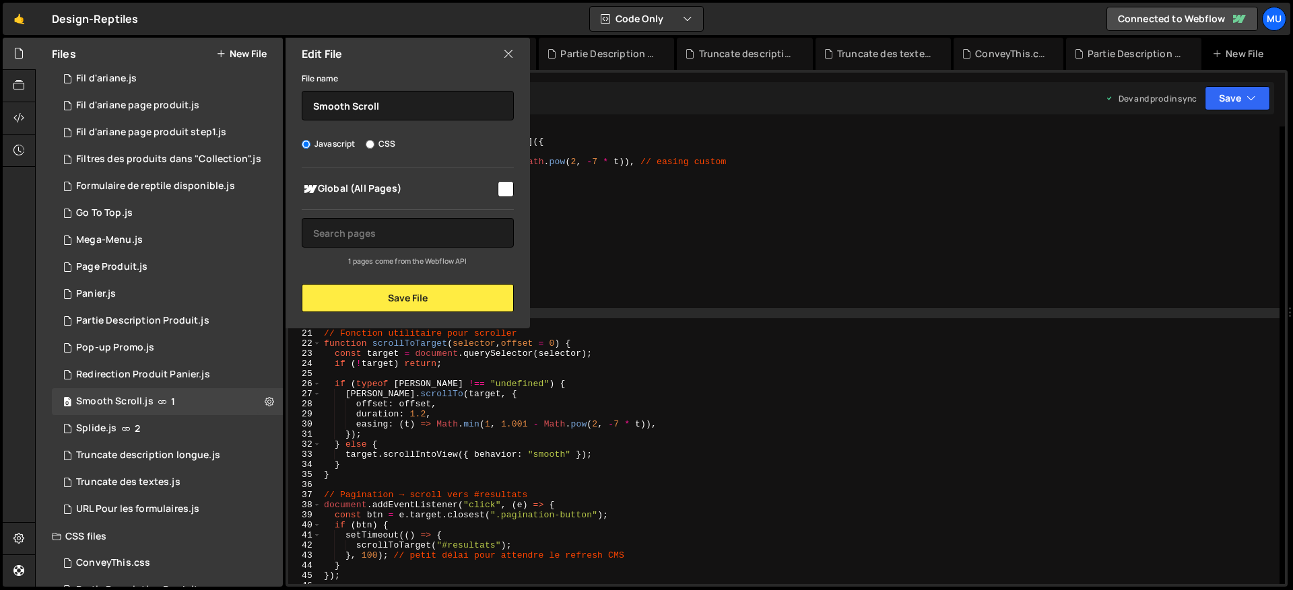
type textarea "});"
click at [753, 246] on div "// Init Lenis const lenis = new Lenis ({ duration : 1.2 , easing : ( t ) => Mat…" at bounding box center [800, 366] width 958 height 478
